Goal: Task Accomplishment & Management: Use online tool/utility

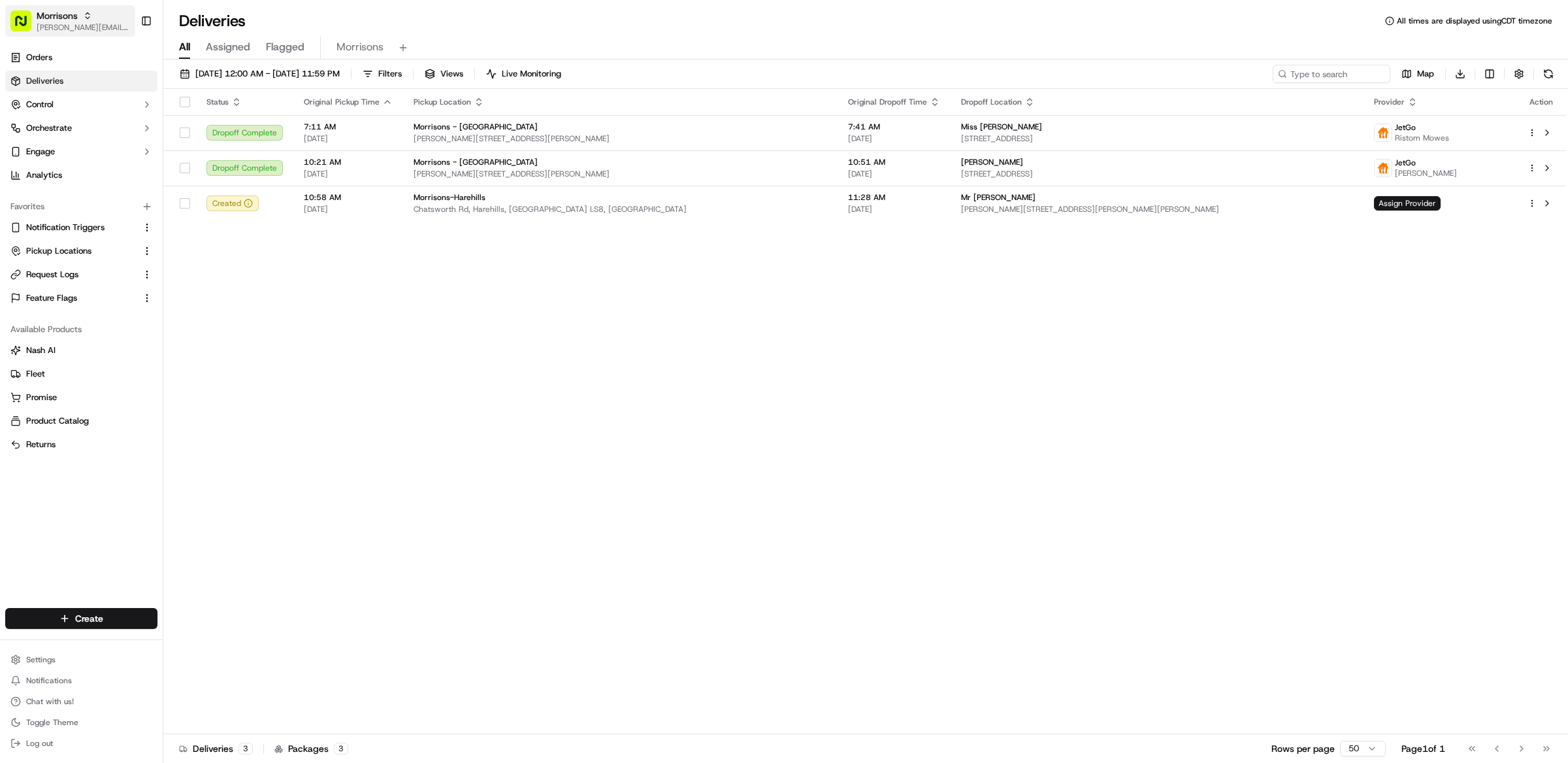
click at [67, 14] on span "Morrisons" at bounding box center [57, 16] width 41 height 13
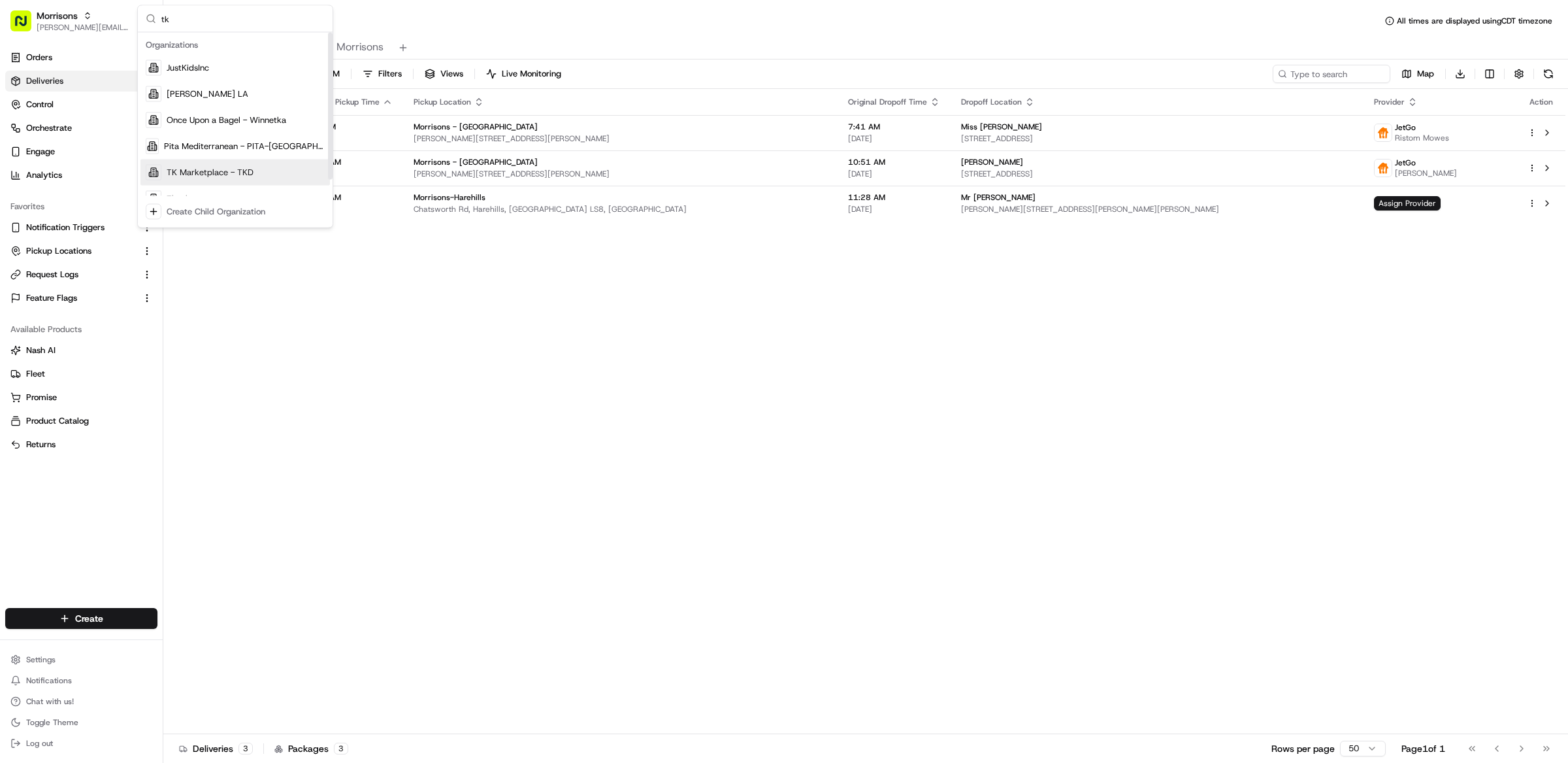
type input "tk"
click at [212, 174] on span "TK Marketplace - TKD" at bounding box center [210, 172] width 87 height 12
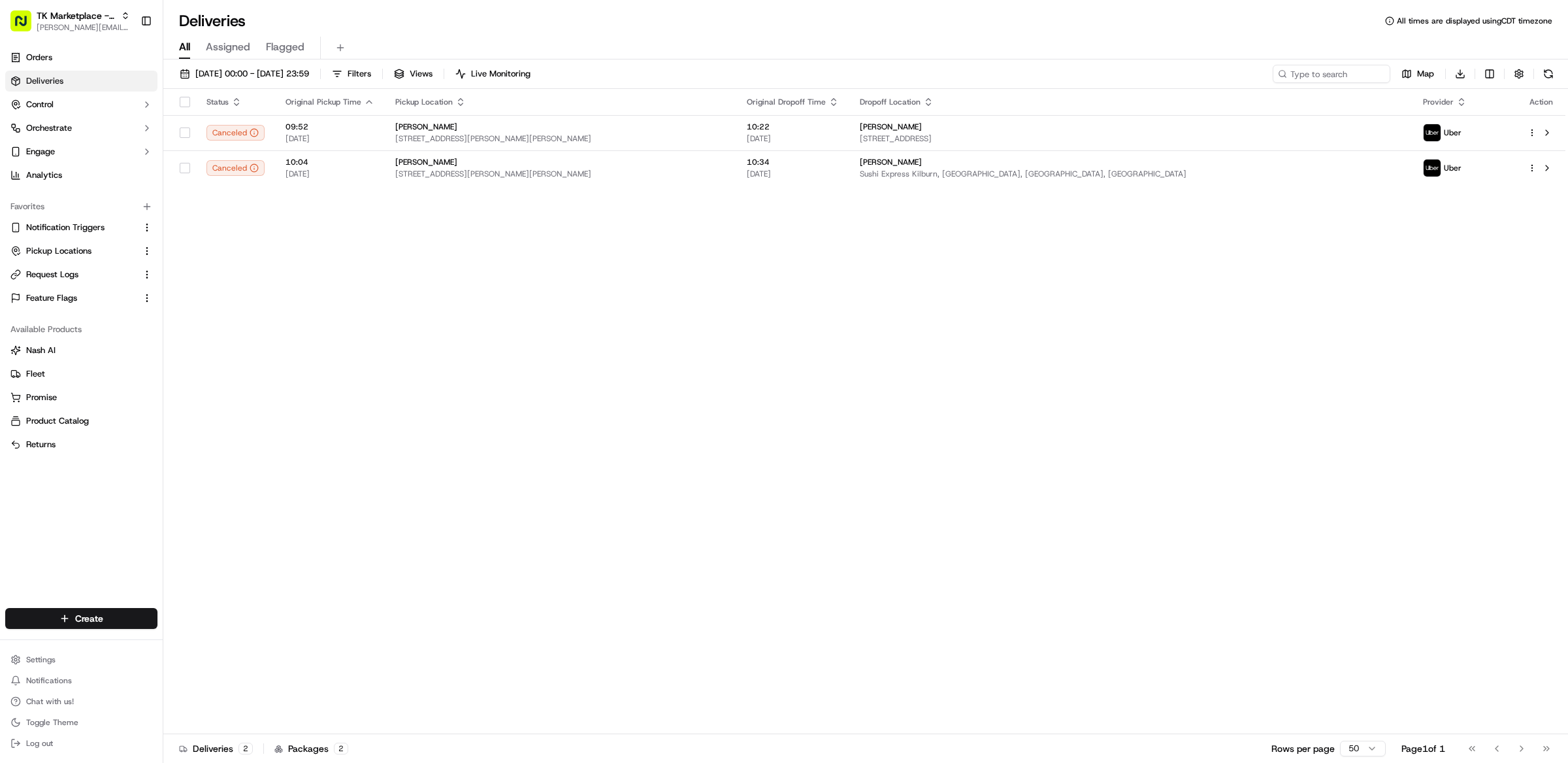
click at [346, 287] on div "Status Original Pickup Time Pickup Location Original Dropoff Time Dropoff Locat…" at bounding box center [864, 411] width 1402 height 645
click at [58, 303] on span "Feature Flags" at bounding box center [52, 297] width 51 height 12
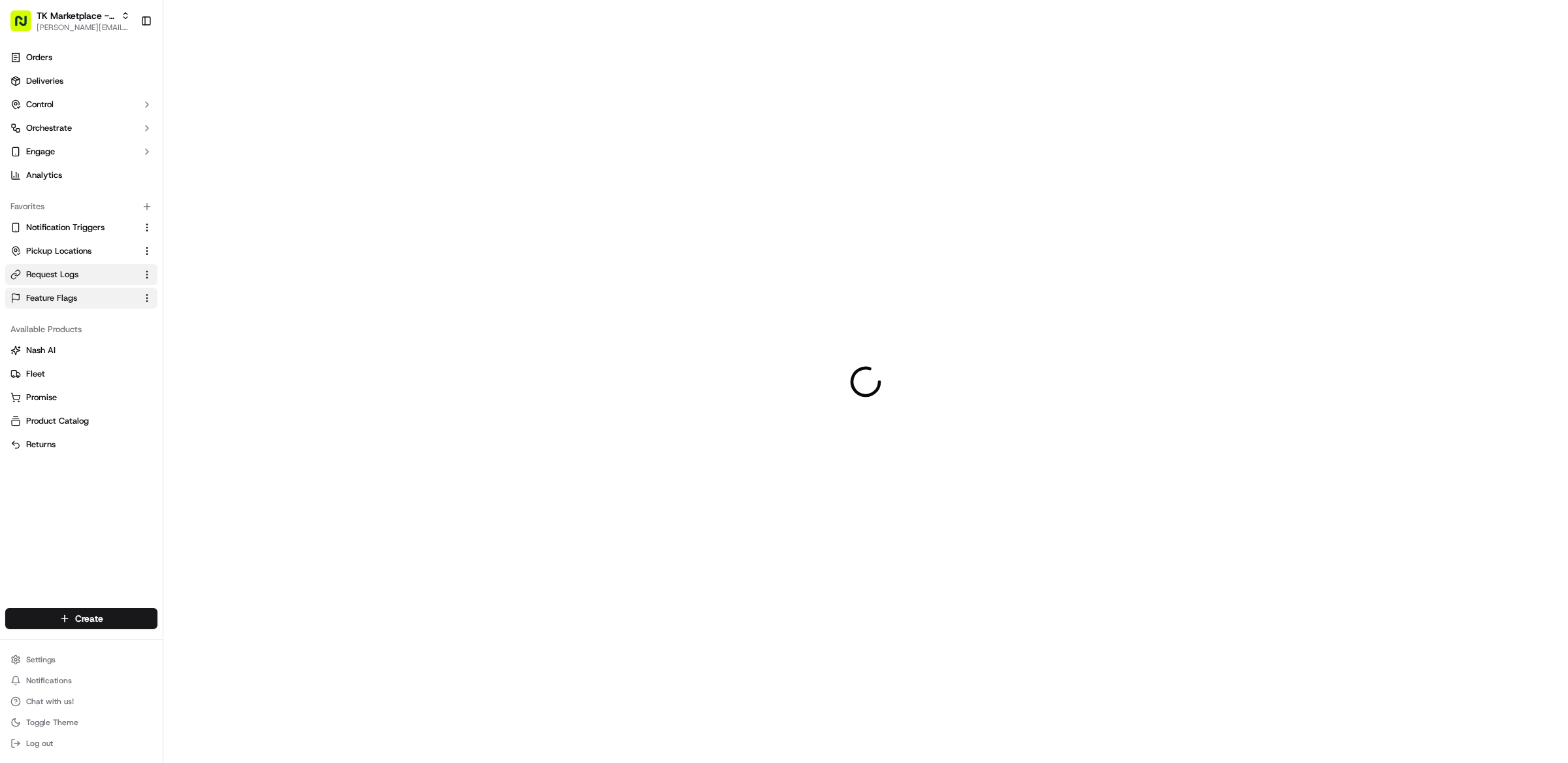
click at [54, 281] on button "Request Logs" at bounding box center [82, 274] width 152 height 21
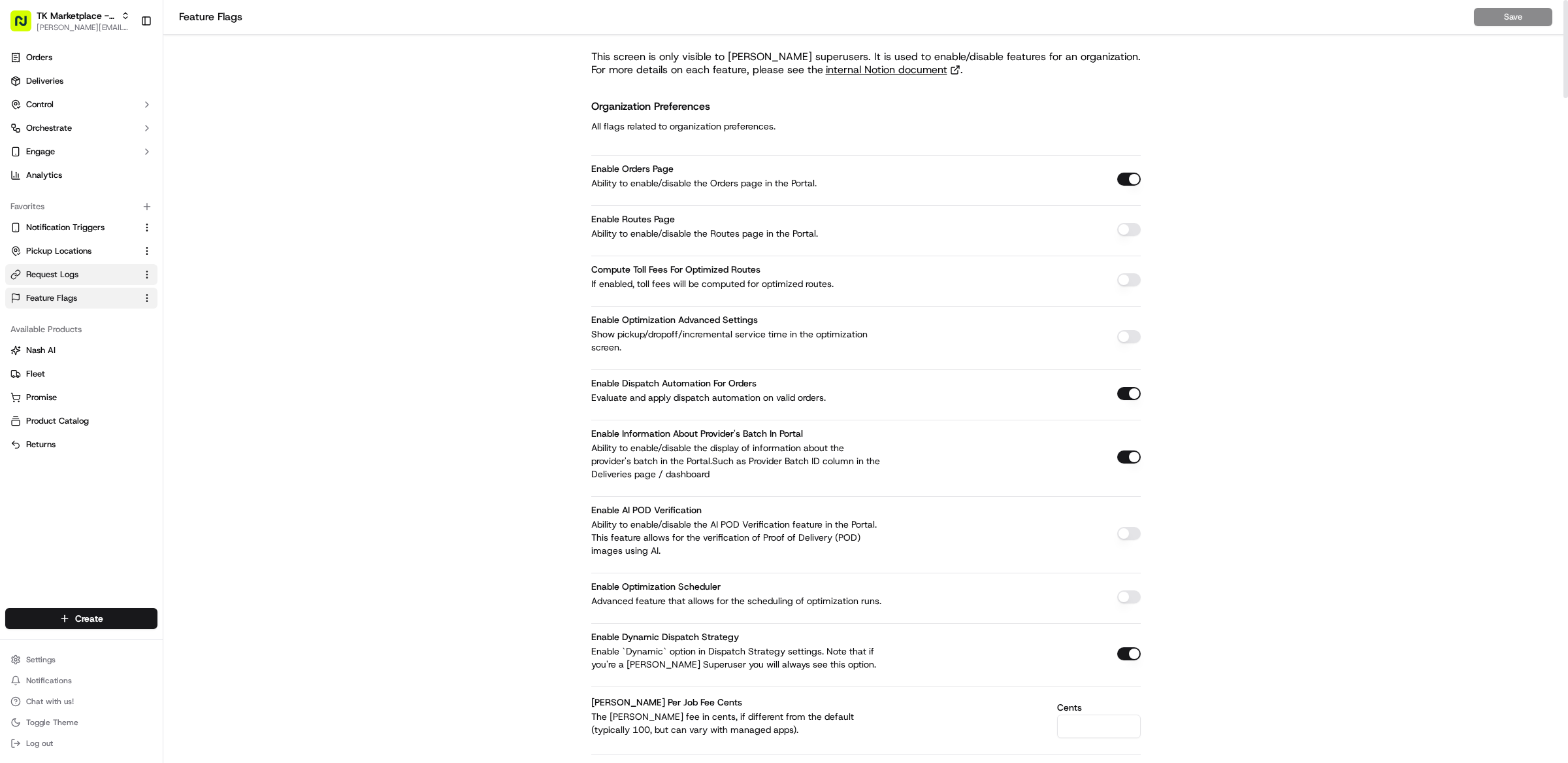
click at [94, 277] on link "Request Logs" at bounding box center [73, 274] width 126 height 12
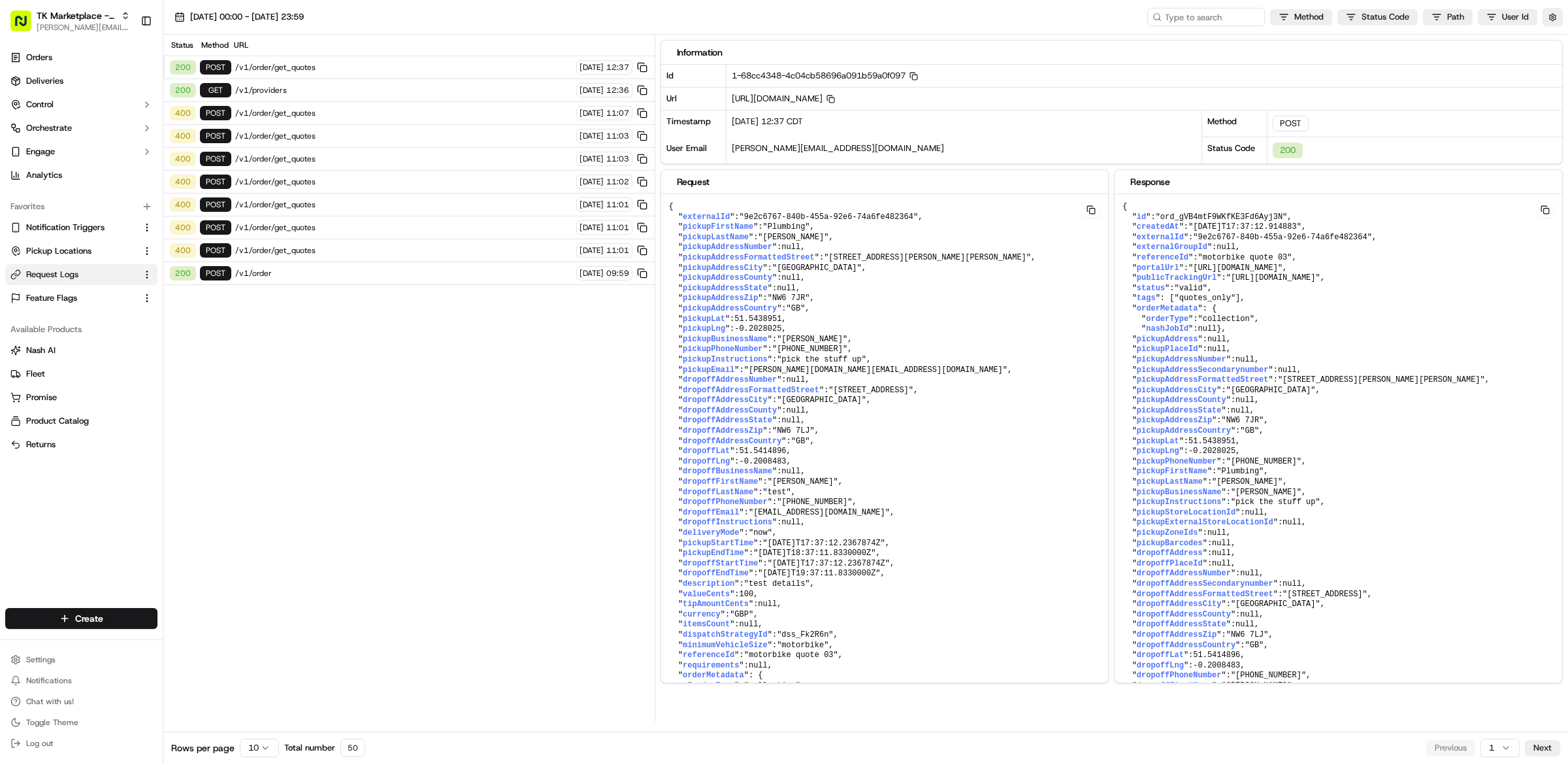
click at [374, 77] on div "200 POST /v1/order/get_quotes 18/09/2025 12:37" at bounding box center [409, 67] width 491 height 23
click at [374, 74] on div "200 POST /v1/order/get_quotes 18/09/2025 12:37" at bounding box center [409, 67] width 491 height 23
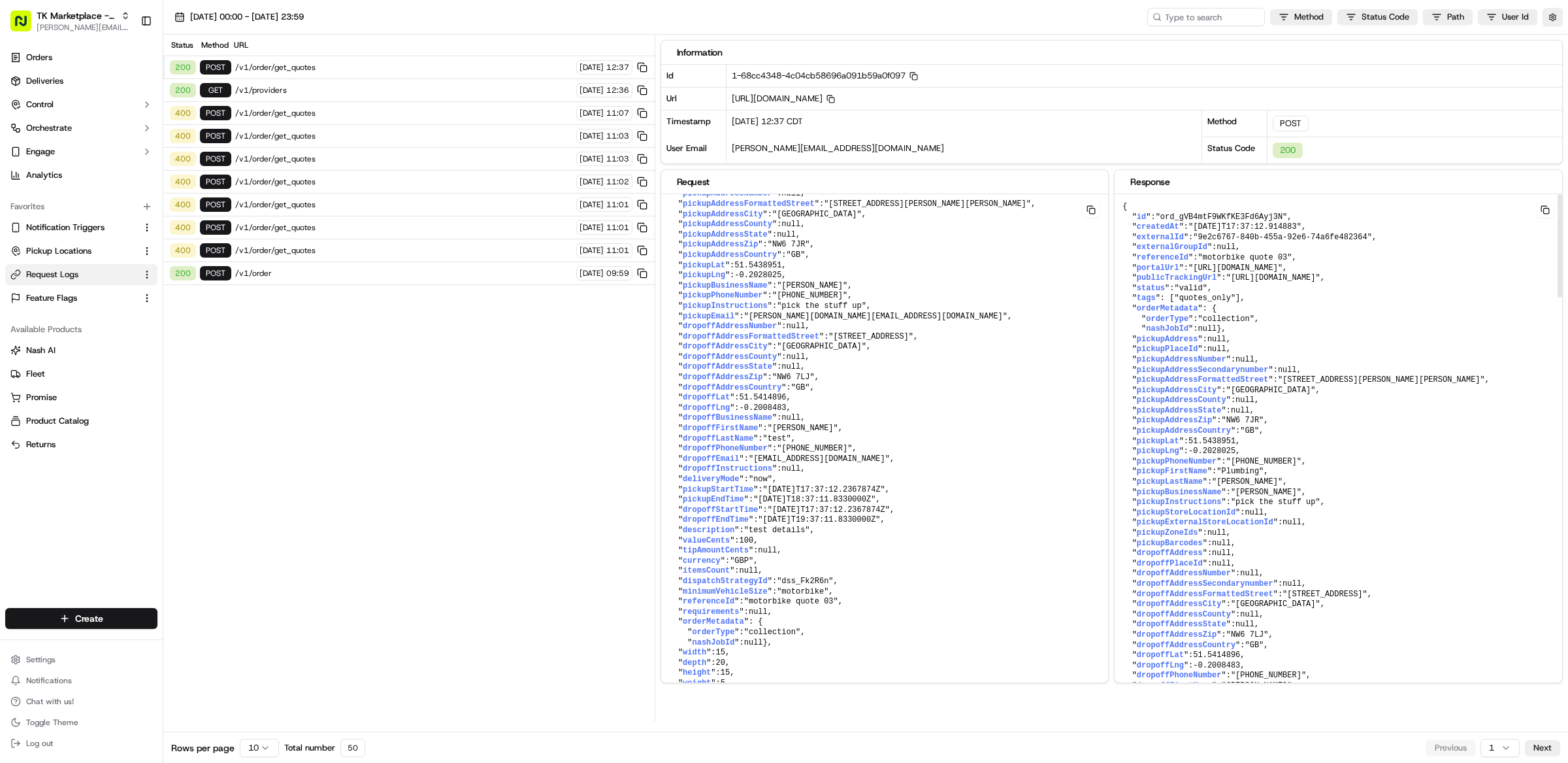
click at [1237, 217] on span ""ord_gVB4mtF9WKfKE3Fd6Ayj3N"" at bounding box center [1222, 217] width 132 height 10
copy span "ord_gVB4mtF9WKfKE3Fd6Ayj3N"
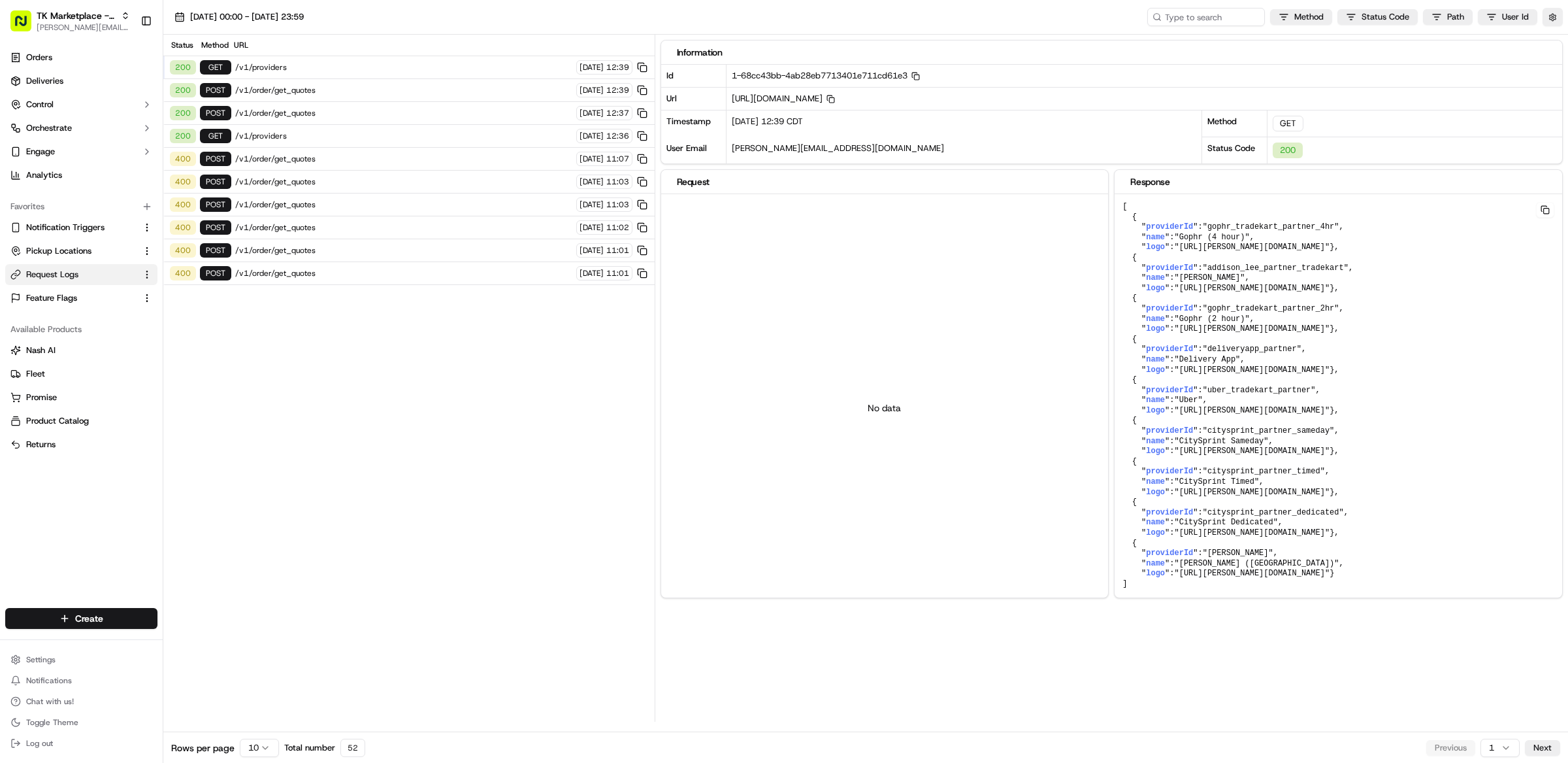
click at [314, 83] on div "200 POST /v1/order/get_quotes 18/09/2025 12:39" at bounding box center [409, 90] width 491 height 23
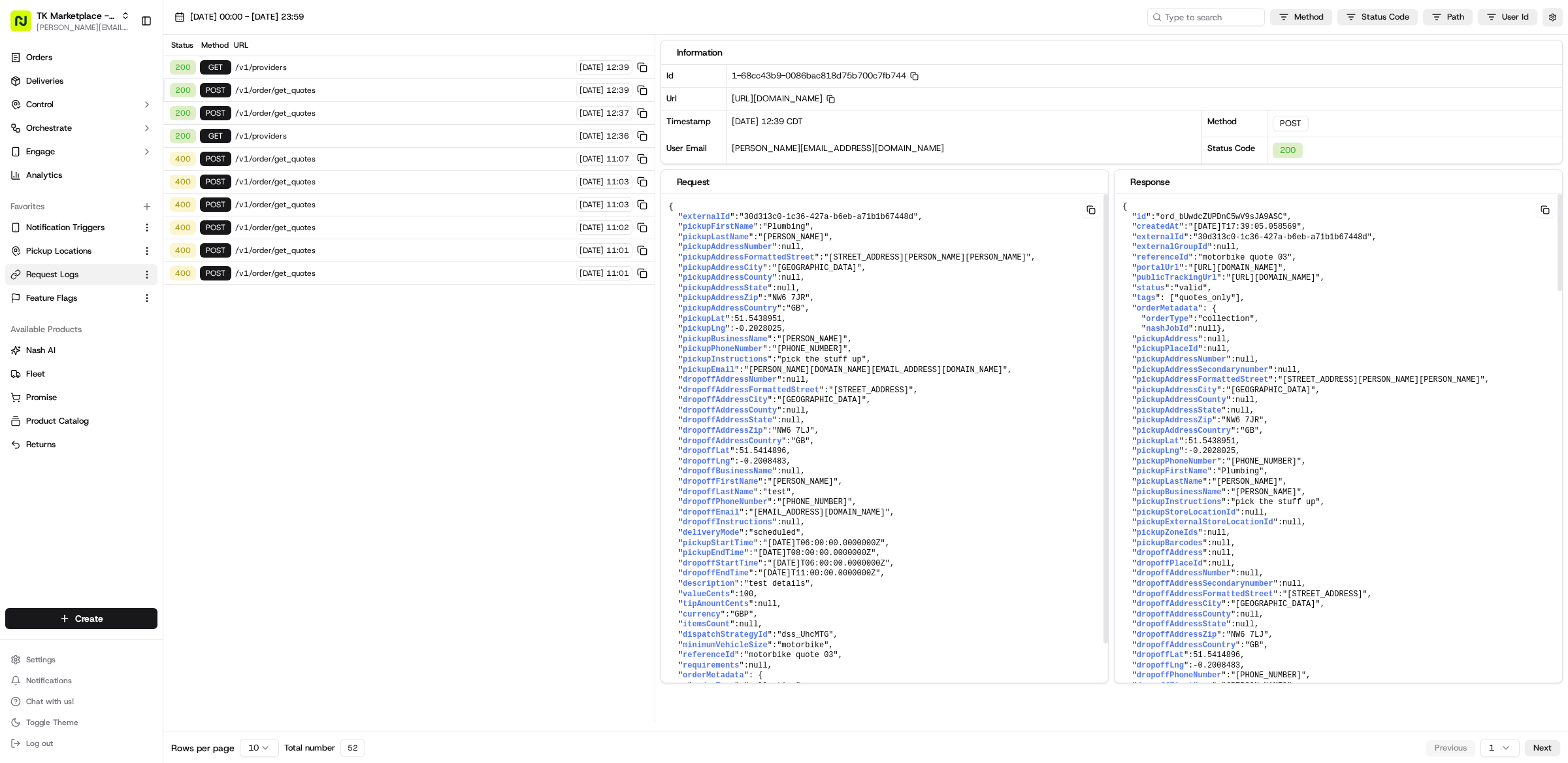
click at [1246, 219] on span ""ord_bUwdcZUPDnC5wV9sJA9ASC"" at bounding box center [1222, 217] width 132 height 10
copy span "ord_bUwdcZUPDnC5wV9sJA9ASC"
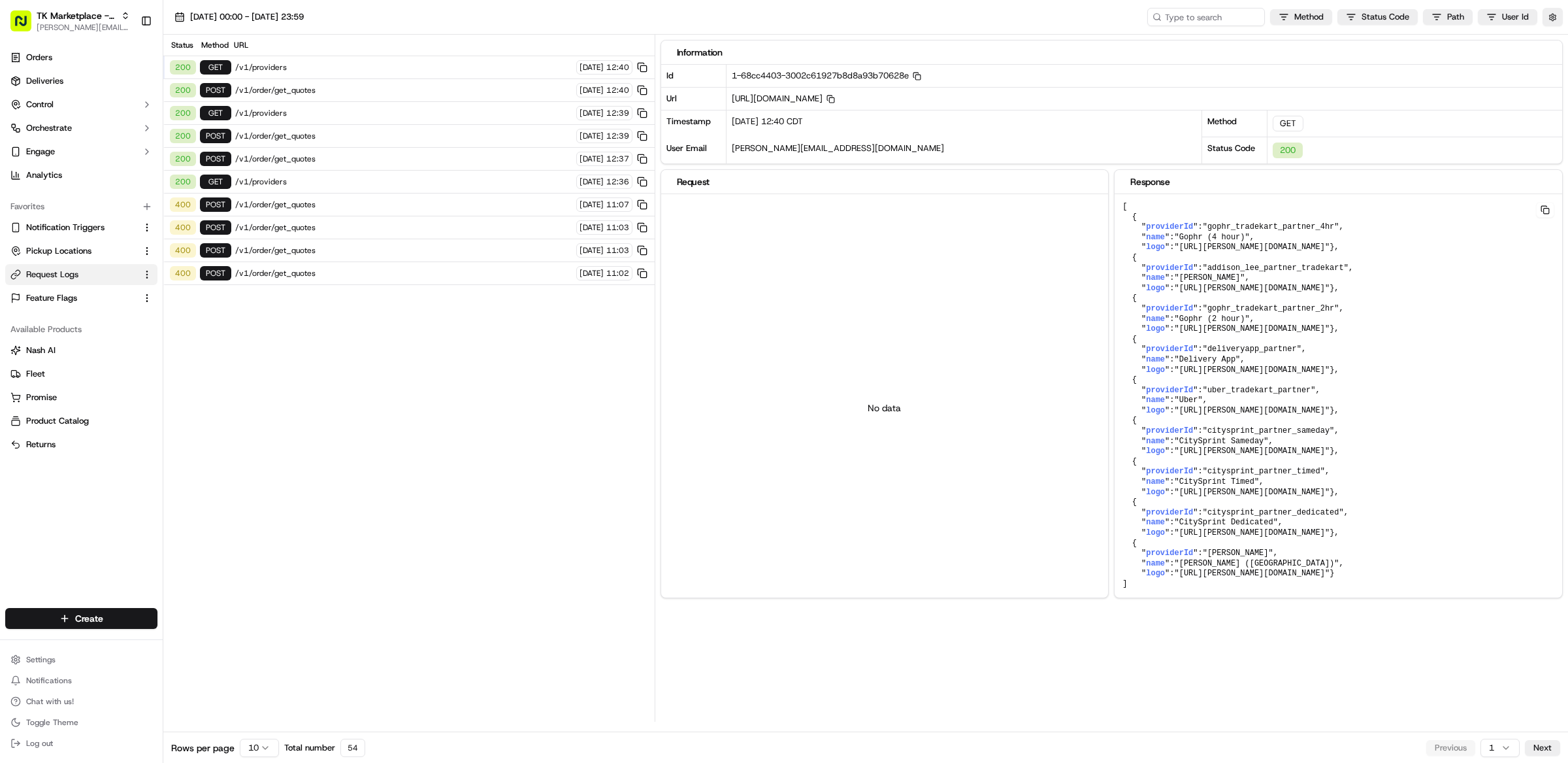
click at [317, 86] on span "/v1/order/get_quotes" at bounding box center [403, 90] width 337 height 10
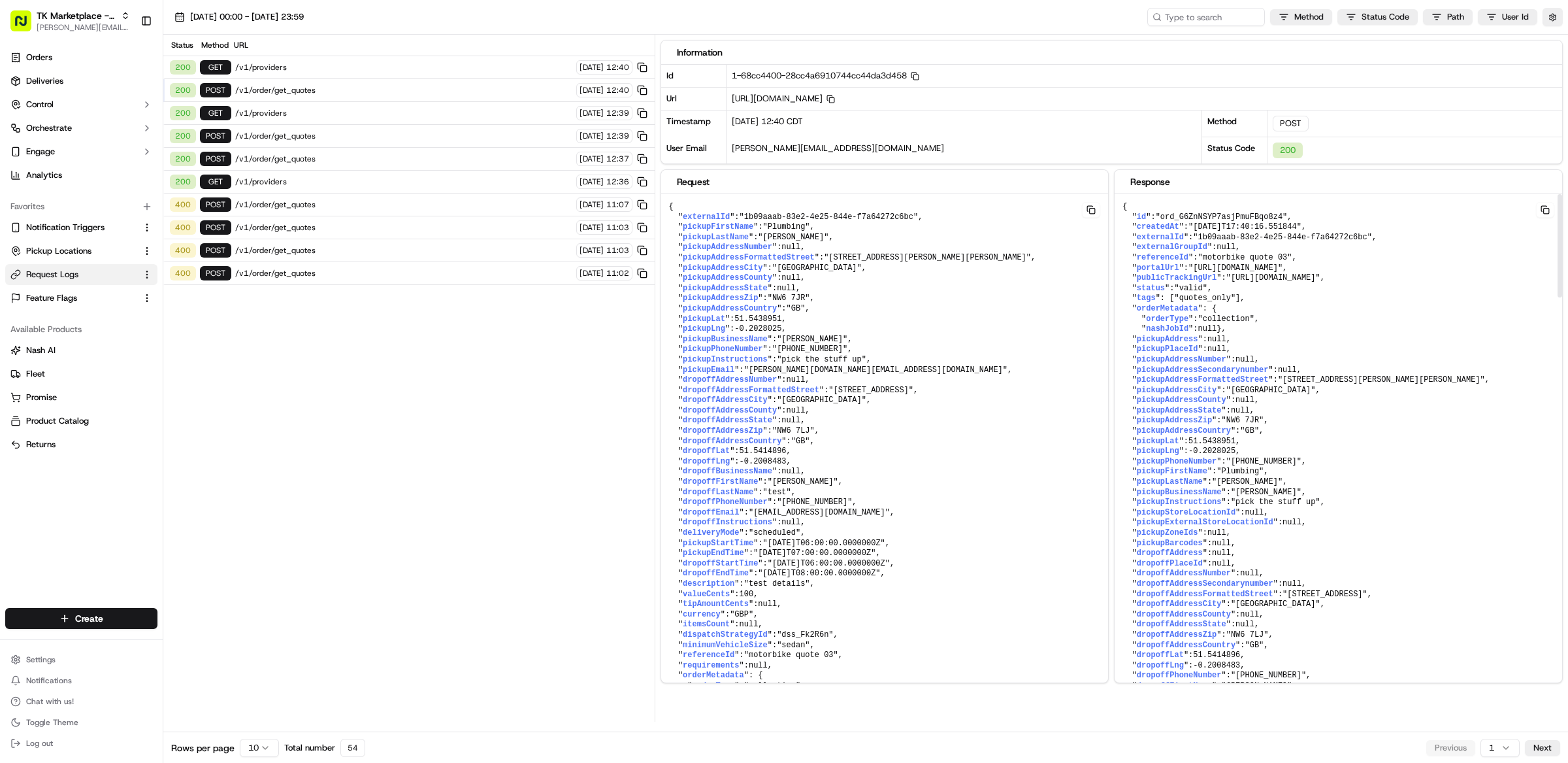
click at [1208, 217] on span ""ord_G6ZnNSYP7asjPmuFBqo8z4"" at bounding box center [1222, 217] width 132 height 10
copy span "ord_G6ZnNSYP7asjPmuFBqo8z4"
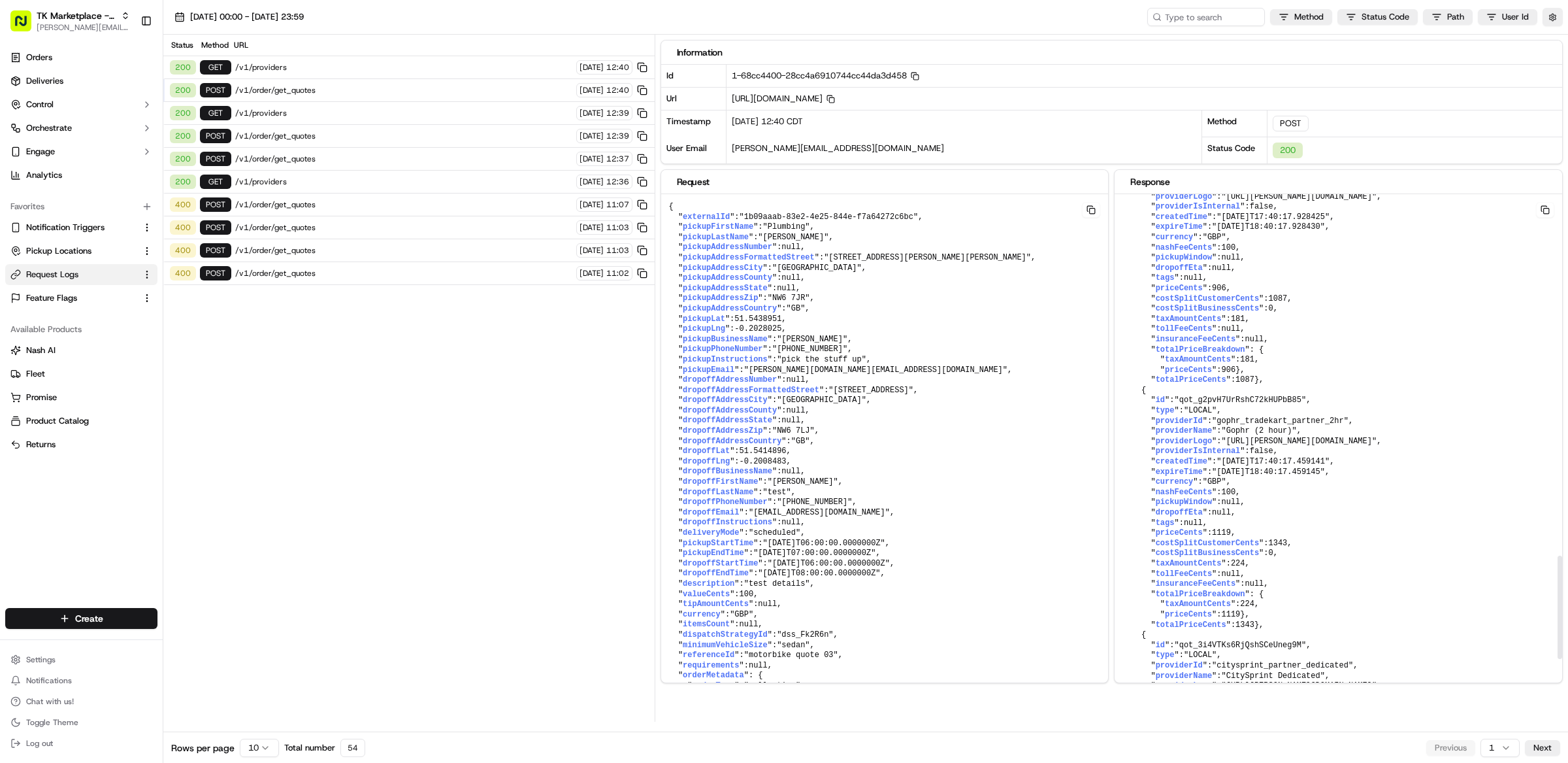
scroll to position [2028, 0]
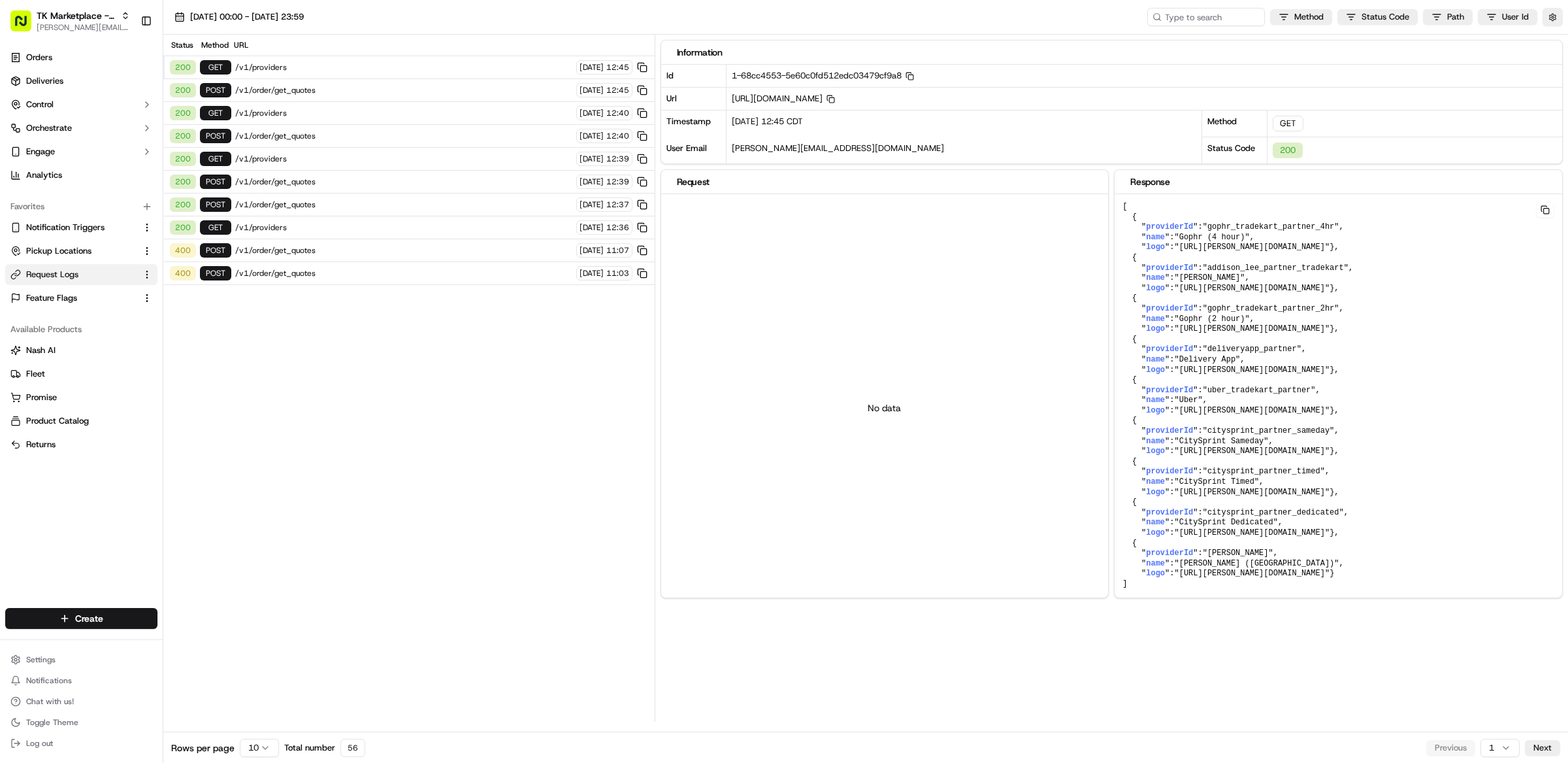
click at [275, 65] on span "/v1/providers" at bounding box center [403, 67] width 337 height 10
click at [327, 91] on span "/v1/order/get_quotes" at bounding box center [403, 90] width 337 height 10
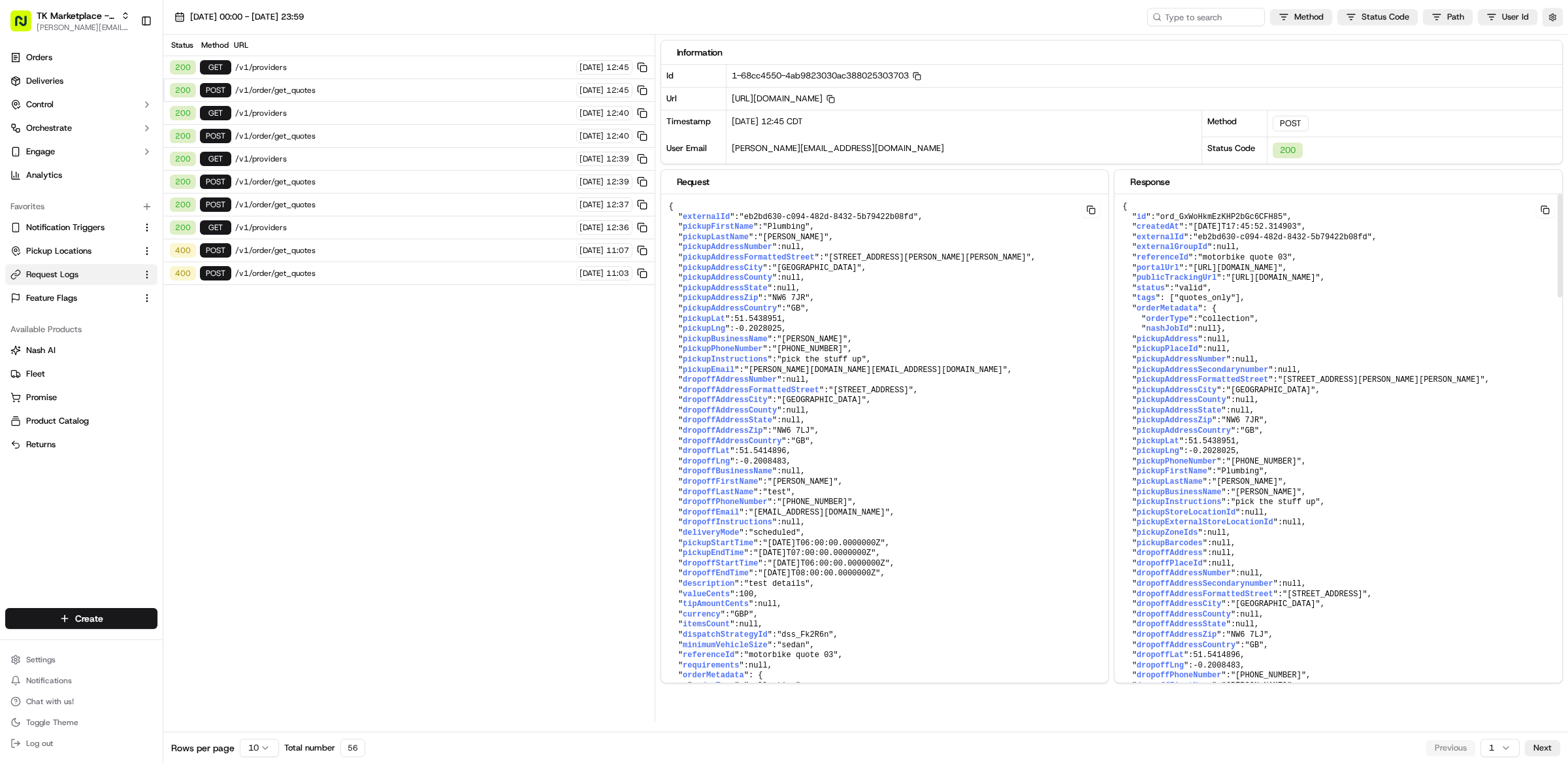
click at [1223, 213] on span ""ord_GxWoHkmEzKHP2bGc6CFH85"" at bounding box center [1222, 217] width 132 height 10
copy span "ord_GxWoHkmEzKHP2bGc6CFH85"
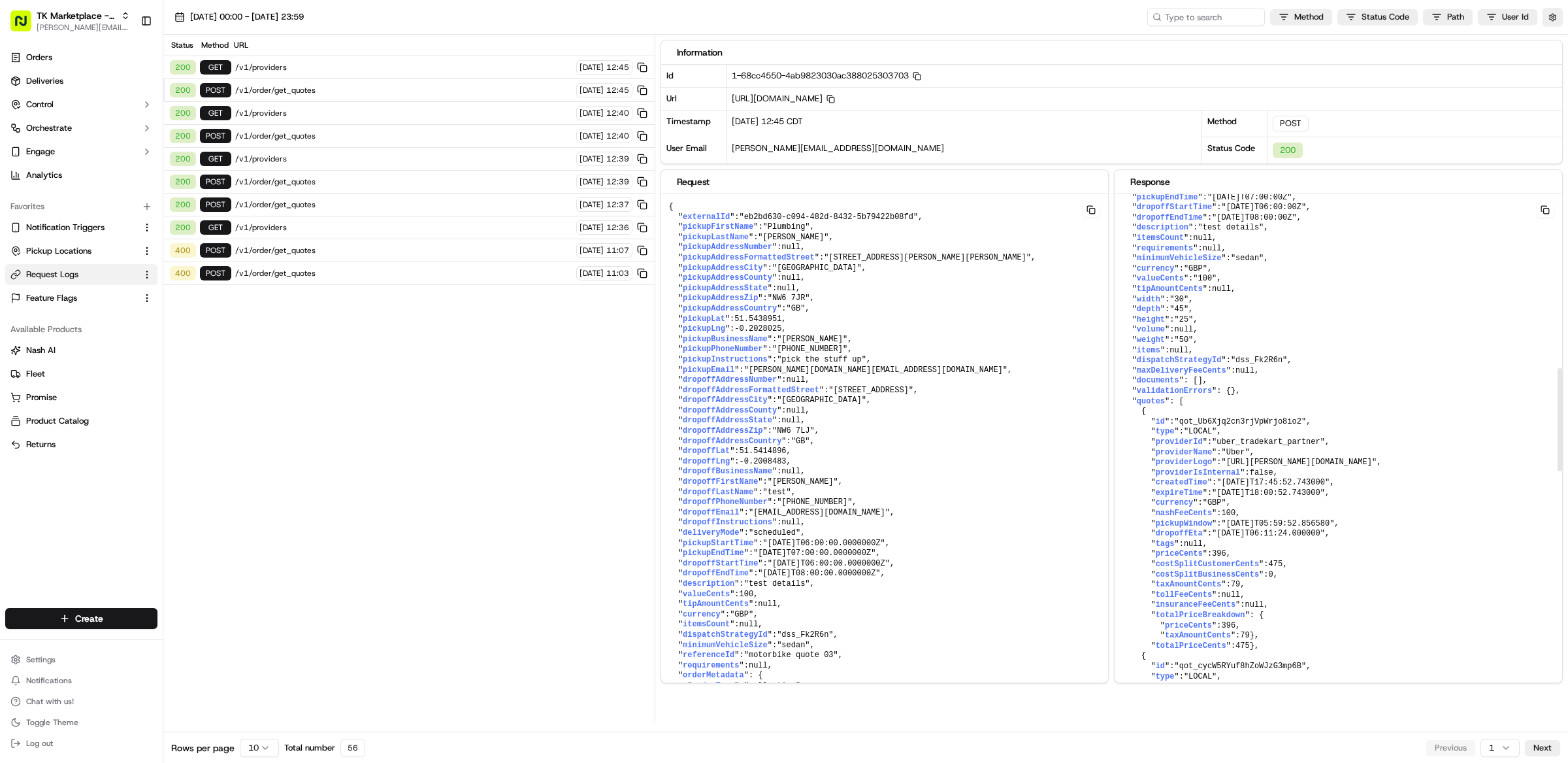
scroll to position [1038, 0]
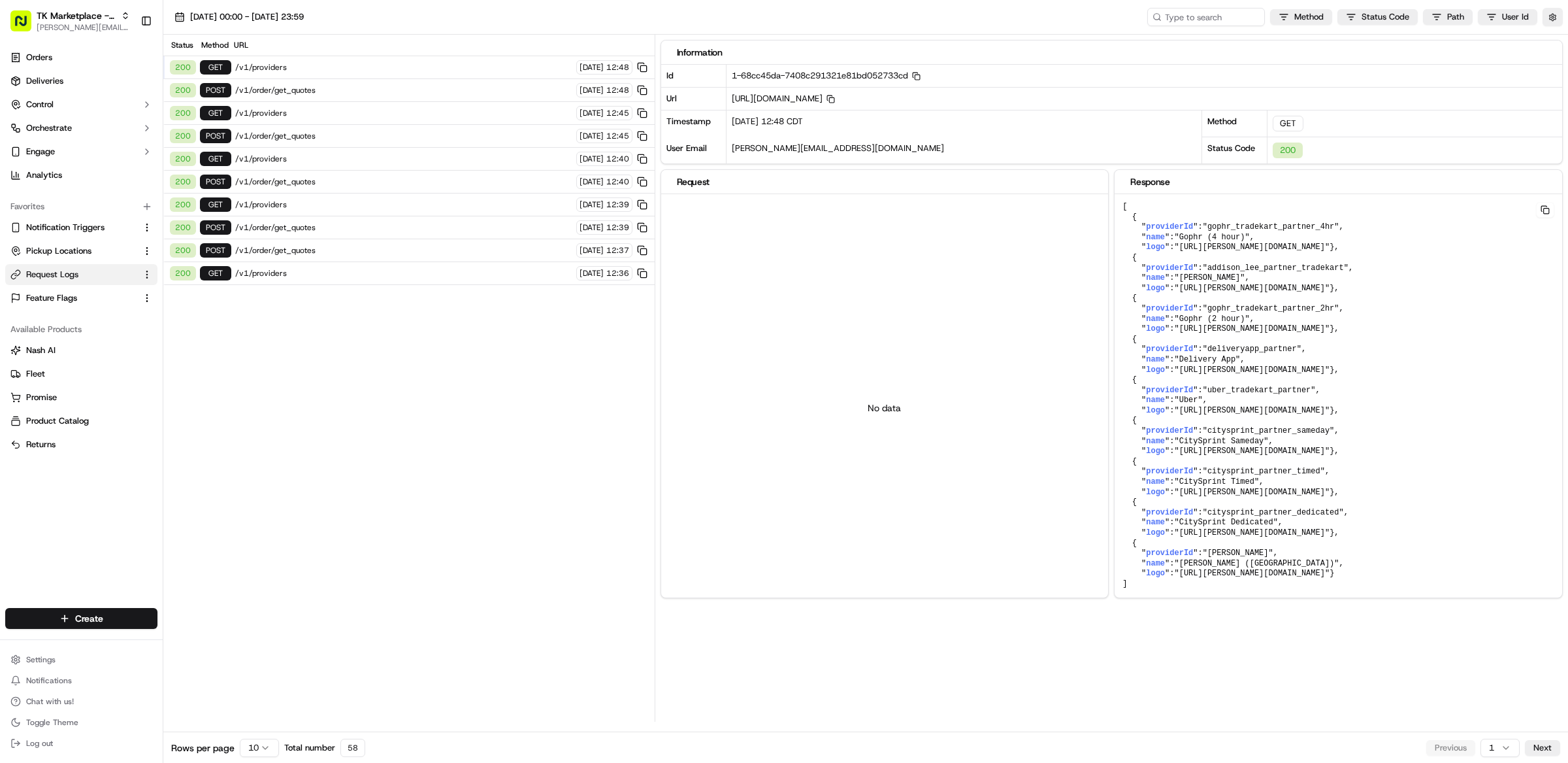
click at [311, 87] on span "/v1/order/get_quotes" at bounding box center [403, 90] width 337 height 10
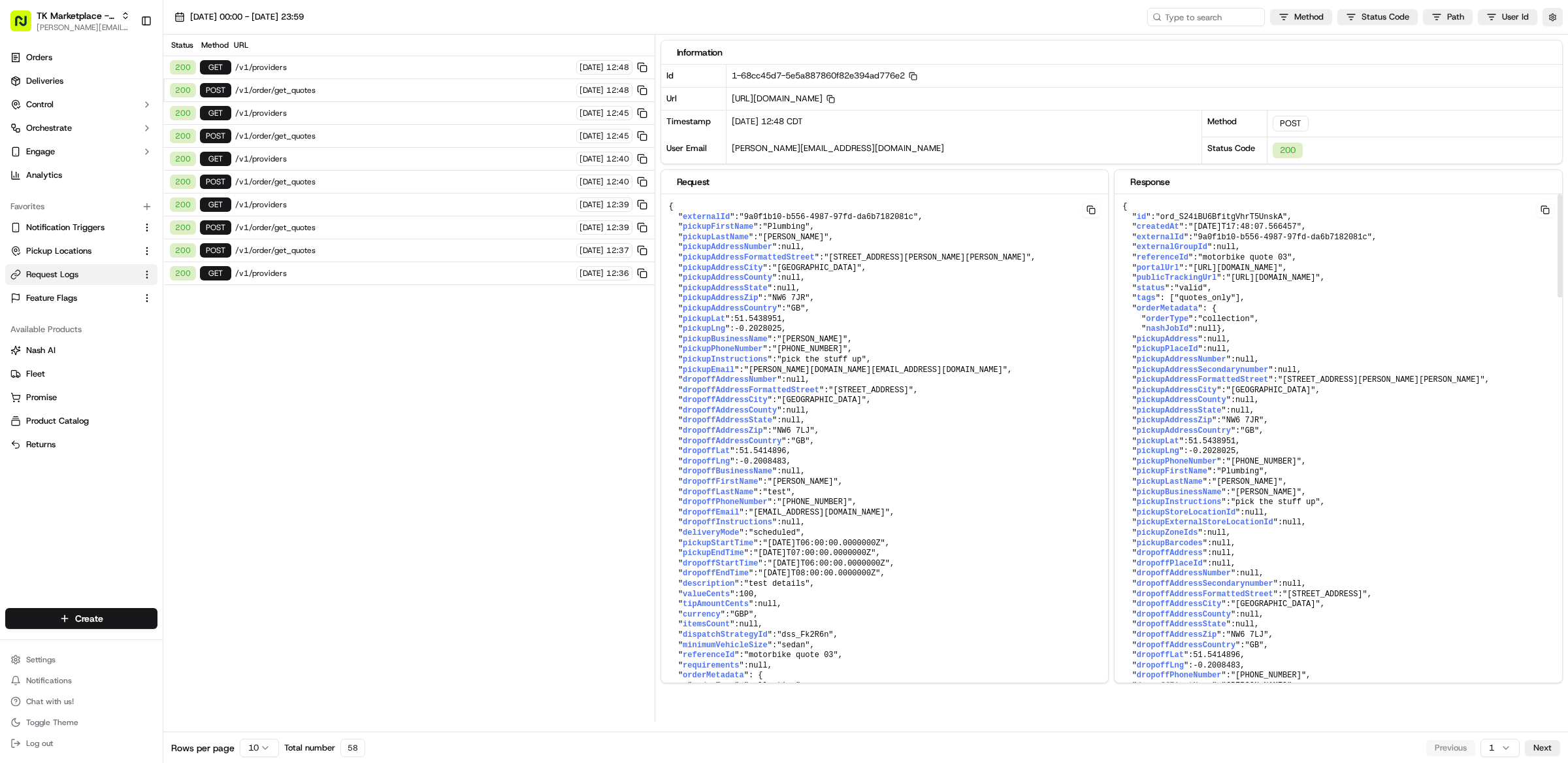
click at [1228, 217] on span ""ord_S24iBU6BfitgVhrT5UnskA"" at bounding box center [1222, 217] width 132 height 10
copy span "ord_S24iBU6BfitgVhrT5UnskA"
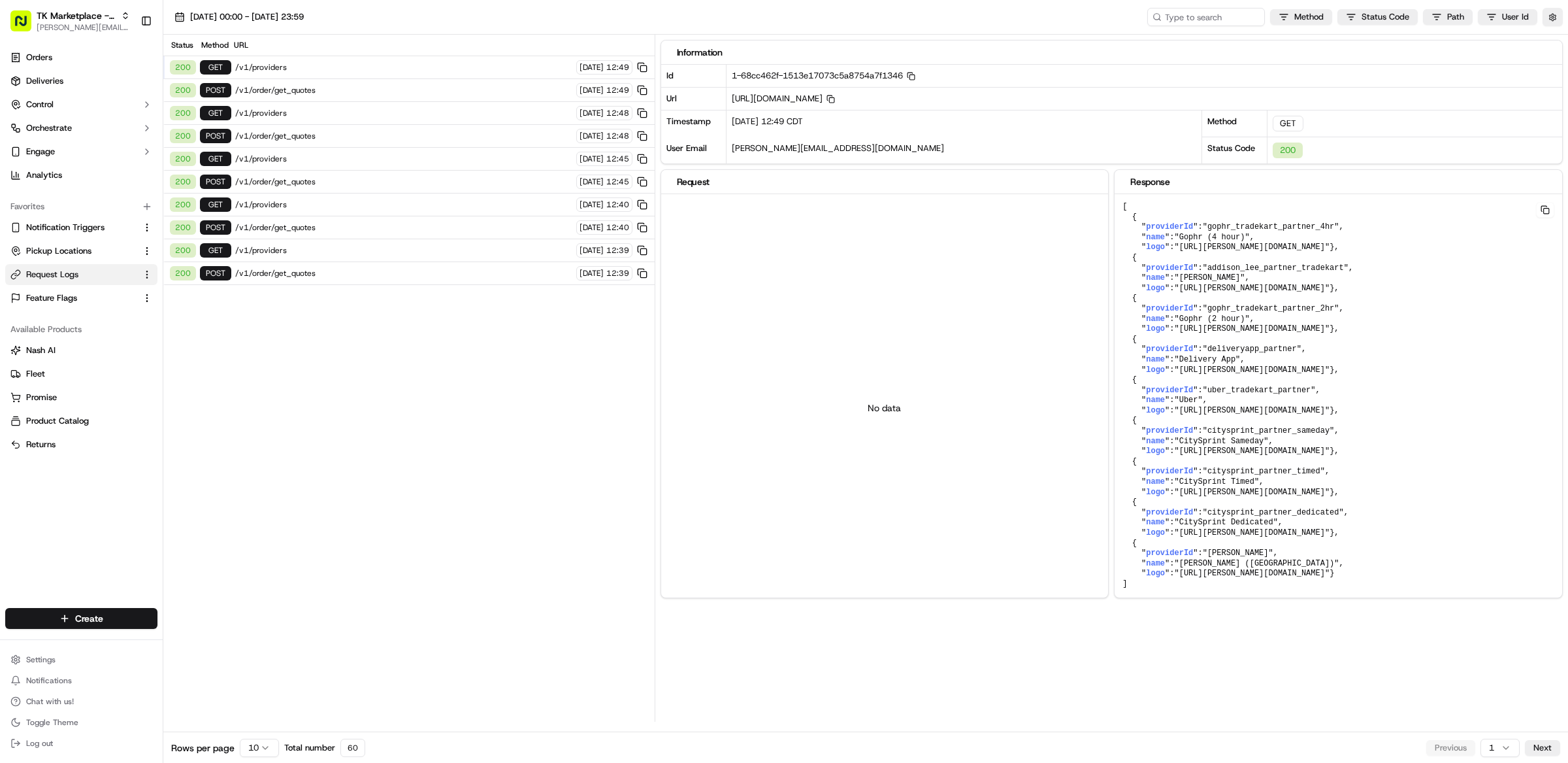
click at [305, 69] on span "/v1/providers" at bounding box center [403, 67] width 337 height 10
click at [309, 93] on span "/v1/order/get_quotes" at bounding box center [403, 90] width 337 height 10
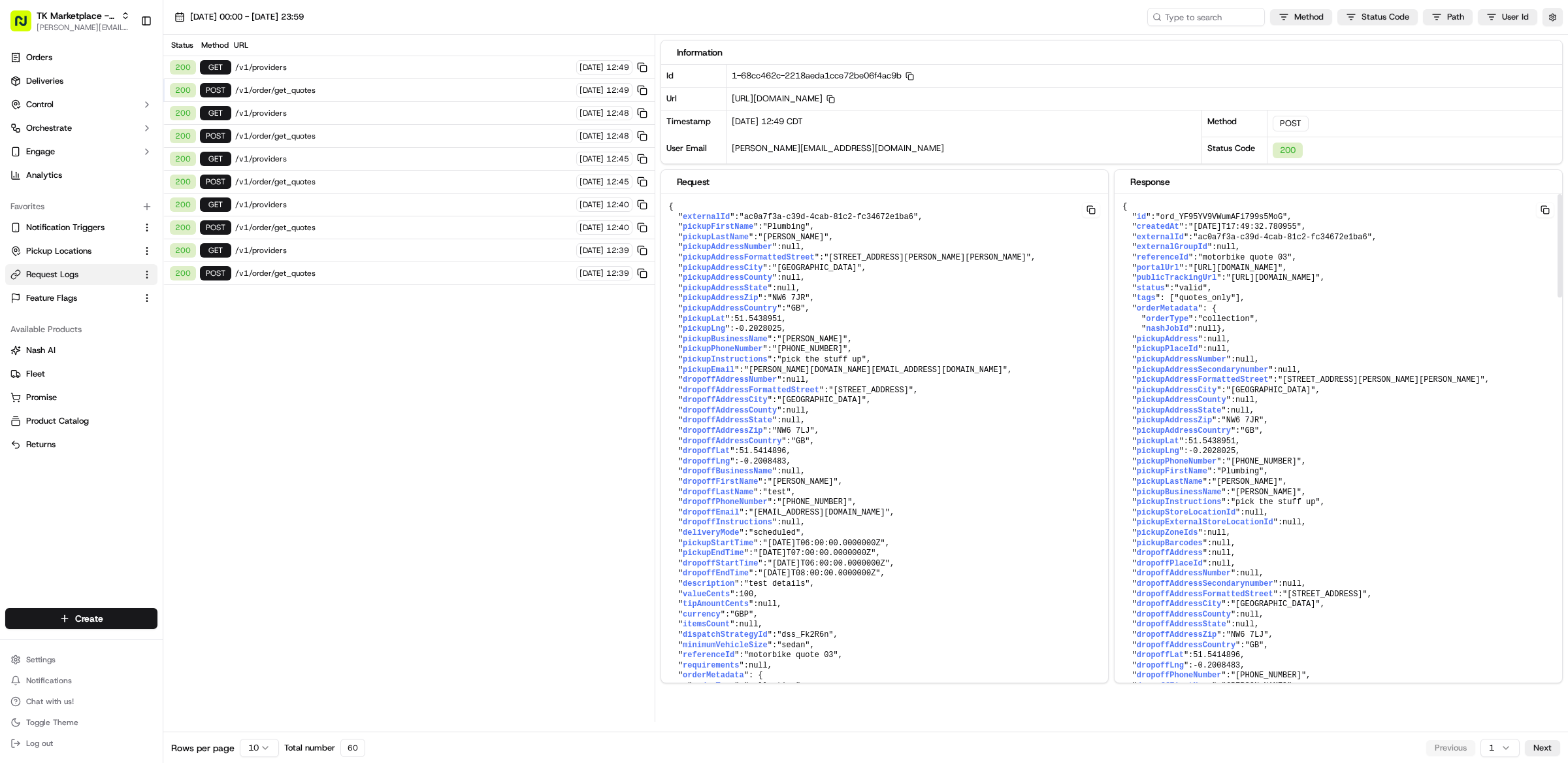
click at [1223, 221] on span ""ord_YF95YV9VWumAFi799s5MoG"" at bounding box center [1222, 217] width 132 height 10
click at [1226, 221] on span ""ord_YF95YV9VWumAFi799s5MoG"" at bounding box center [1222, 217] width 132 height 10
click at [1226, 220] on span ""ord_YF95YV9VWumAFi799s5MoG"" at bounding box center [1222, 217] width 132 height 10
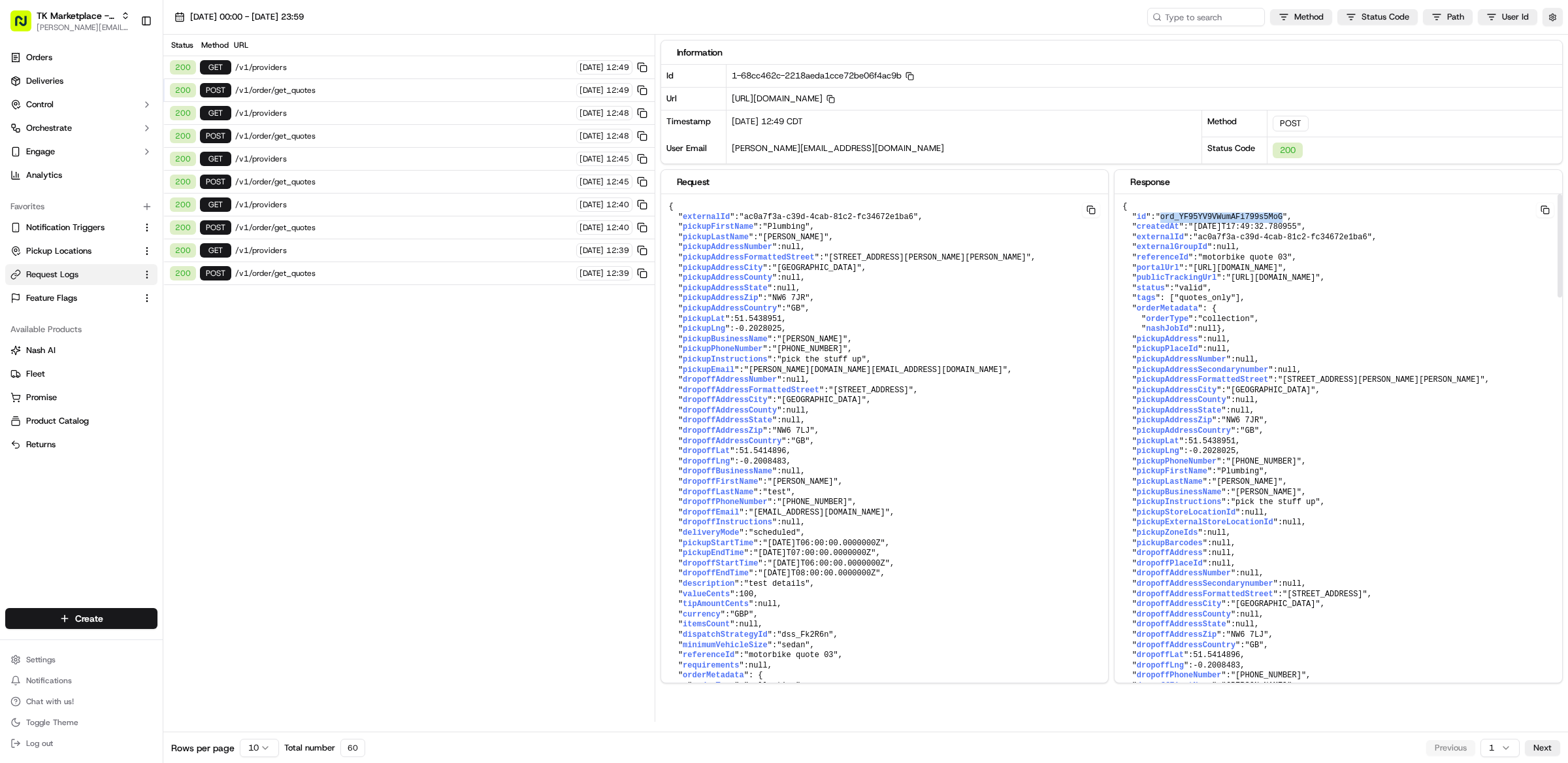
click at [1226, 220] on span ""ord_YF95YV9VWumAFi799s5MoG"" at bounding box center [1222, 217] width 132 height 10
copy span "ord_YF95YV9VWumAFi799s5MoG"
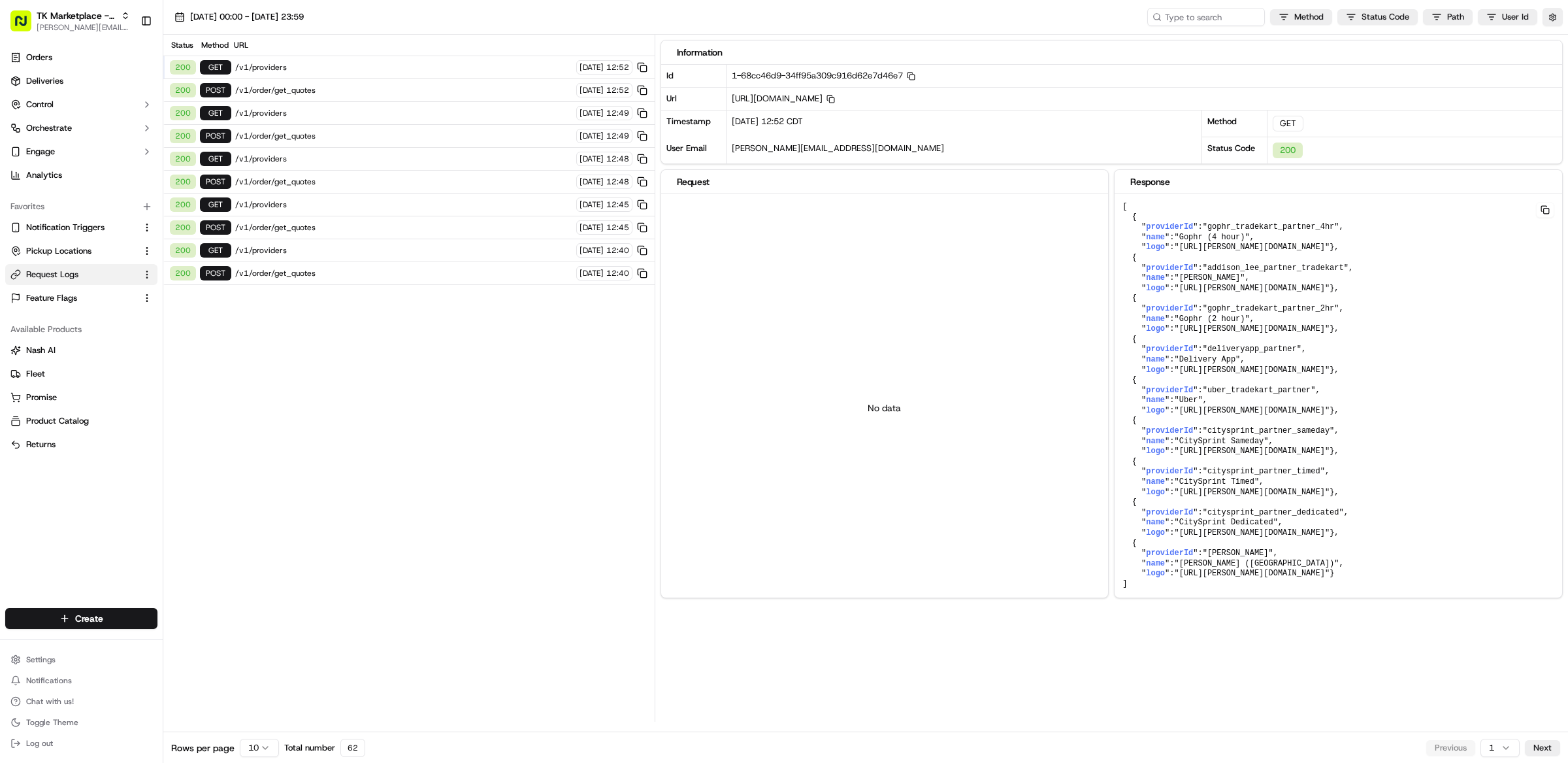
click at [335, 87] on span "/v1/order/get_quotes" at bounding box center [403, 90] width 337 height 10
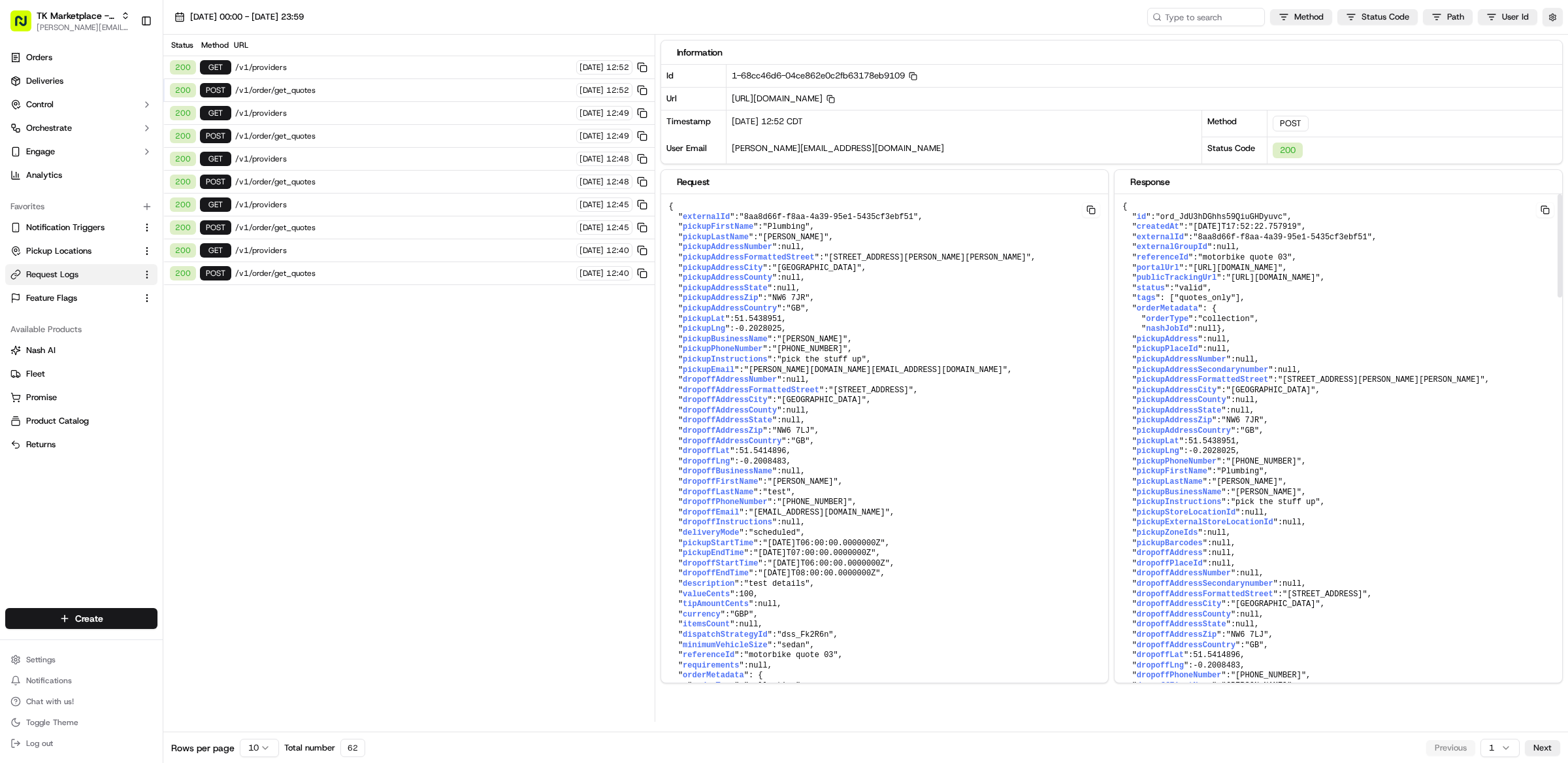
click at [1220, 216] on span ""ord_JdU3hDGhhs59QiuGHDyuvc"" at bounding box center [1222, 217] width 132 height 10
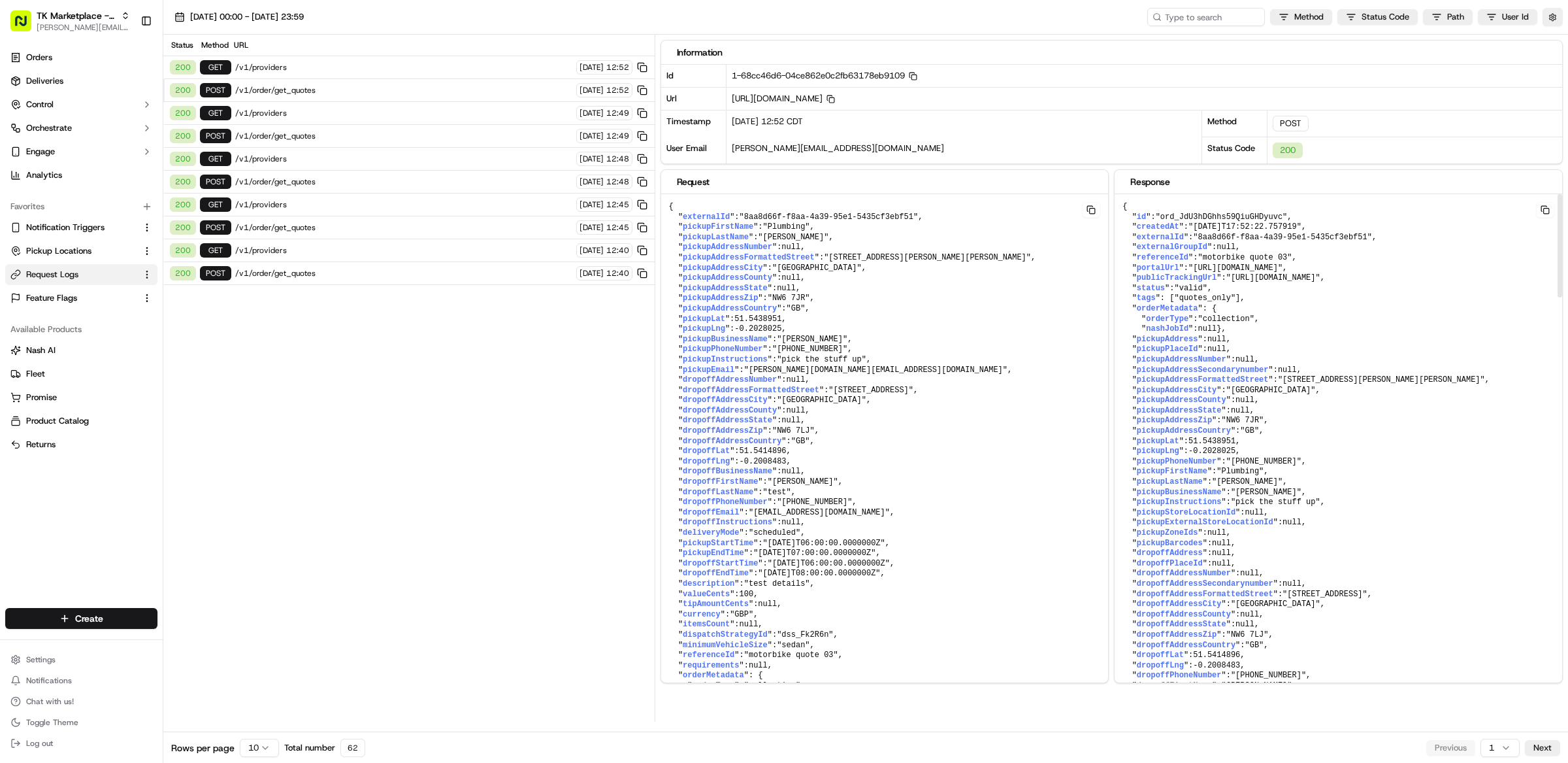
click at [1220, 216] on span ""ord_JdU3hDGhhs59QiuGHDyuvc"" at bounding box center [1222, 217] width 132 height 10
copy span "ord_JdU3hDGhhs59QiuGHDyuvc"
click at [286, 66] on span "/v1/order/get_quotes" at bounding box center [403, 67] width 337 height 10
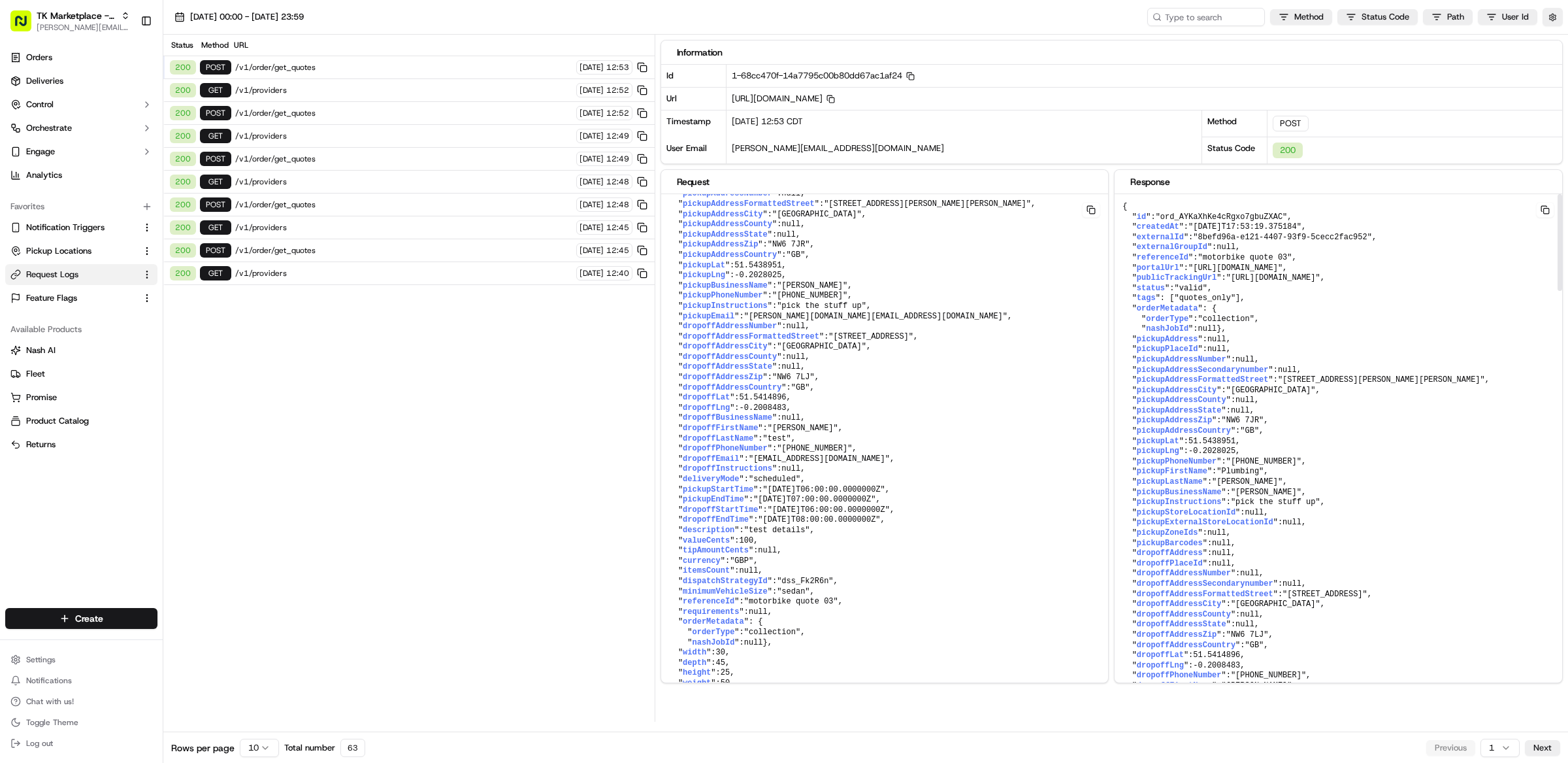
click at [1214, 217] on span ""ord_AYKaXhKe4cRgxo7gbuZXAC"" at bounding box center [1222, 217] width 132 height 10
click at [1215, 217] on span ""ord_AYKaXhKe4cRgxo7gbuZXAC"" at bounding box center [1222, 217] width 132 height 10
copy span "ord_AYKaXhKe4cRgxo7gbuZXAC"
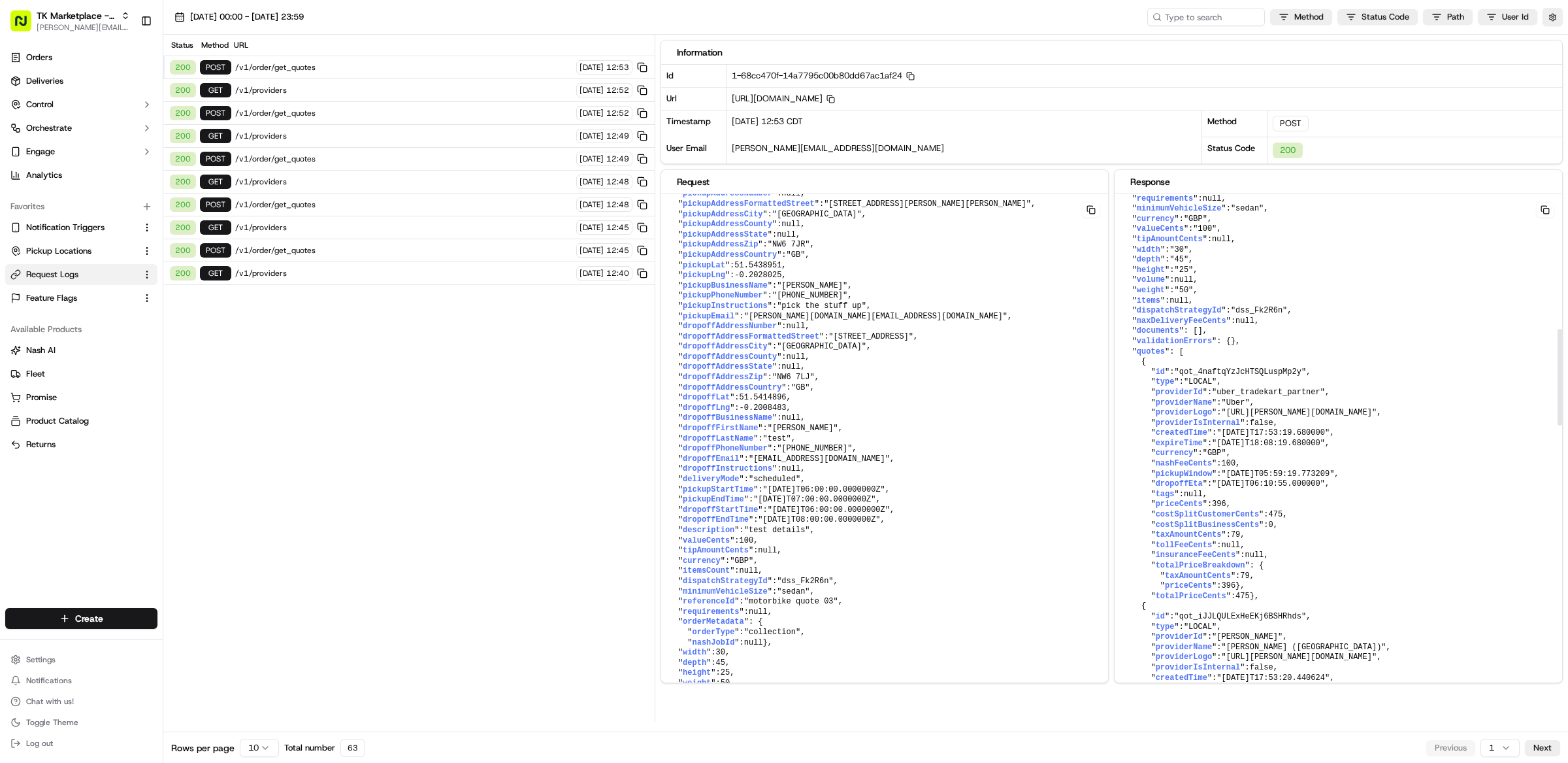
scroll to position [712, 0]
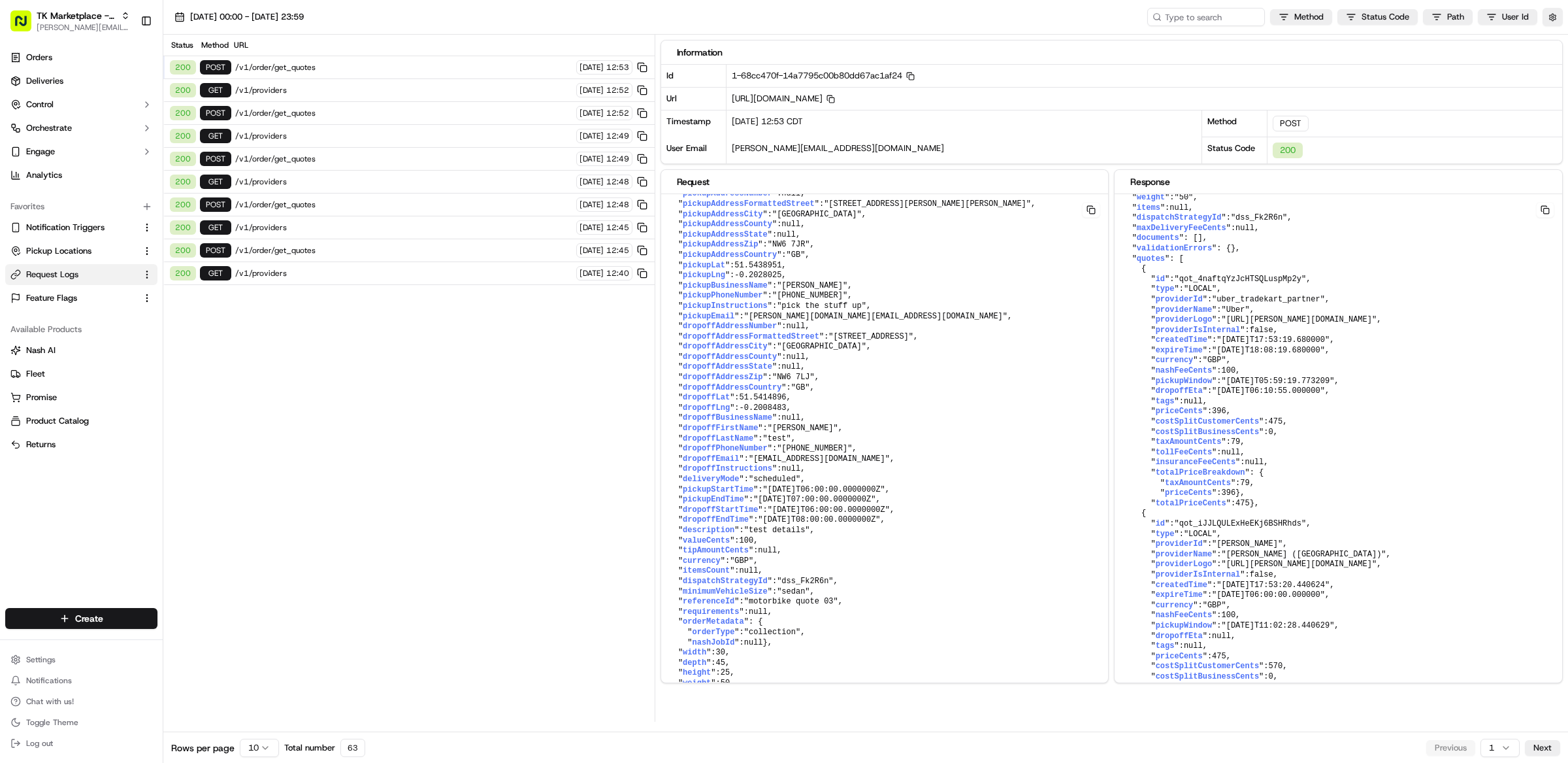
click at [391, 435] on div "Status Method URL 200 POST /v1/order/get_quotes 18/09/2025 12:53 200 GET /v1/pr…" at bounding box center [409, 378] width 491 height 687
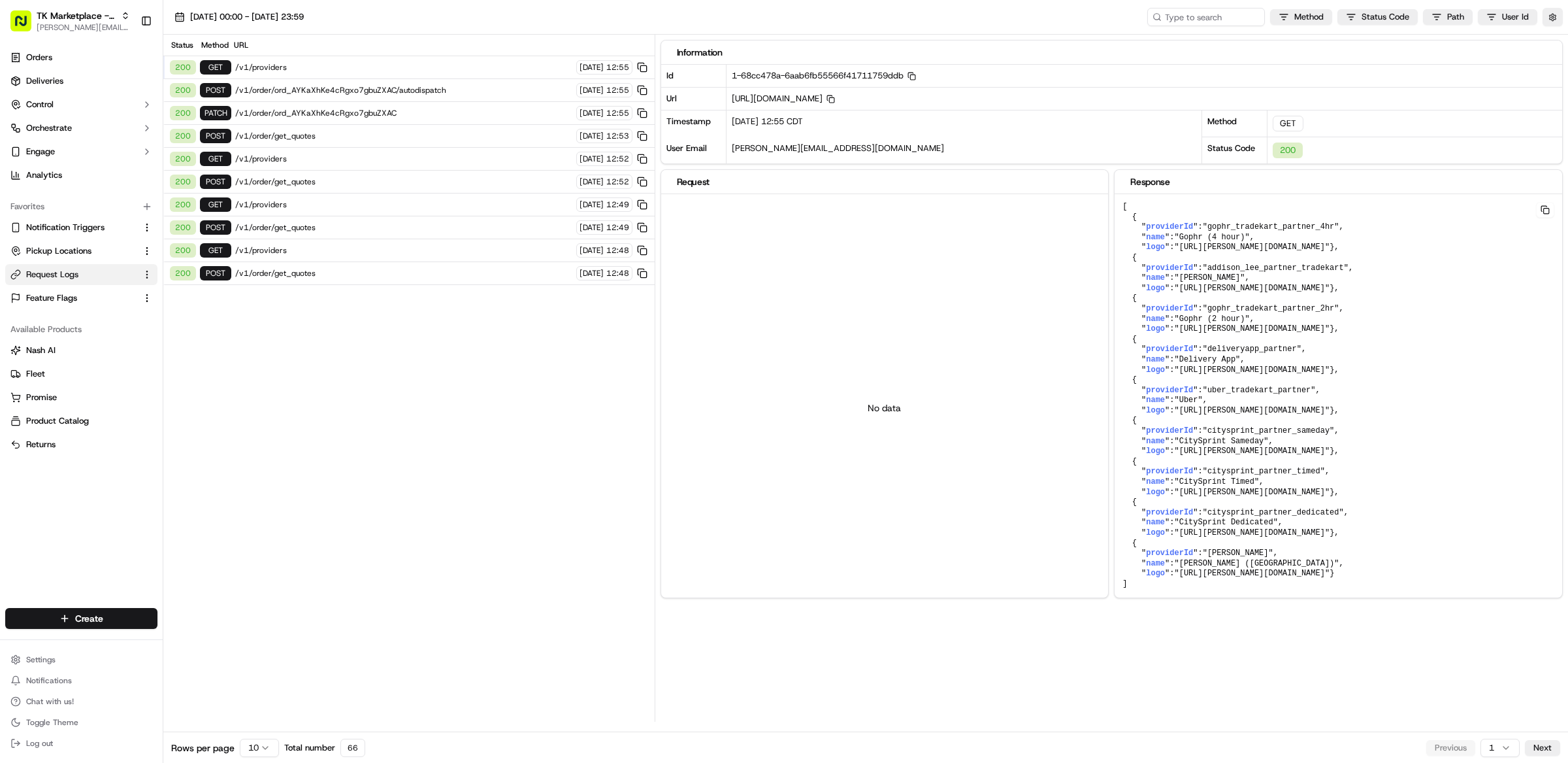
click at [312, 66] on span "/v1/providers" at bounding box center [403, 67] width 337 height 10
click at [329, 91] on span "/v1/order/ord_AYKaXhKe4cRgxo7gbuZXAC/autodispatch" at bounding box center [403, 90] width 337 height 10
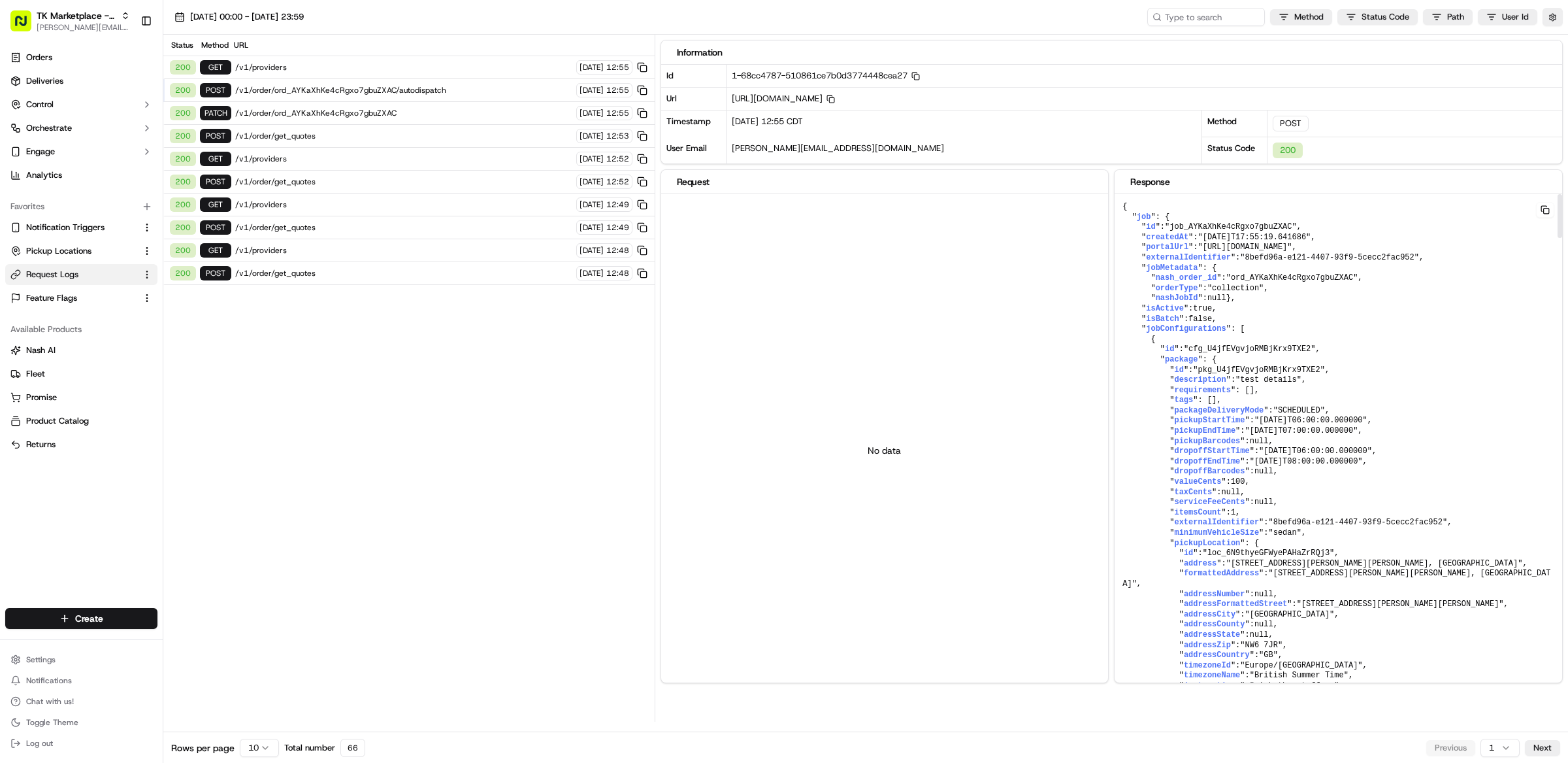
click at [1226, 228] on span ""job_AYKaXhKe4cRgxo7gbuZXAC"" at bounding box center [1230, 227] width 132 height 10
drag, startPoint x: 1206, startPoint y: 248, endPoint x: 1491, endPoint y: 252, distance: 285.0
click at [1291, 251] on span ""[URL][DOMAIN_NAME]"" at bounding box center [1244, 247] width 94 height 10
copy span "[URL][DOMAIN_NAME]"
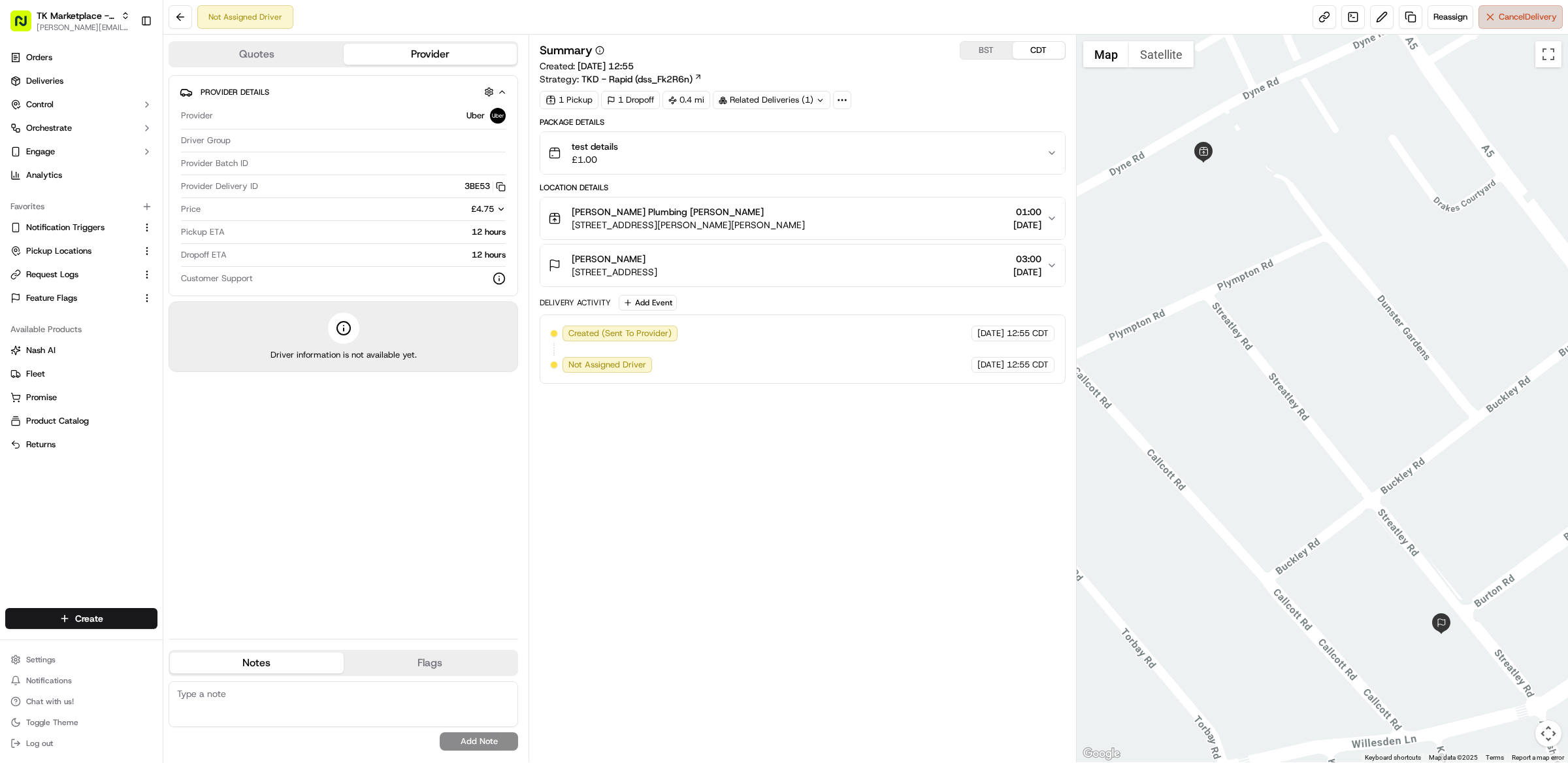
click at [1520, 13] on span "Cancel Delivery" at bounding box center [1527, 17] width 58 height 12
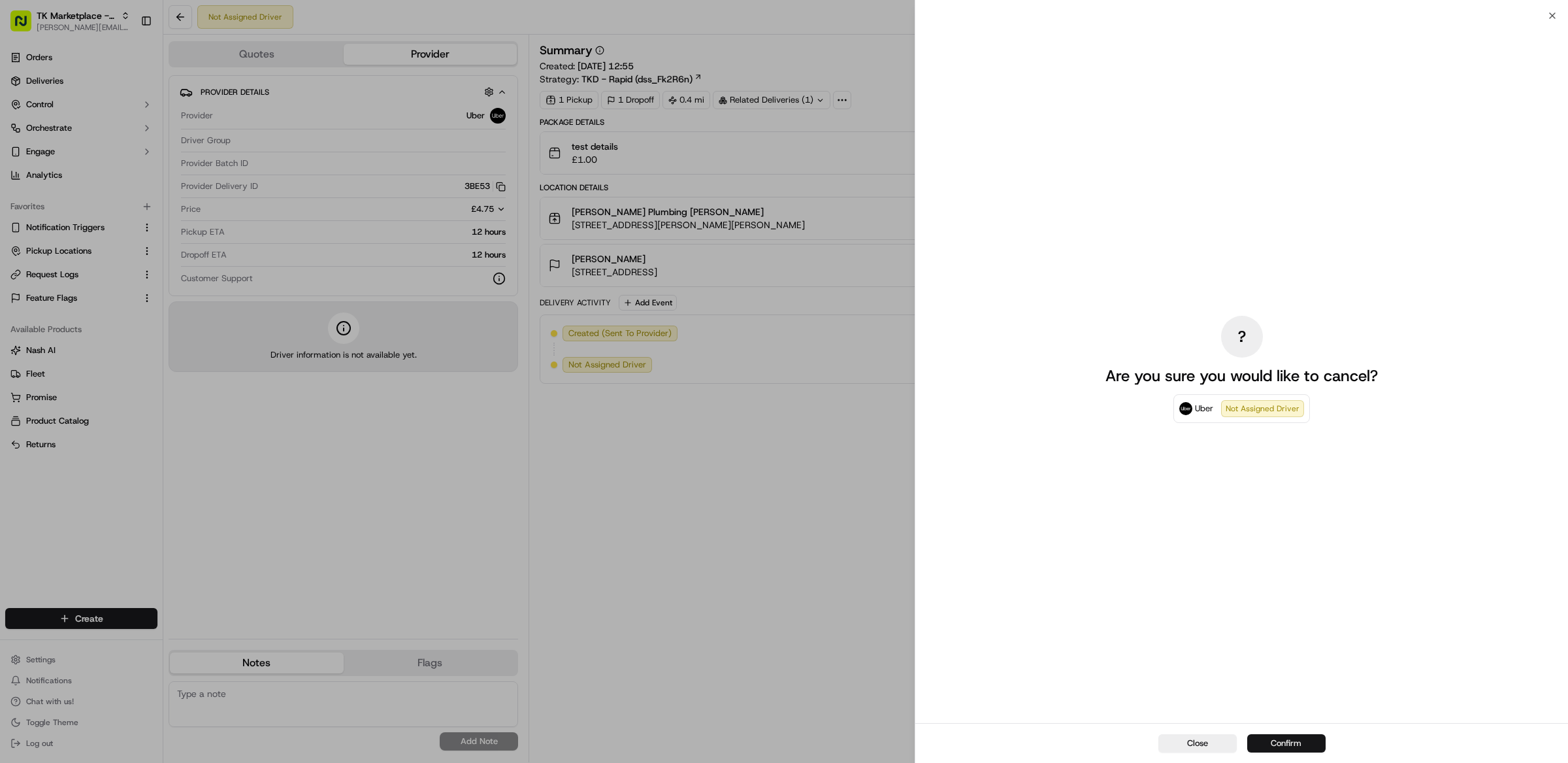
click at [1308, 742] on button "Confirm" at bounding box center [1286, 742] width 78 height 18
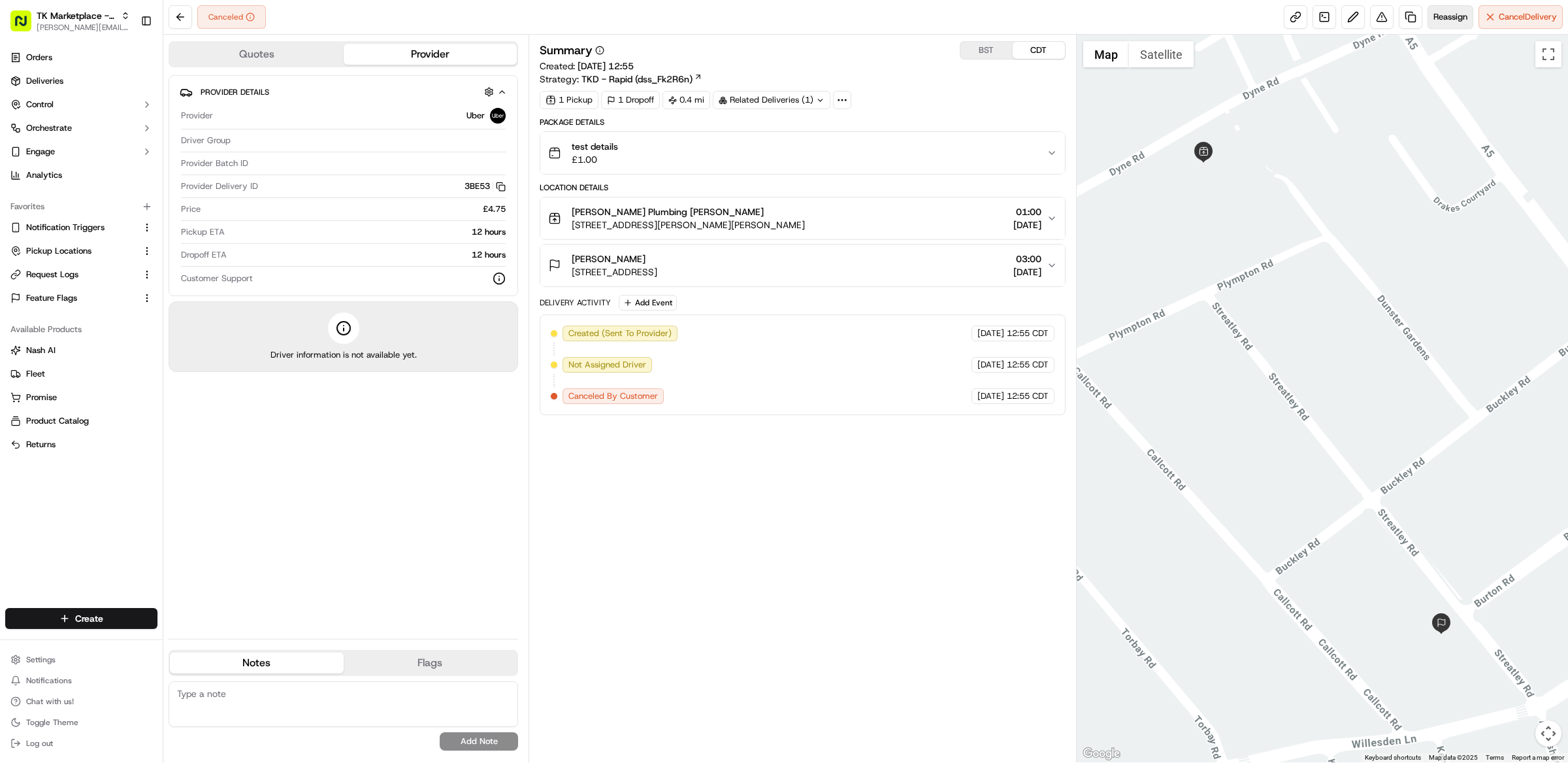
click at [1442, 25] on button "Reassign" at bounding box center [1451, 17] width 46 height 24
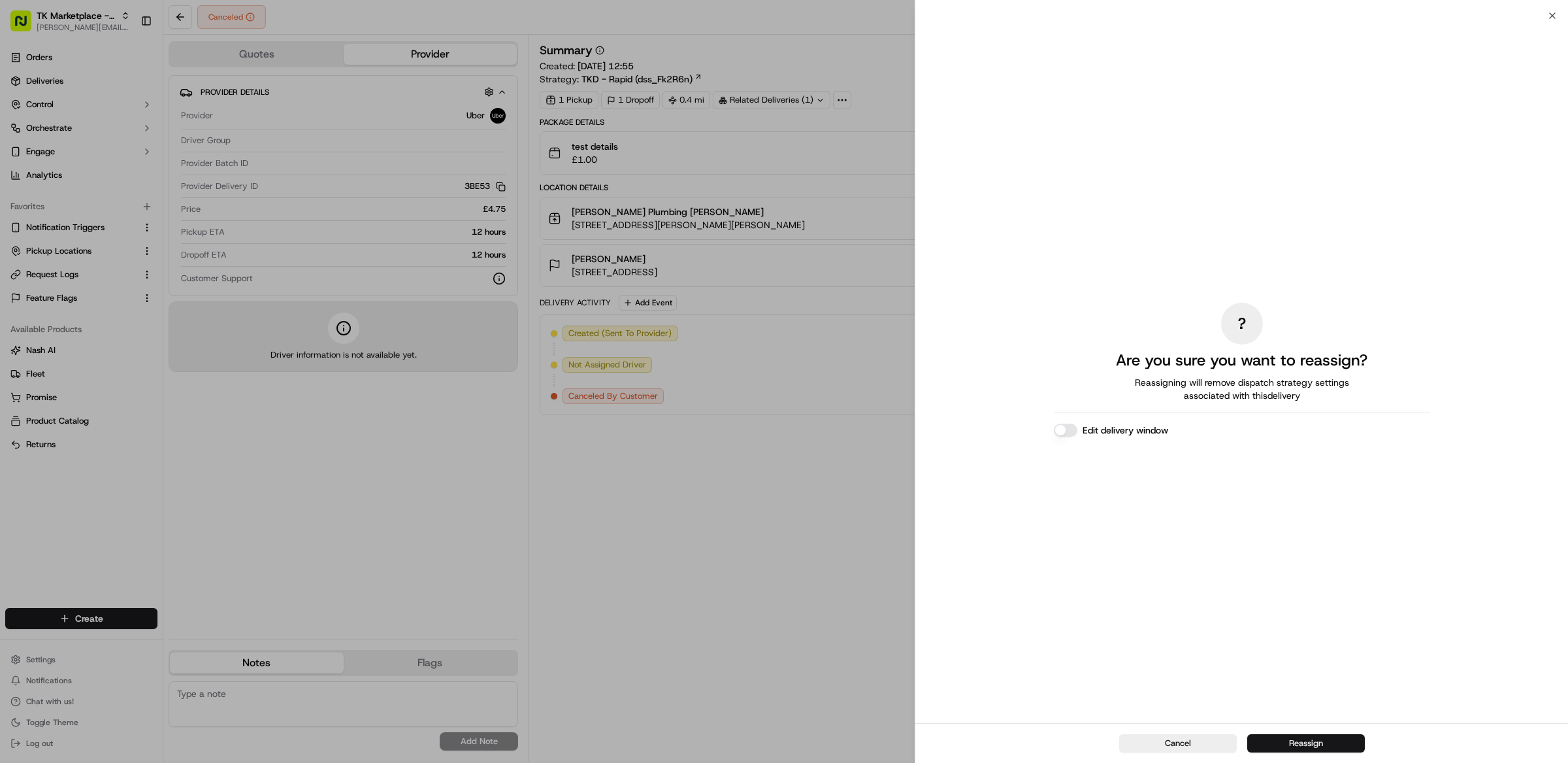
click at [1274, 738] on button "Reassign" at bounding box center [1306, 742] width 117 height 18
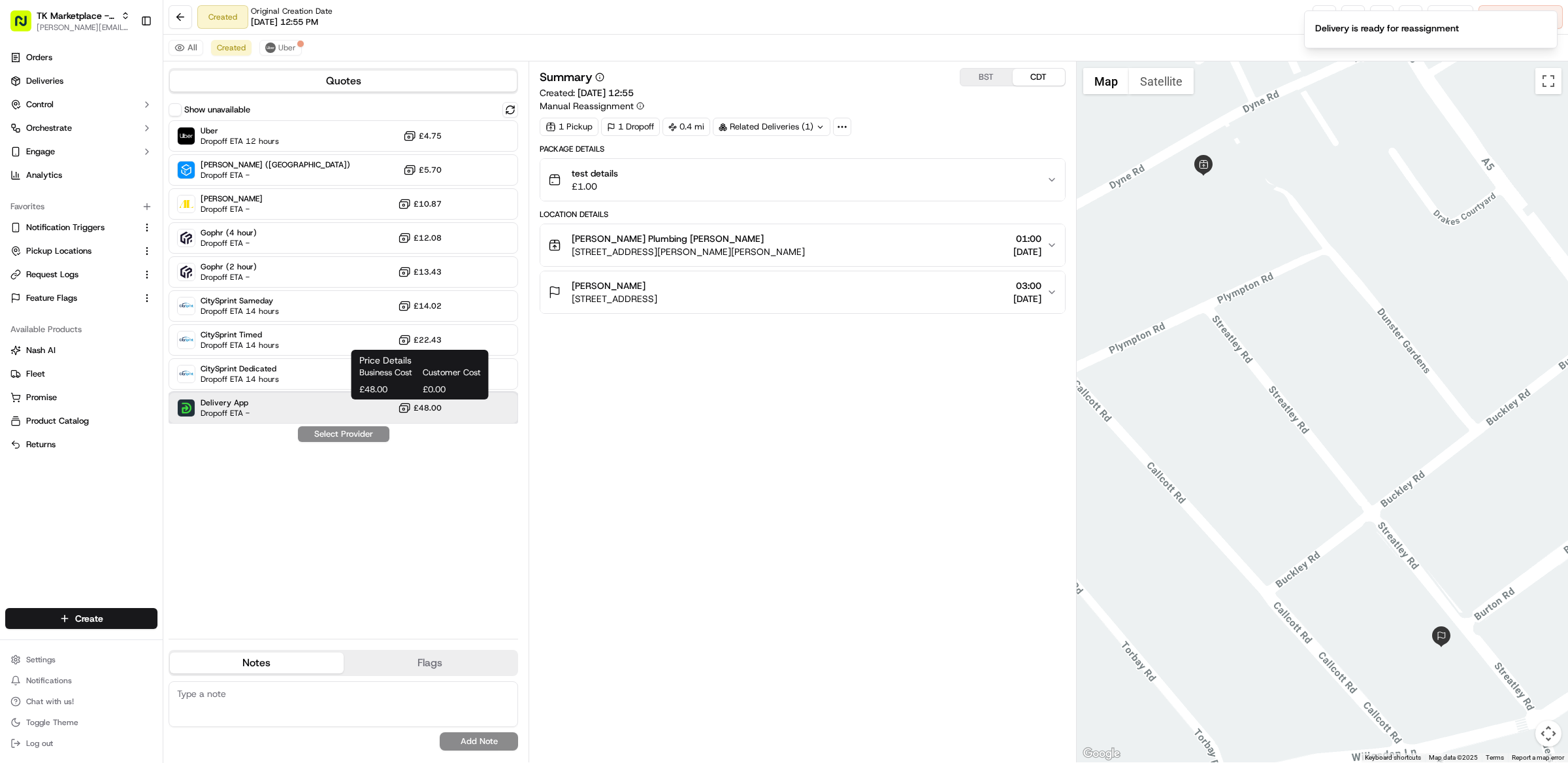
click at [369, 407] on div "Delivery App Dropoff ETA - £48.00" at bounding box center [343, 408] width 350 height 32
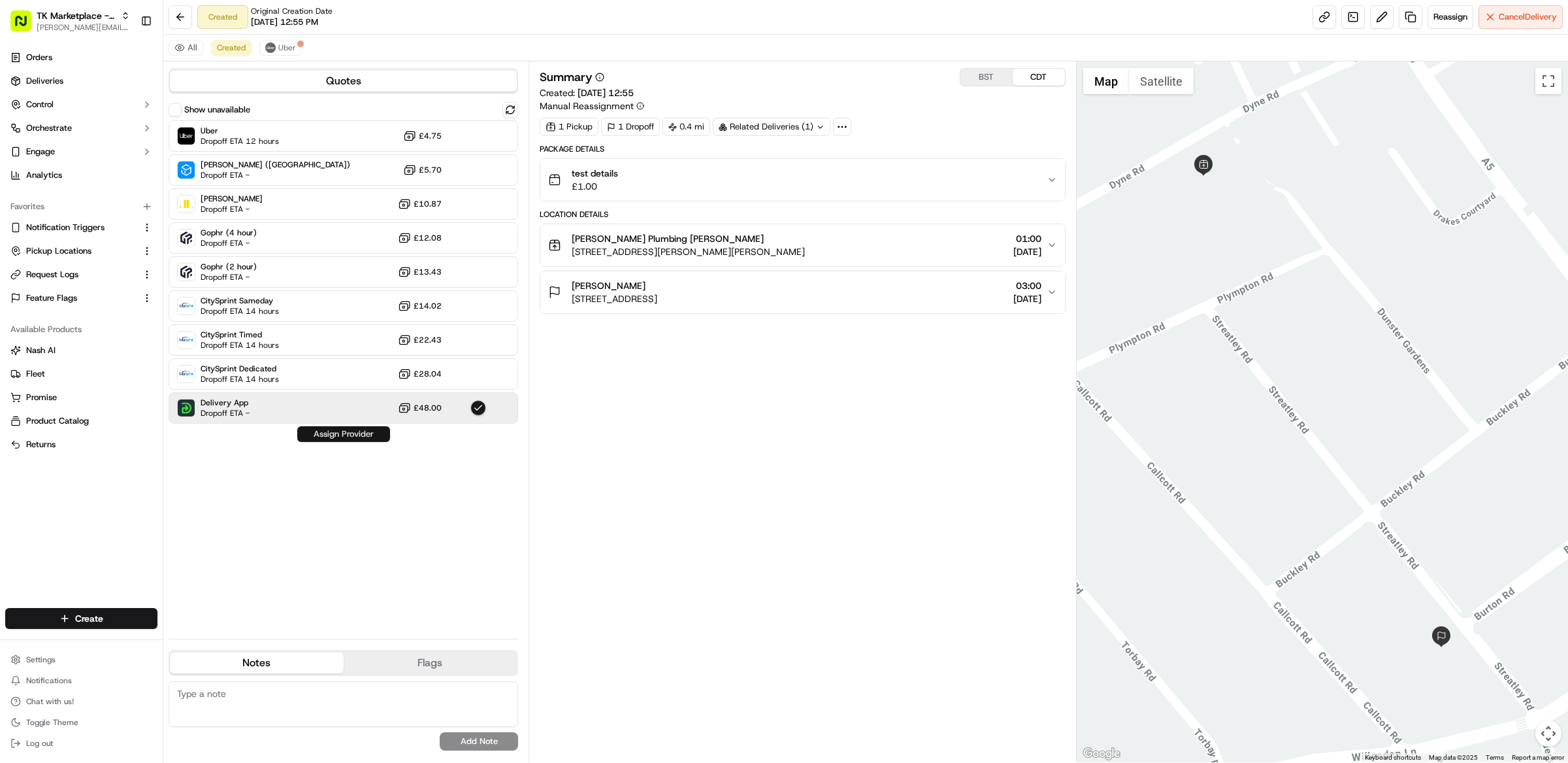
click at [374, 436] on button "Assign Provider" at bounding box center [343, 434] width 93 height 16
click at [1531, 43] on button "Copy" at bounding box center [1522, 41] width 37 height 21
click at [1531, 44] on button "Copy" at bounding box center [1522, 41] width 37 height 21
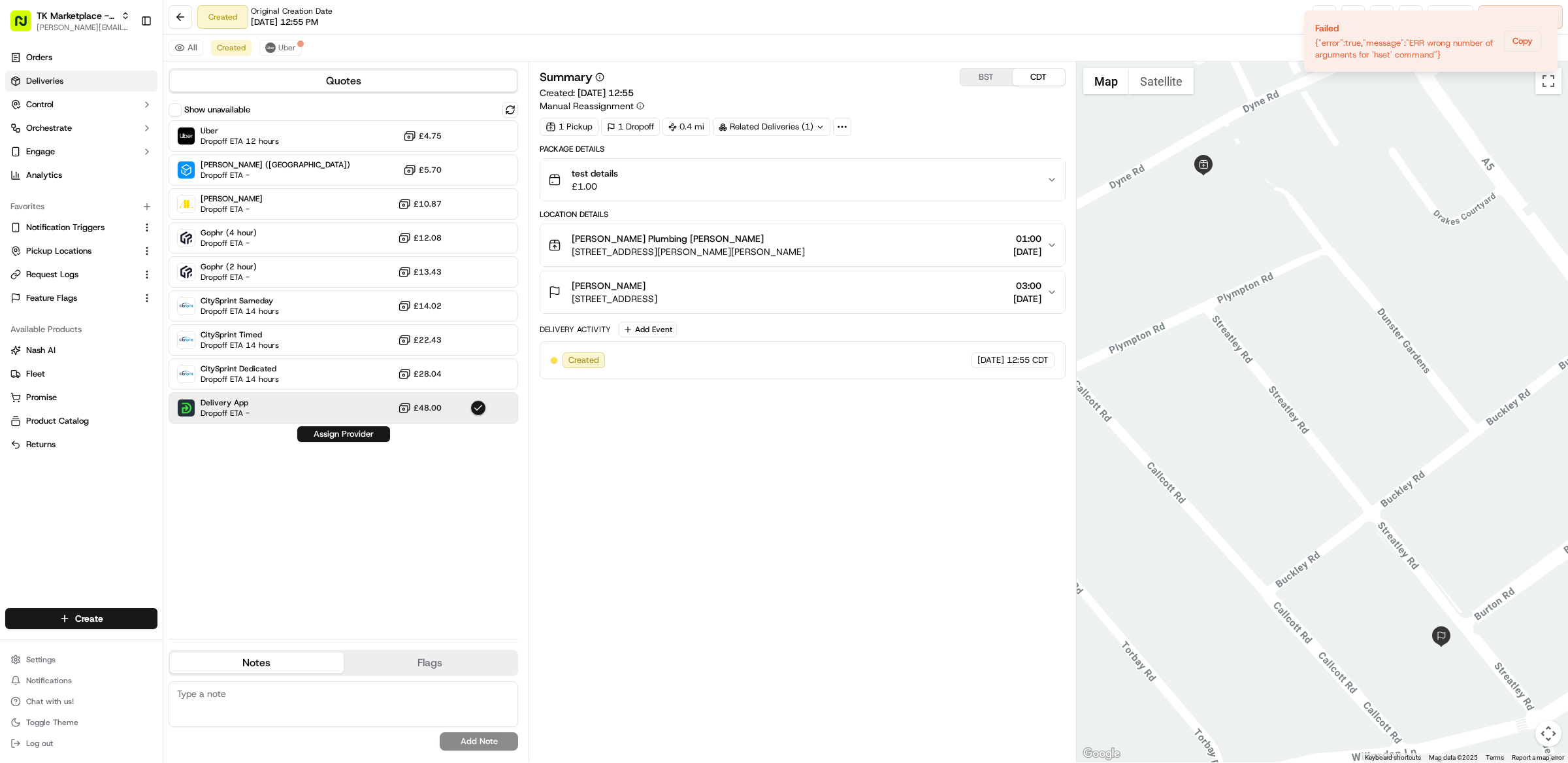
click at [70, 82] on link "Deliveries" at bounding box center [82, 81] width 152 height 21
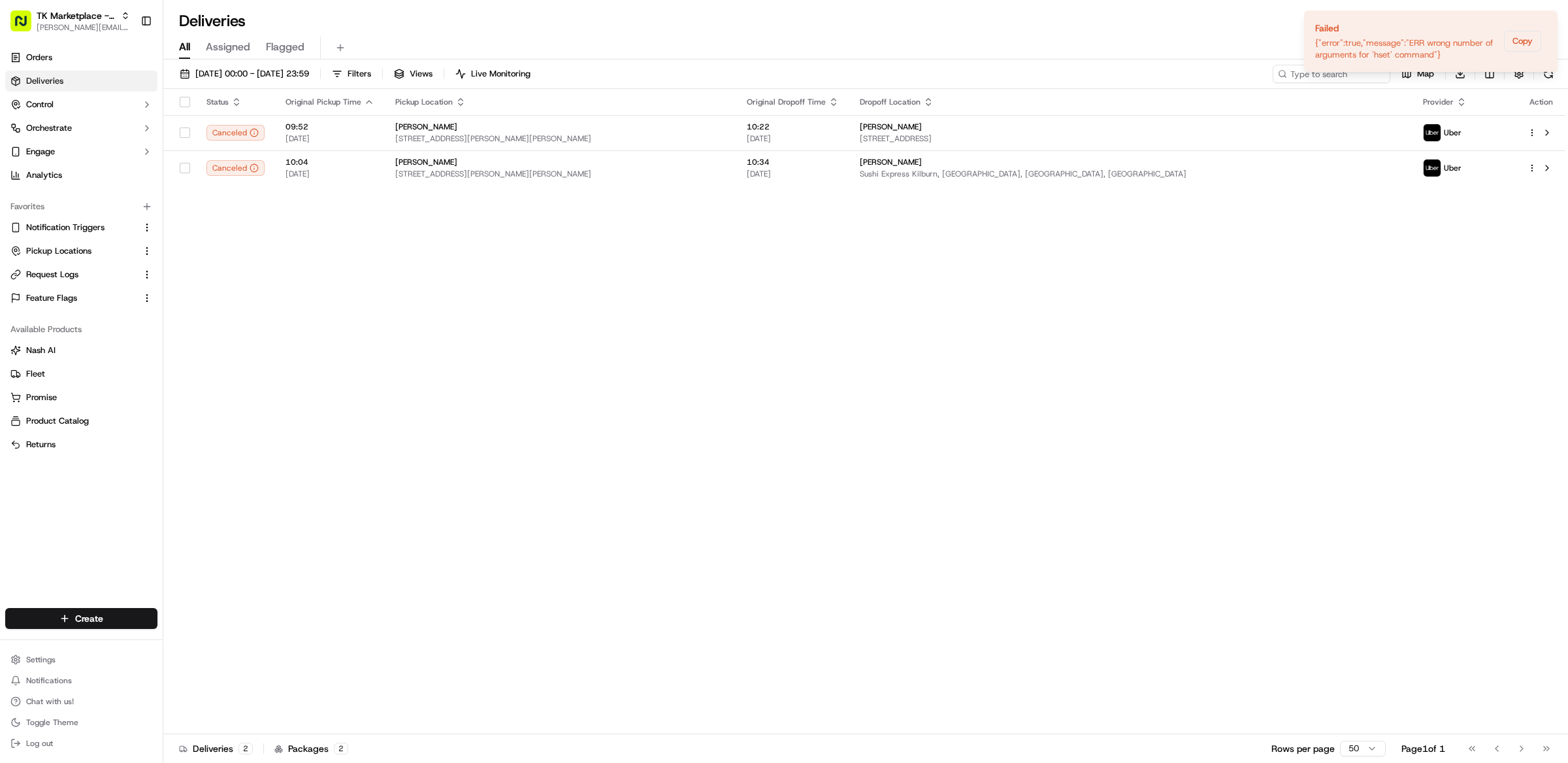
click at [656, 335] on div "Status Original Pickup Time Pickup Location Original Dropoff Time Dropoff Locat…" at bounding box center [864, 411] width 1402 height 645
click at [58, 136] on button "Orchestrate" at bounding box center [82, 128] width 152 height 21
click at [72, 171] on span "Dispatch Strategies" at bounding box center [64, 170] width 76 height 12
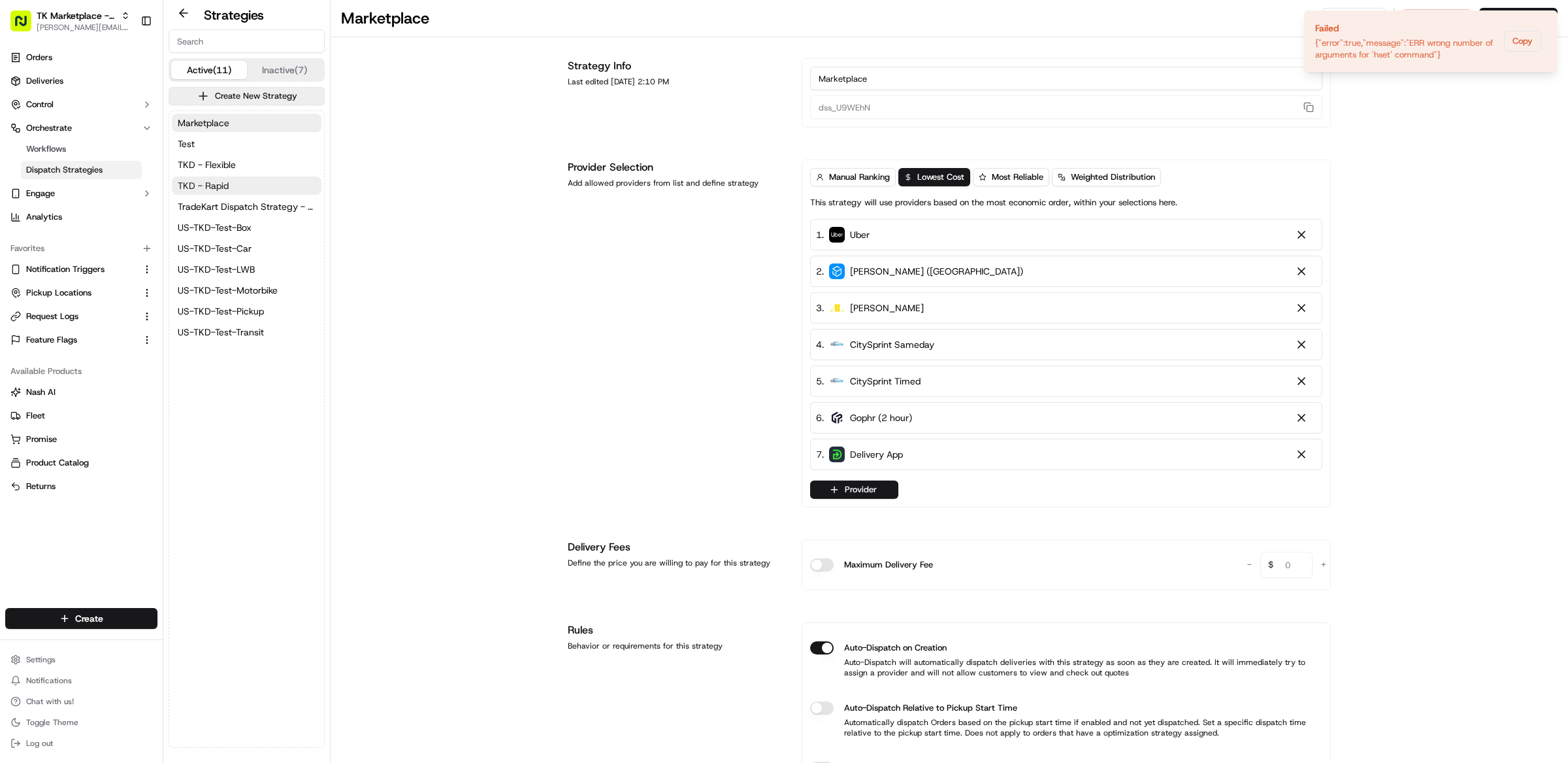
click at [234, 185] on button "TKD - Rapid" at bounding box center [247, 185] width 150 height 18
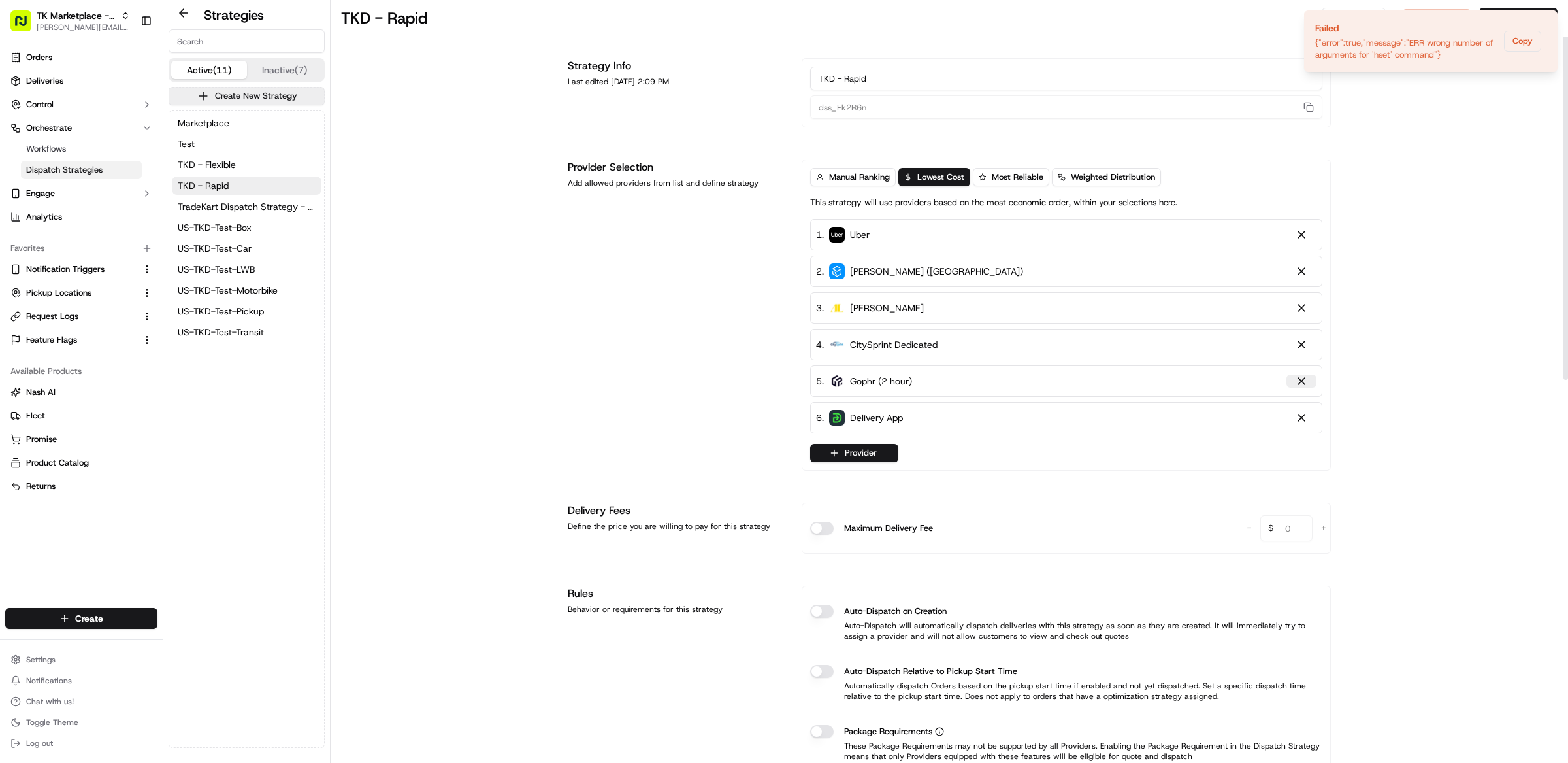
click at [1305, 379] on div at bounding box center [1301, 381] width 13 height 13
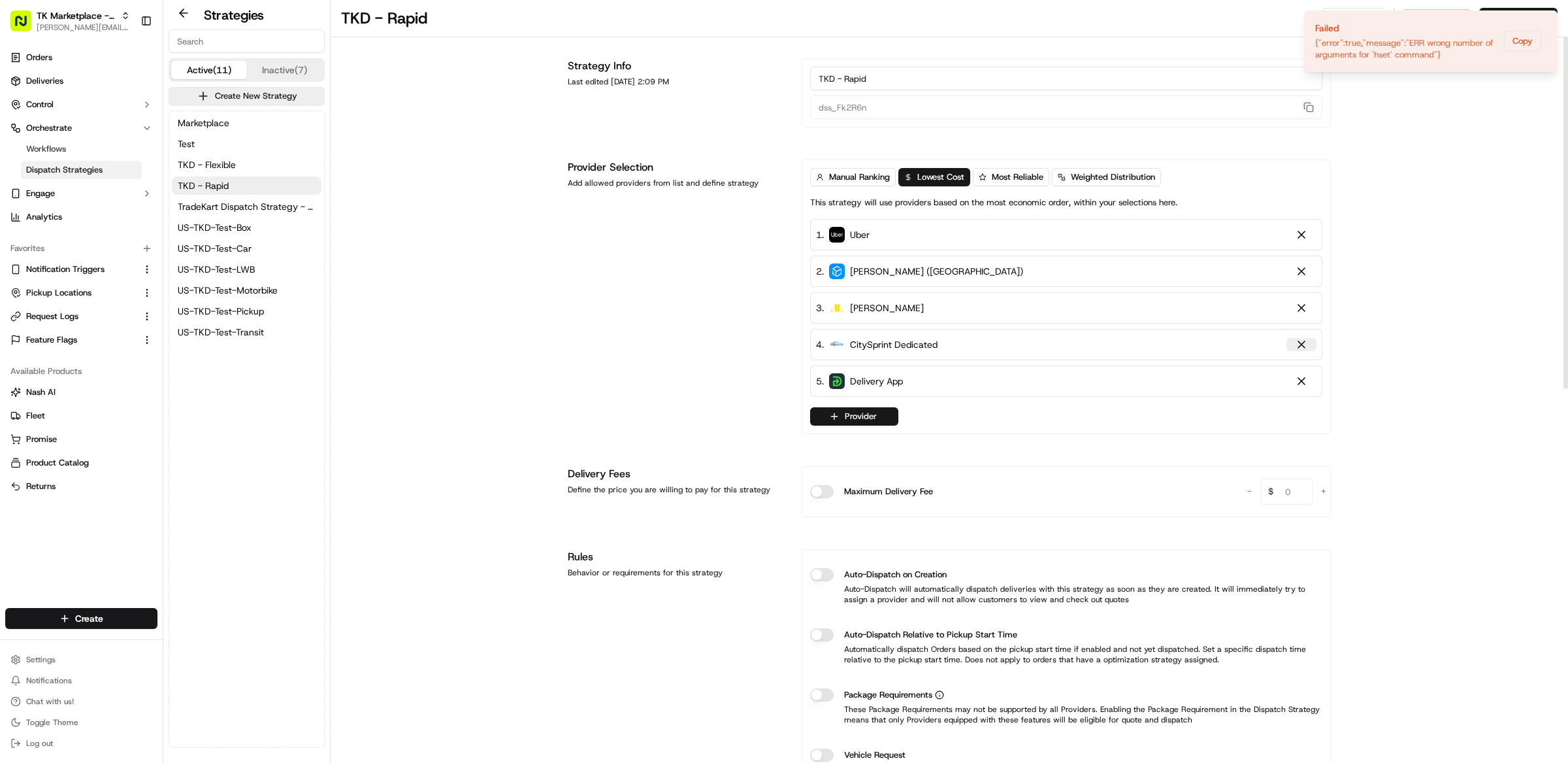
click at [1305, 346] on button at bounding box center [1302, 344] width 30 height 13
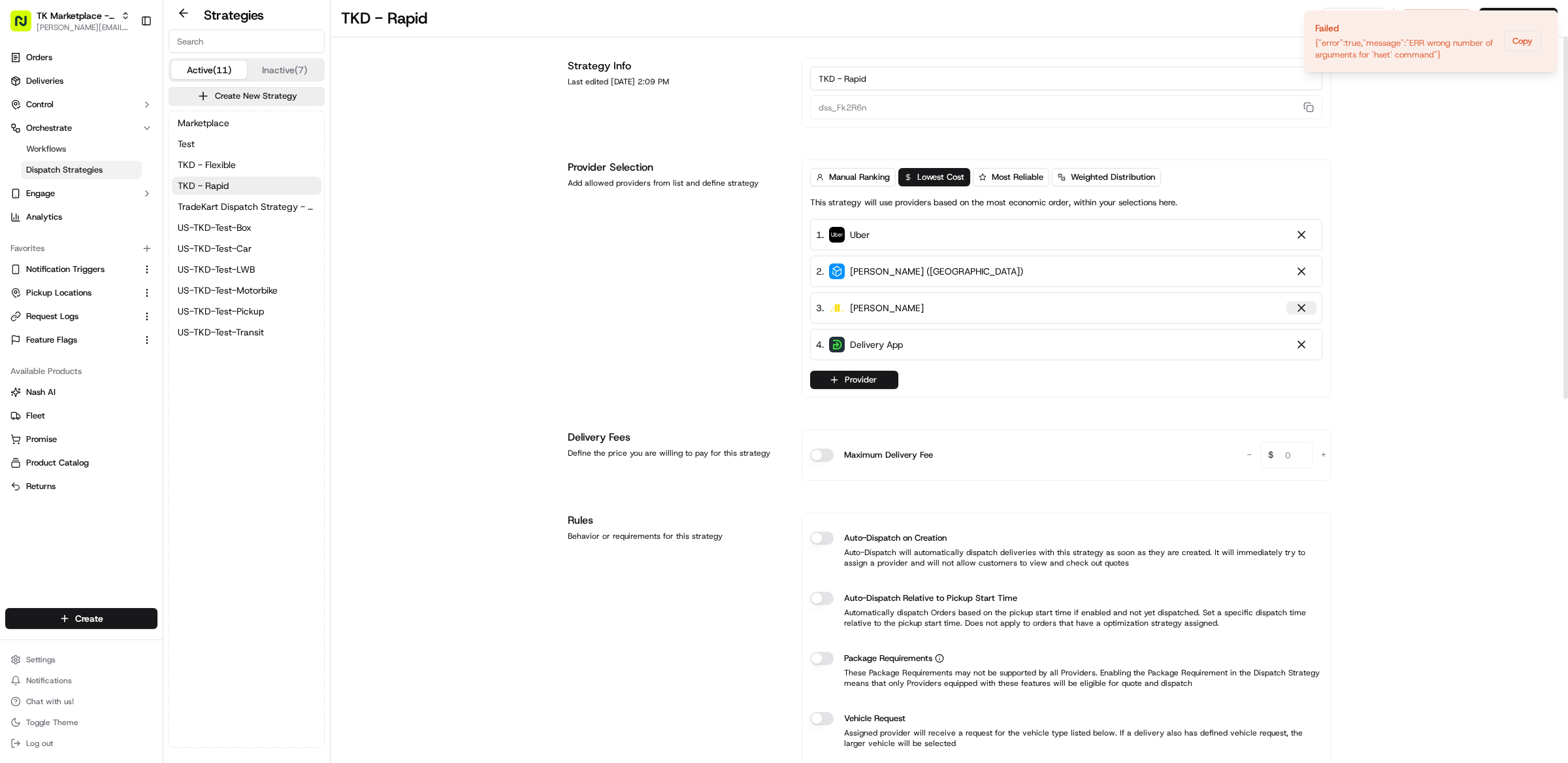
click at [1302, 305] on div at bounding box center [1301, 308] width 13 height 13
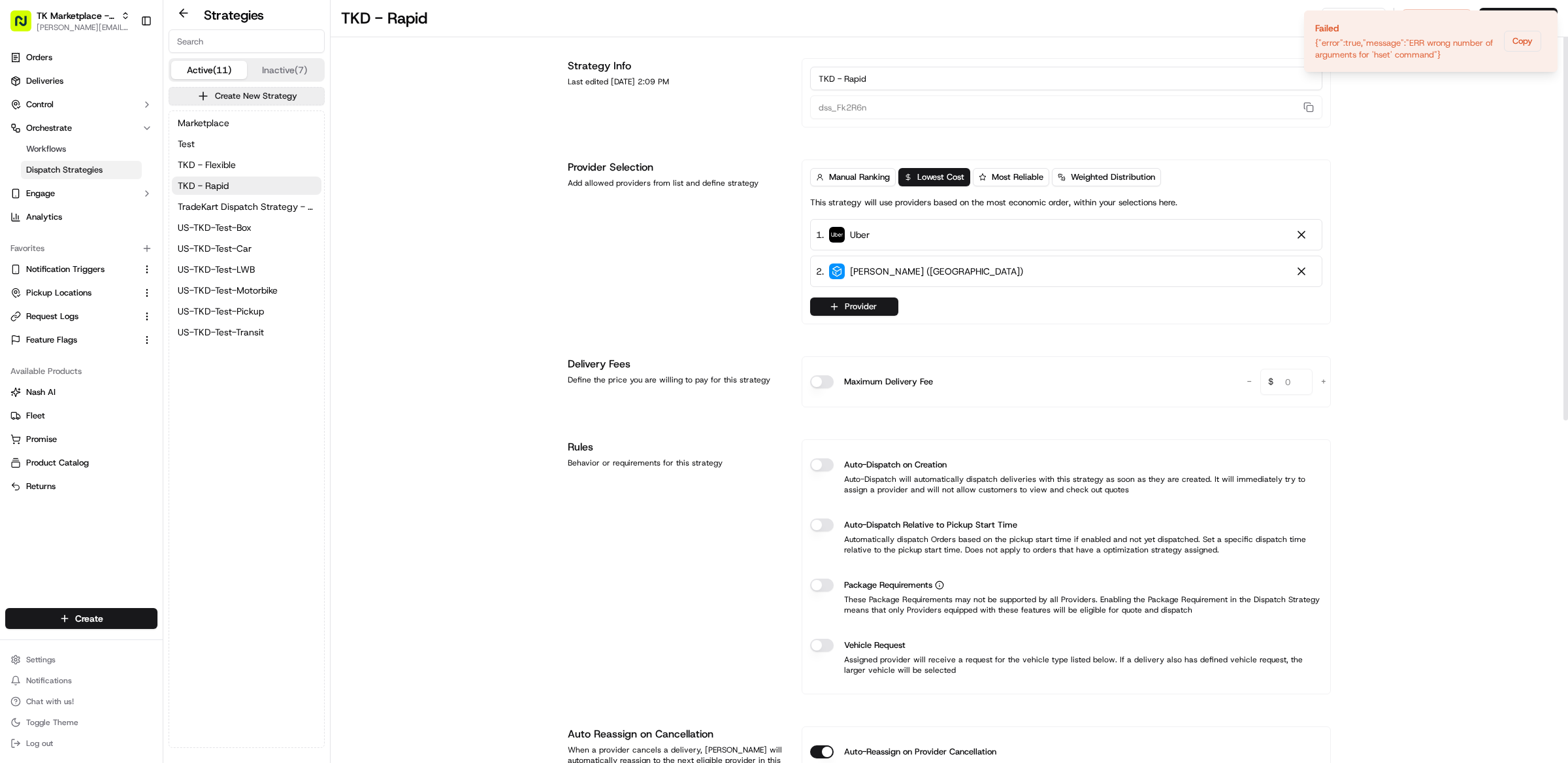
click at [1300, 270] on div at bounding box center [1301, 271] width 13 height 13
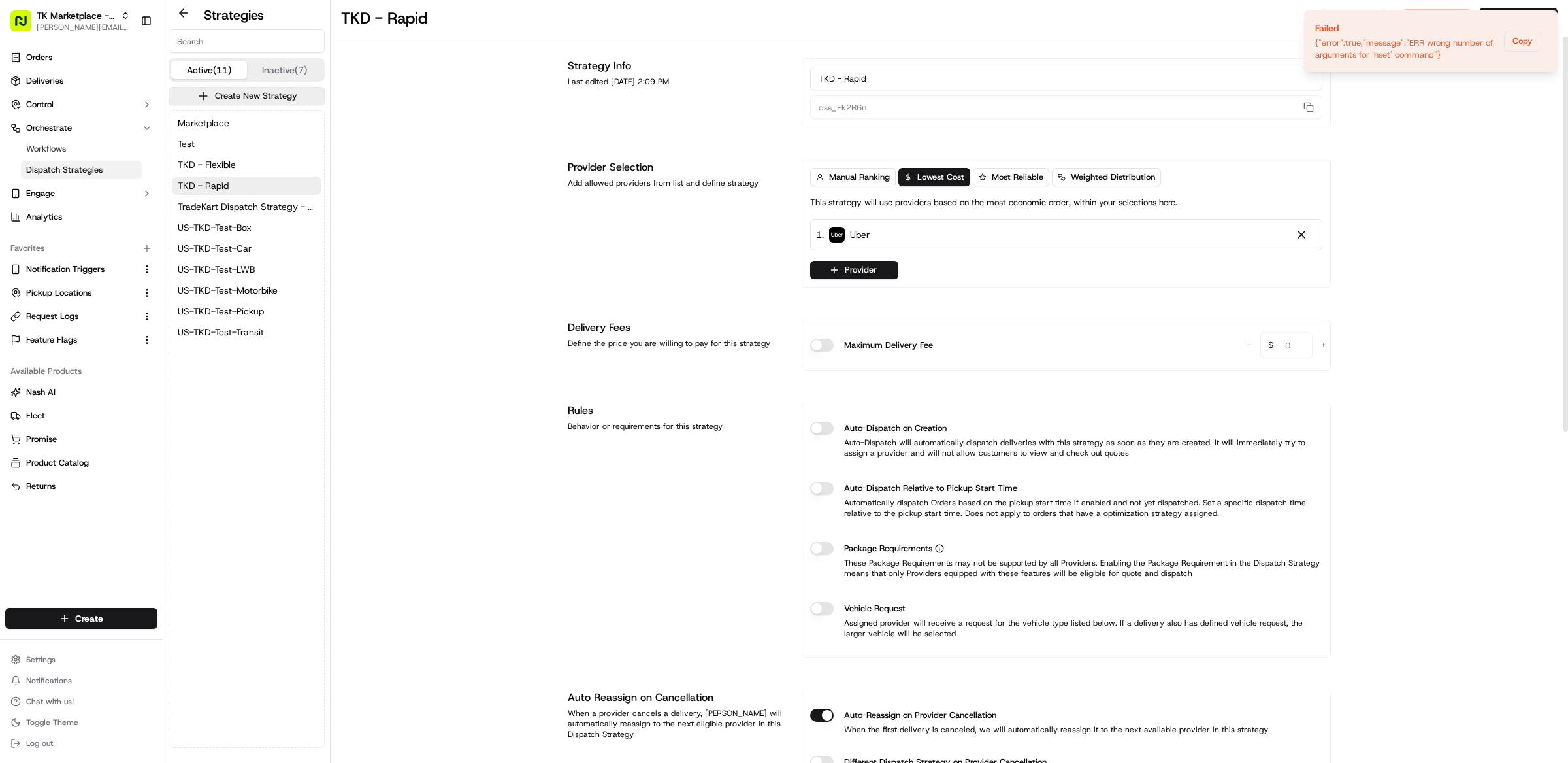
click at [1315, 227] on div "1 . Uber" at bounding box center [1066, 235] width 512 height 32
drag, startPoint x: 1315, startPoint y: 227, endPoint x: 1309, endPoint y: 231, distance: 7.2
click at [1314, 227] on div "1 . Uber" at bounding box center [1066, 235] width 512 height 32
drag, startPoint x: 1297, startPoint y: 236, endPoint x: 1470, endPoint y: 96, distance: 222.6
click at [1298, 236] on div at bounding box center [1301, 235] width 13 height 13
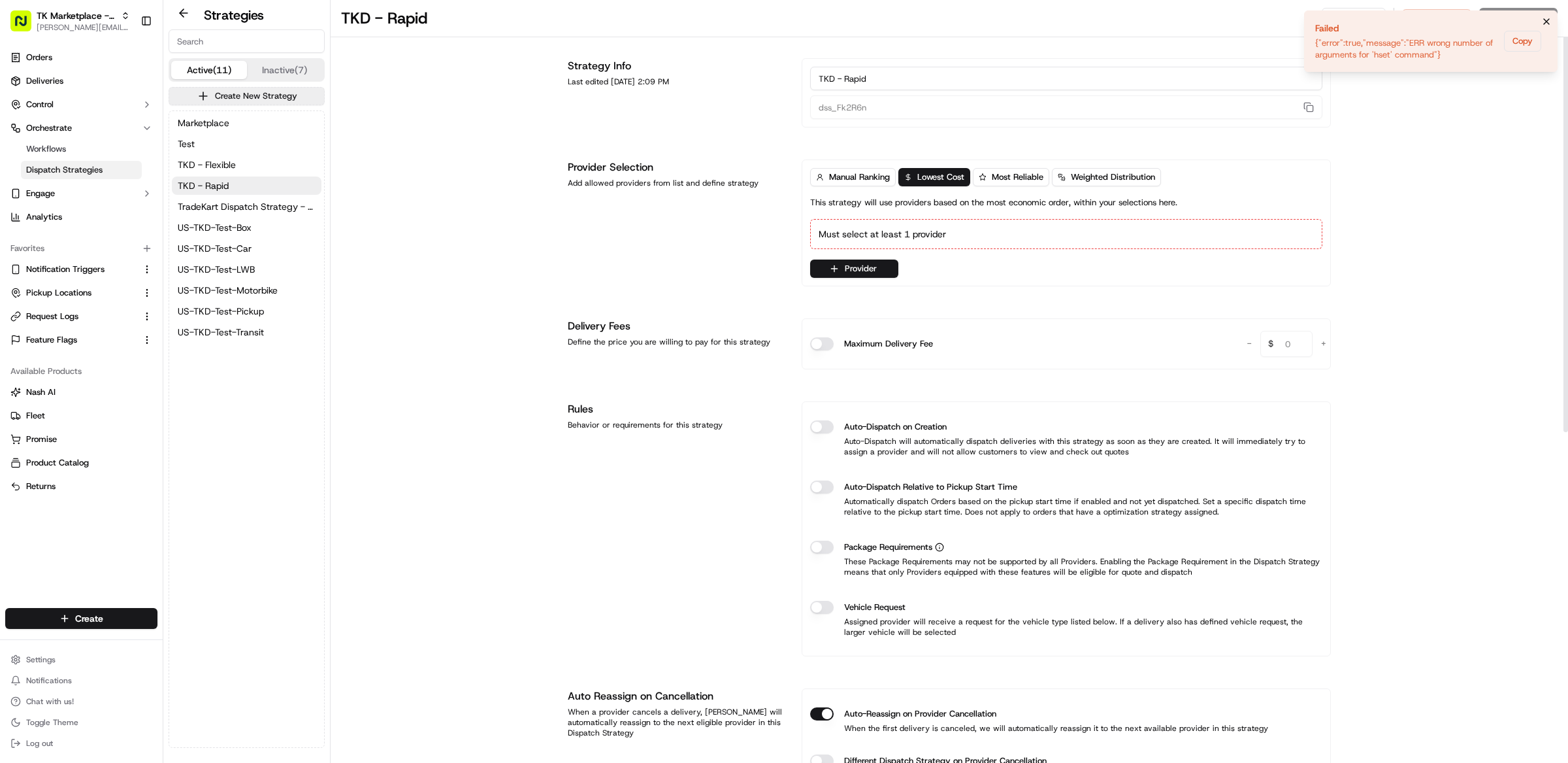
click at [1554, 15] on li "Failed {"error":true,"message":"ERR wrong number of arguments for 'hset' comman…" at bounding box center [1431, 40] width 254 height 61
click at [1542, 22] on icon "Notifications (F8)" at bounding box center [1546, 21] width 10 height 10
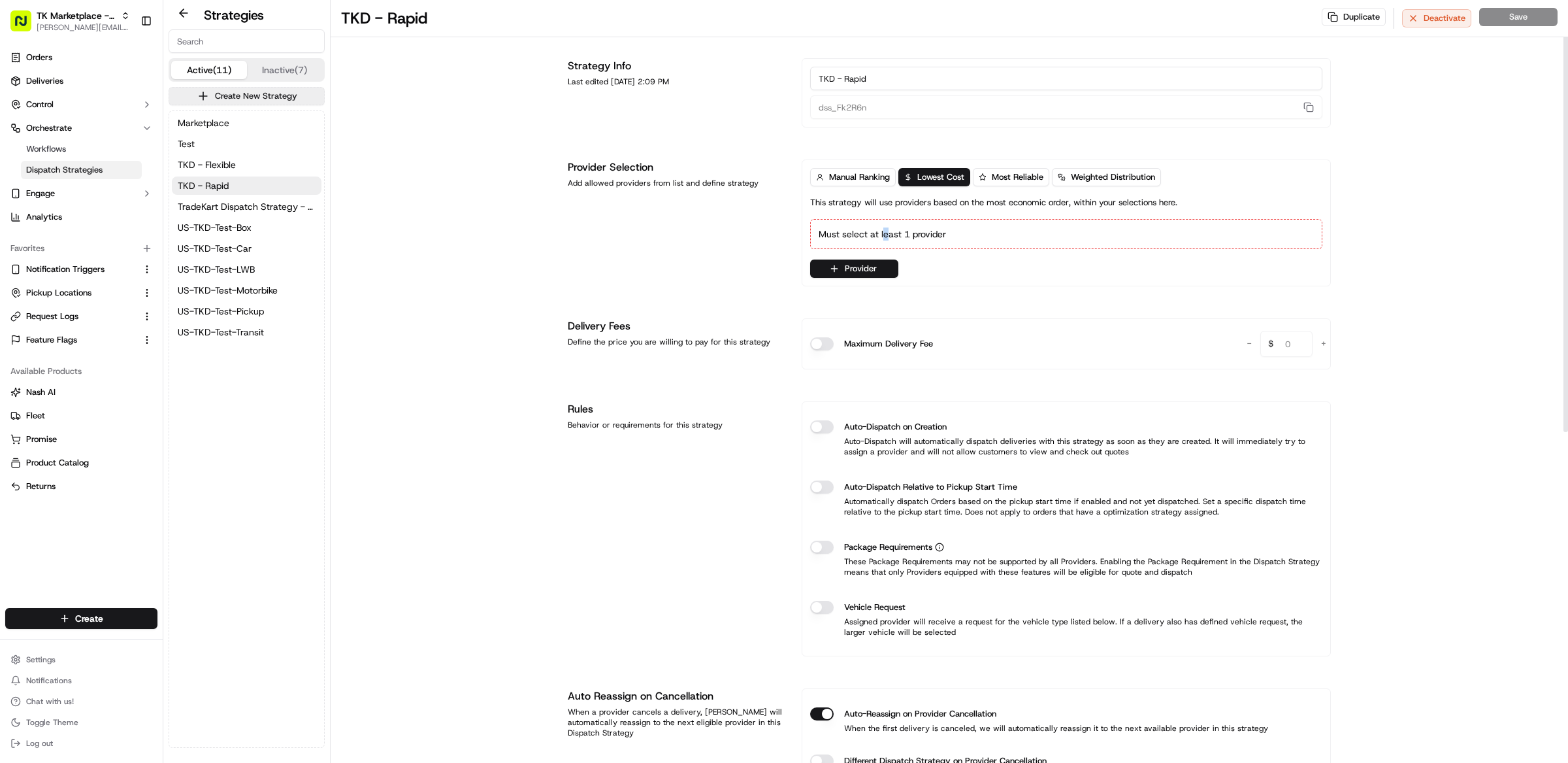
drag, startPoint x: 885, startPoint y: 230, endPoint x: 891, endPoint y: 239, distance: 10.8
click at [885, 231] on div "Must select at least 1 provider" at bounding box center [1066, 234] width 512 height 30
click at [852, 271] on button "Provider" at bounding box center [854, 268] width 88 height 18
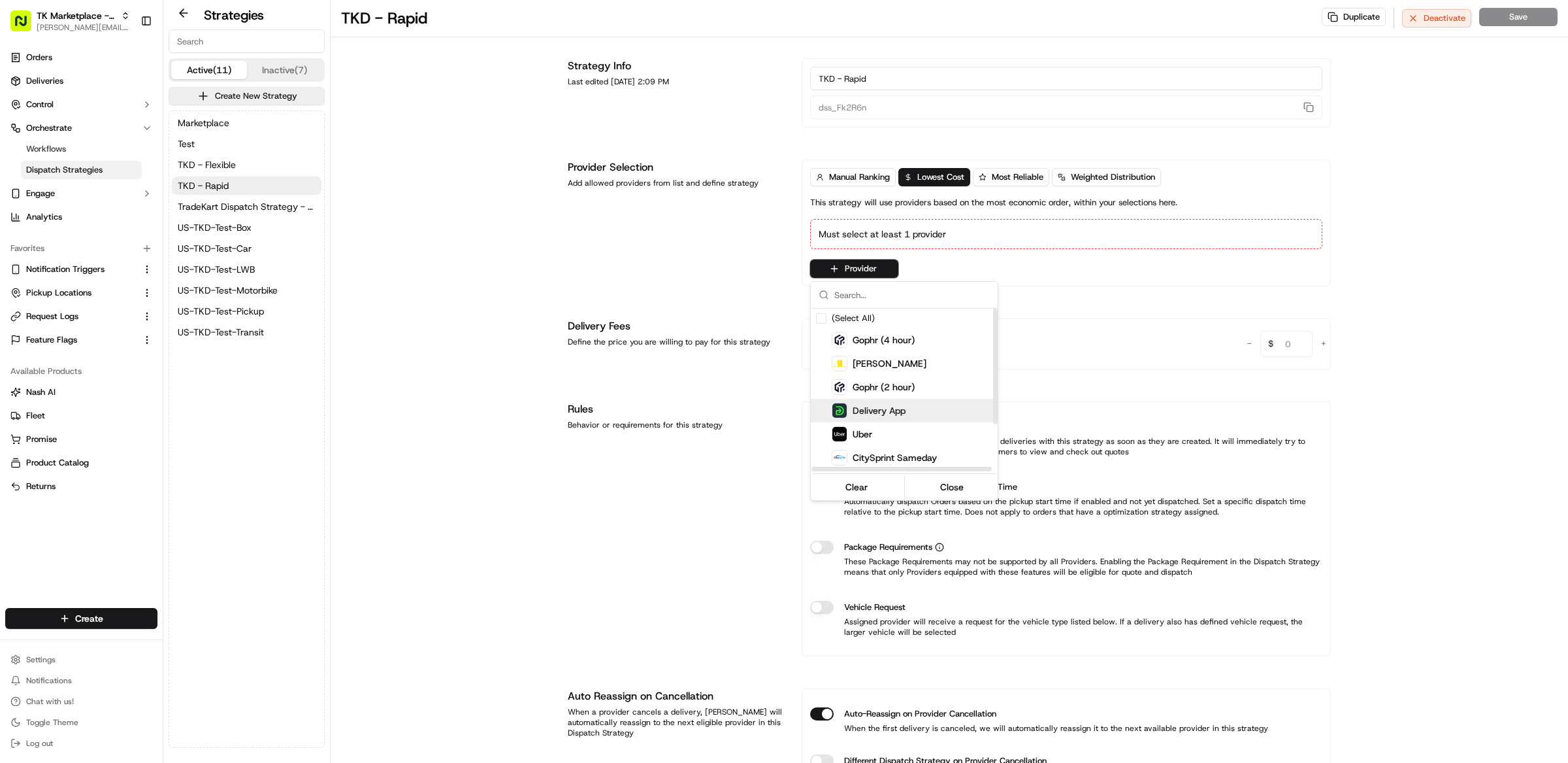
drag, startPoint x: 882, startPoint y: 408, endPoint x: 904, endPoint y: 400, distance: 23.4
click at [882, 408] on span "Delivery App" at bounding box center [878, 410] width 53 height 13
drag, startPoint x: 1419, startPoint y: 355, endPoint x: 1428, endPoint y: 321, distance: 35.2
click at [1420, 344] on html "TK Marketplace - TKD [EMAIL_ADDRESS][DOMAIN_NAME] Toggle Sidebar Orders Deliver…" at bounding box center [784, 382] width 1568 height 763
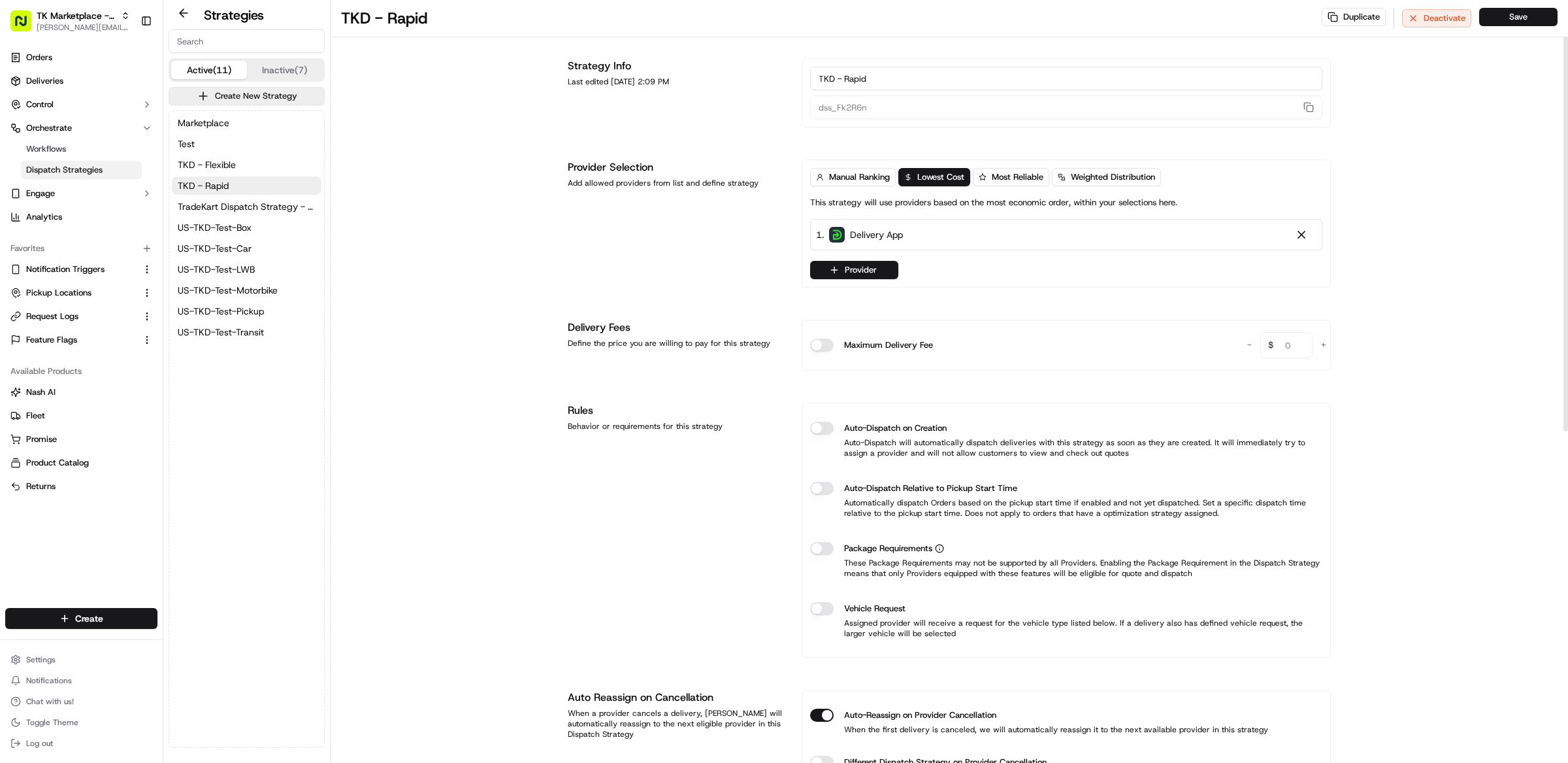
click at [1502, 17] on button "Save" at bounding box center [1518, 17] width 78 height 18
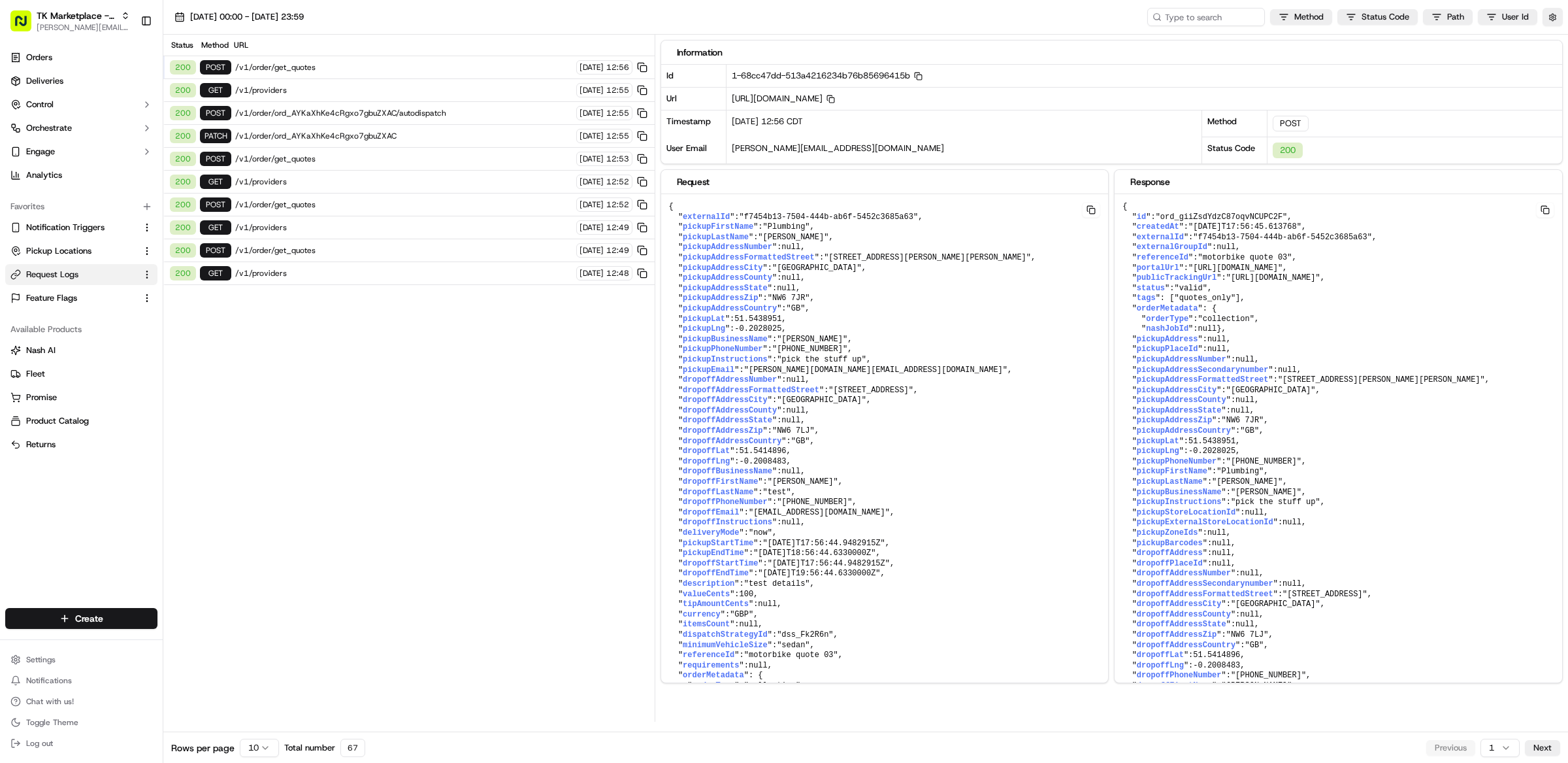
click at [316, 75] on div "200 POST /v1/order/get_quotes 18/09/2025 12:56" at bounding box center [409, 67] width 491 height 23
click at [316, 69] on span "/v1/order/get_quotes" at bounding box center [403, 67] width 337 height 10
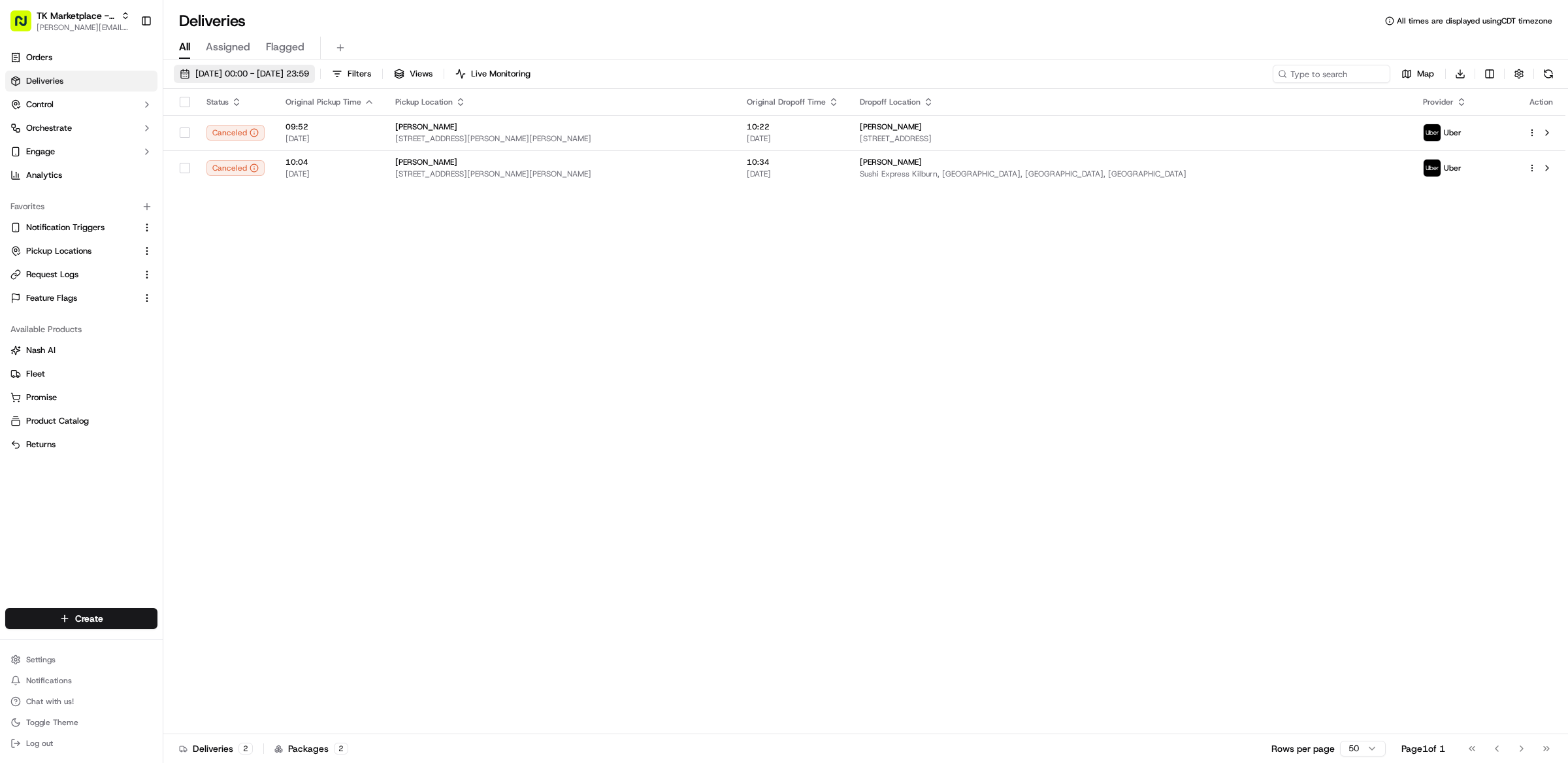
click at [248, 75] on span "[DATE] 00:00 - [DATE] 23:59" at bounding box center [251, 74] width 113 height 12
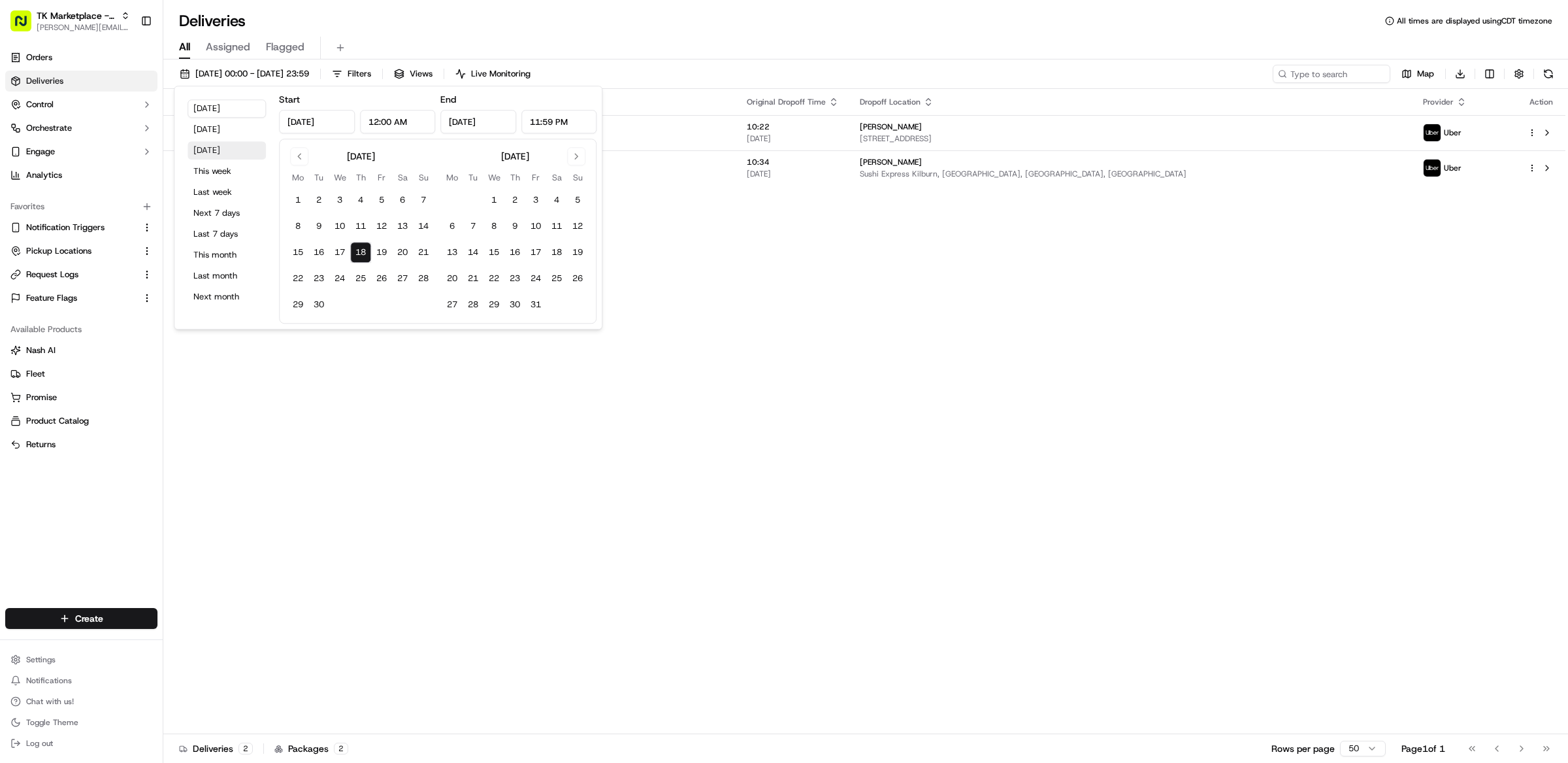
click at [233, 142] on button "Tomorrow" at bounding box center [227, 150] width 78 height 18
type input "Sep 19, 2025"
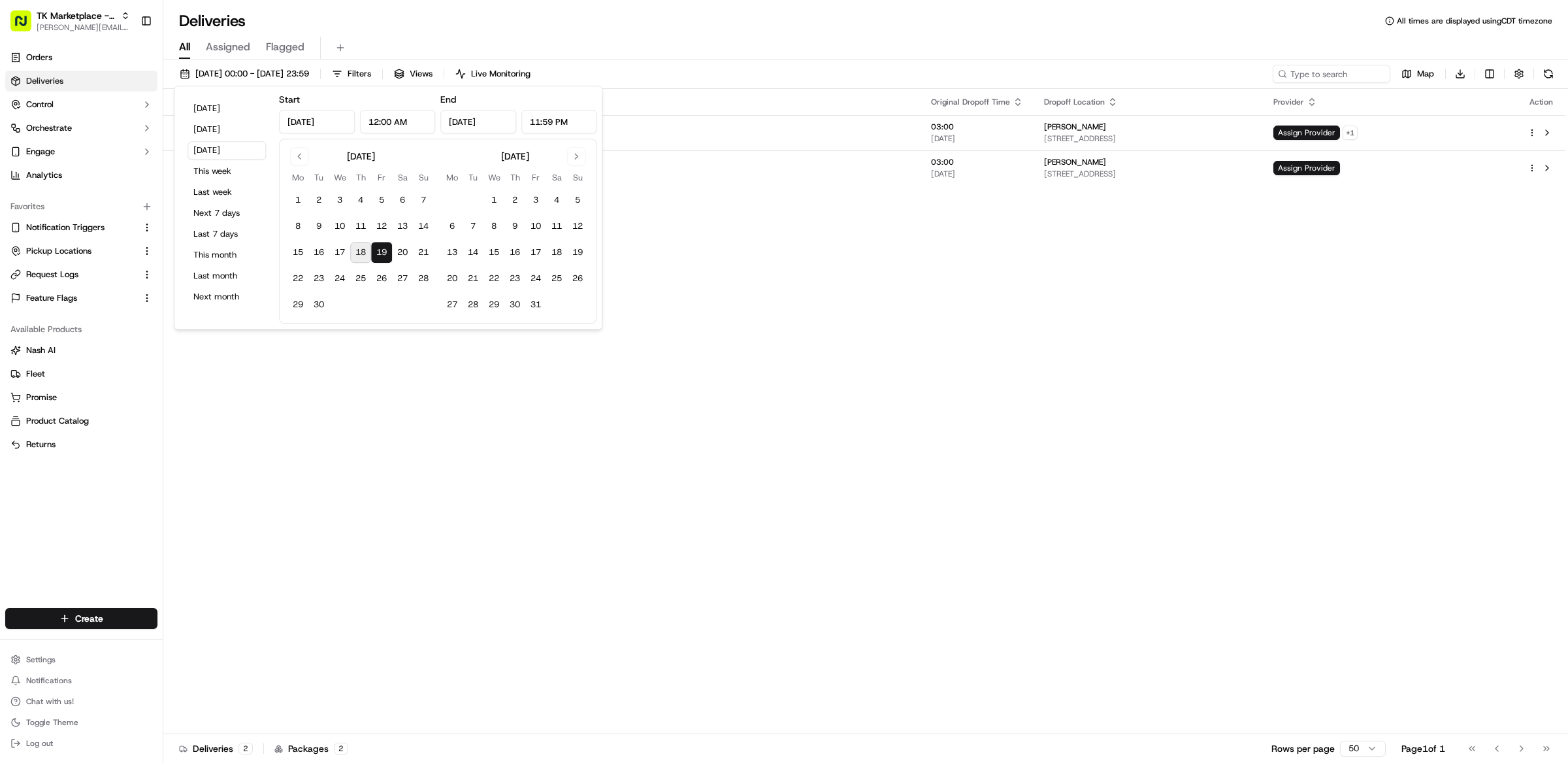
click at [625, 37] on div "All Assigned Flagged" at bounding box center [866, 48] width 1405 height 23
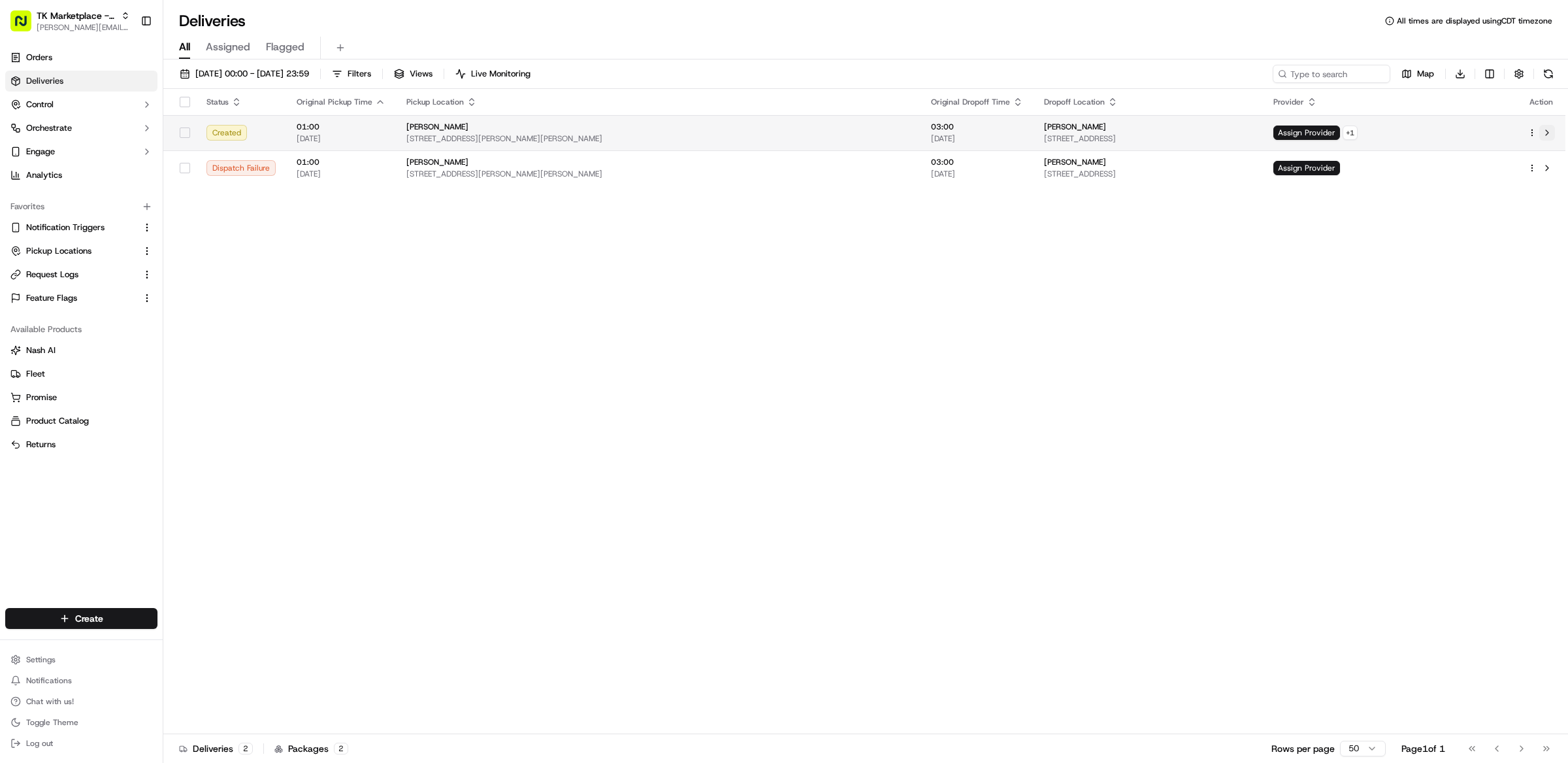
click at [1550, 132] on button at bounding box center [1547, 132] width 16 height 16
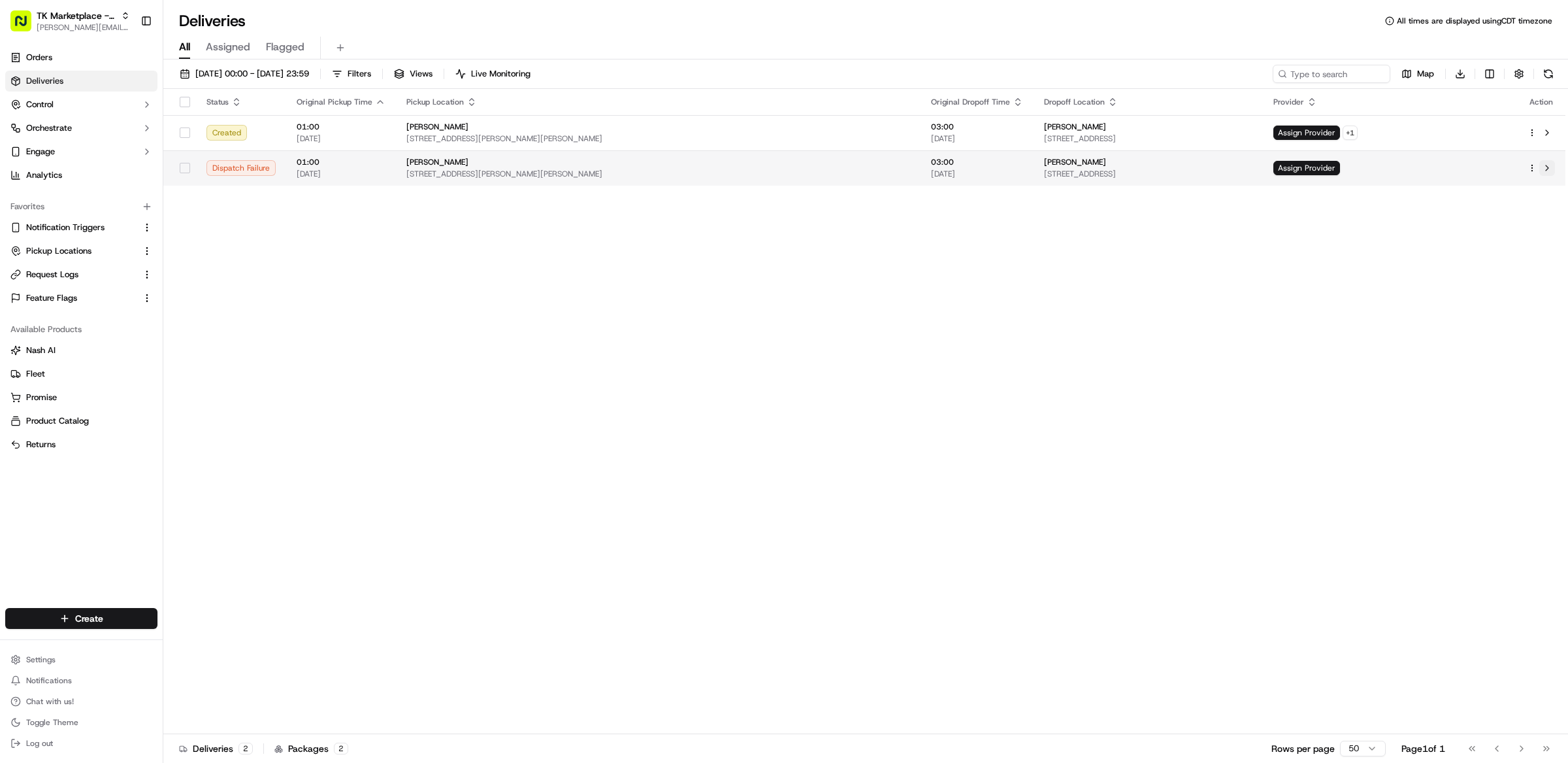
click at [1547, 169] on button at bounding box center [1547, 168] width 16 height 16
click at [994, 414] on div "Status Original Pickup Time Pickup Location Original Dropoff Time Dropoff Locat…" at bounding box center [864, 411] width 1402 height 645
click at [820, 337] on div "Status Original Pickup Time Pickup Location Original Dropoff Time Dropoff Locat…" at bounding box center [864, 411] width 1402 height 645
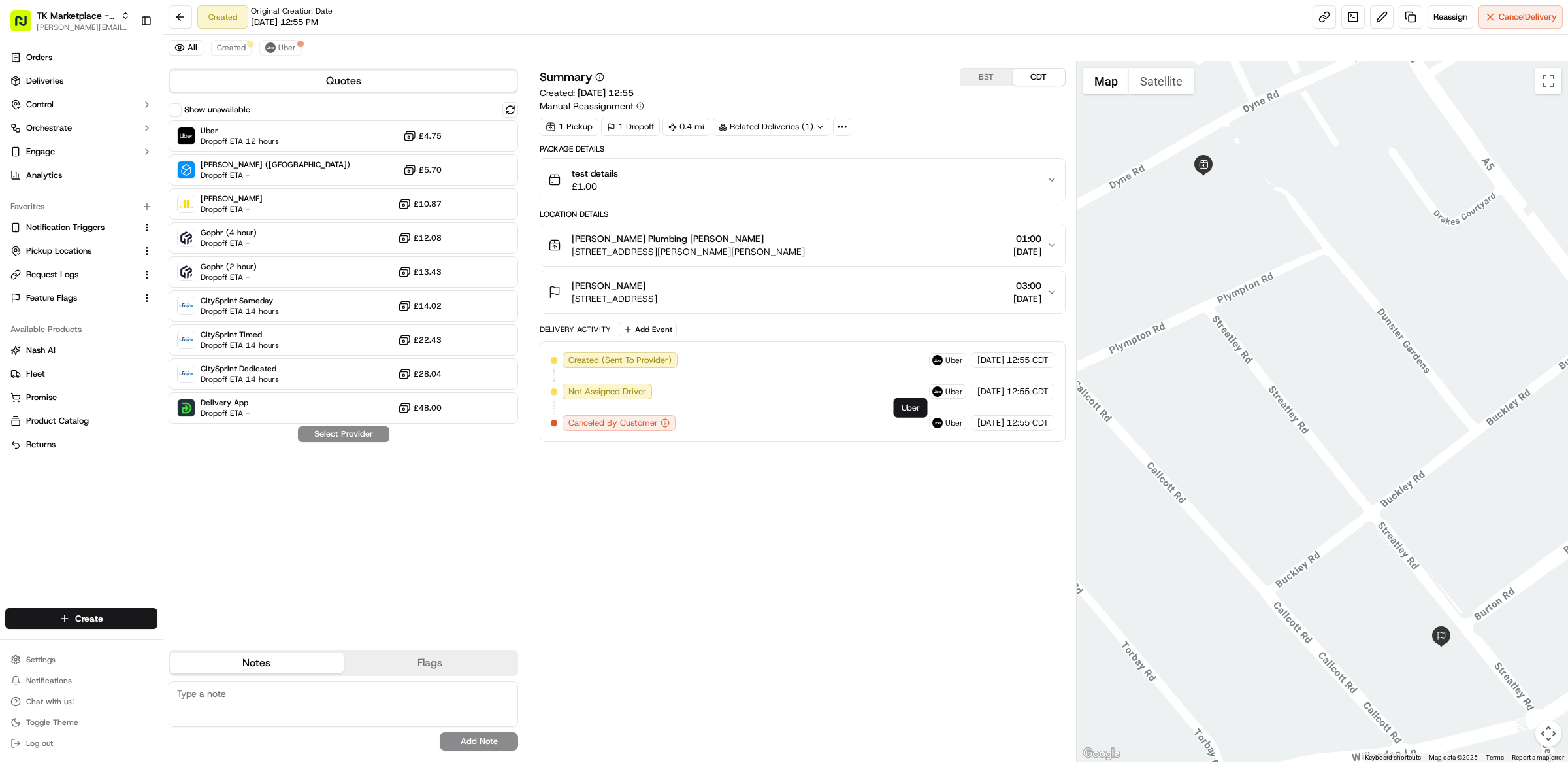
click at [886, 469] on div "Summary BST CDT Created: [DATE] 12:55 Manual Reassignment 1 Pickup 1 Dropoff 0.…" at bounding box center [802, 412] width 526 height 688
click at [992, 29] on div "Created Original Creation Date [DATE] 12:55 PM Reassign Cancel Delivery" at bounding box center [866, 17] width 1405 height 35
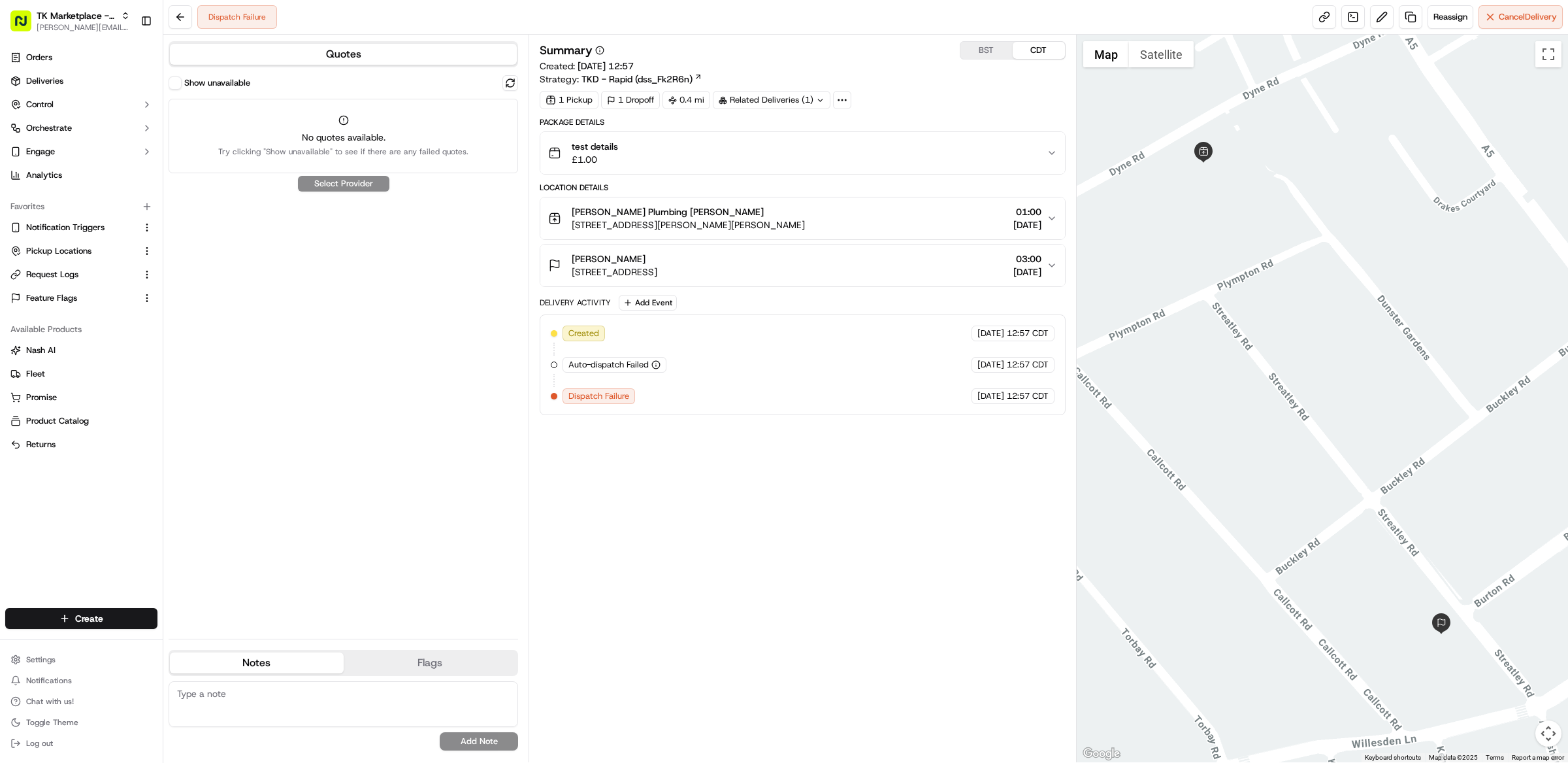
click at [177, 81] on button "Show unavailable" at bounding box center [175, 82] width 13 height 13
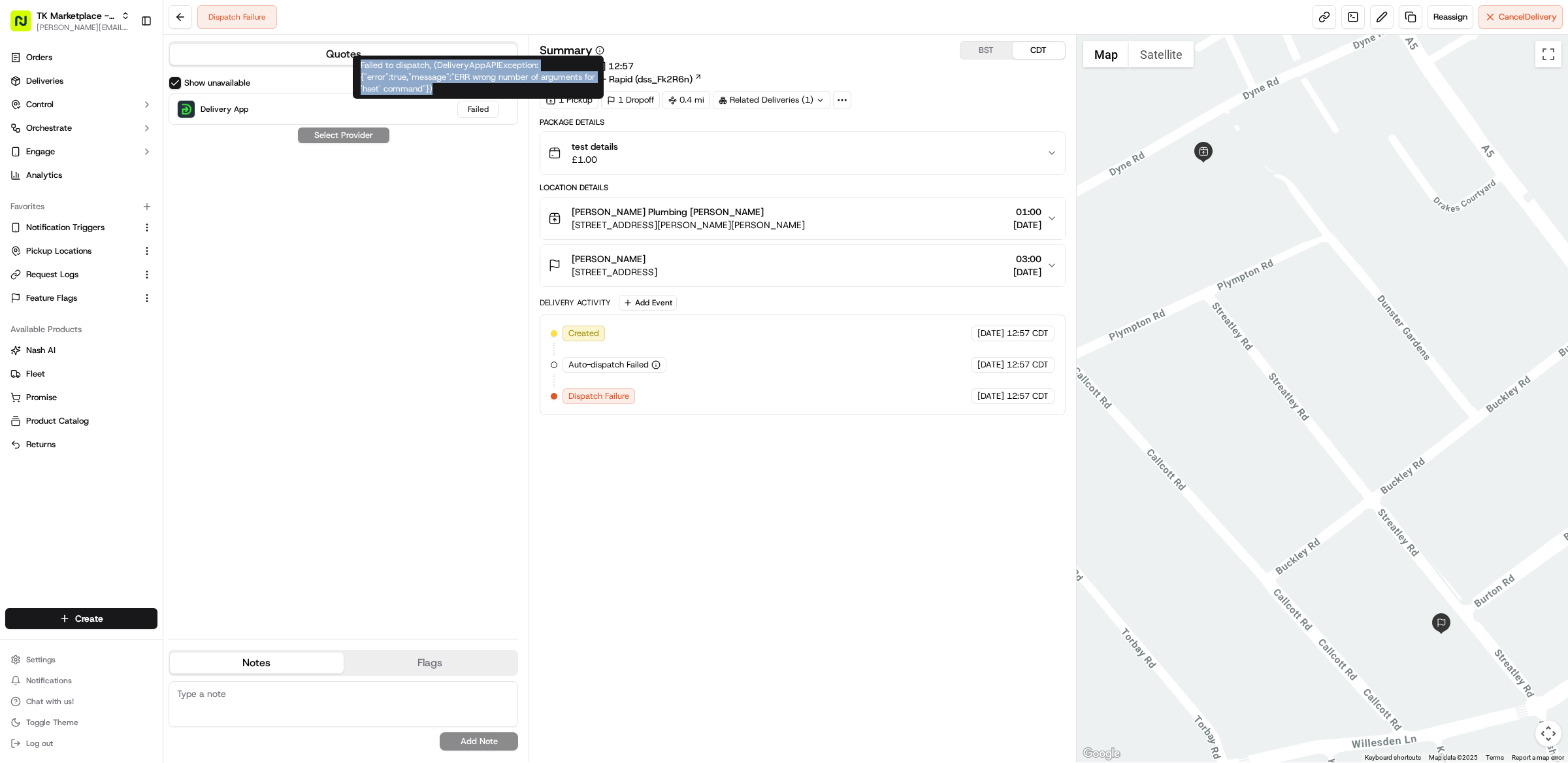
drag, startPoint x: 462, startPoint y: 90, endPoint x: 359, endPoint y: 63, distance: 106.5
click at [359, 63] on div "Failed to dispatch, (DeliveryAppAPIException: {"error":true,"message":"ERR wron…" at bounding box center [478, 77] width 250 height 43
copy div "Failed to dispatch, (DeliveryAppAPIException: {"error":true,"message":"ERR wron…"
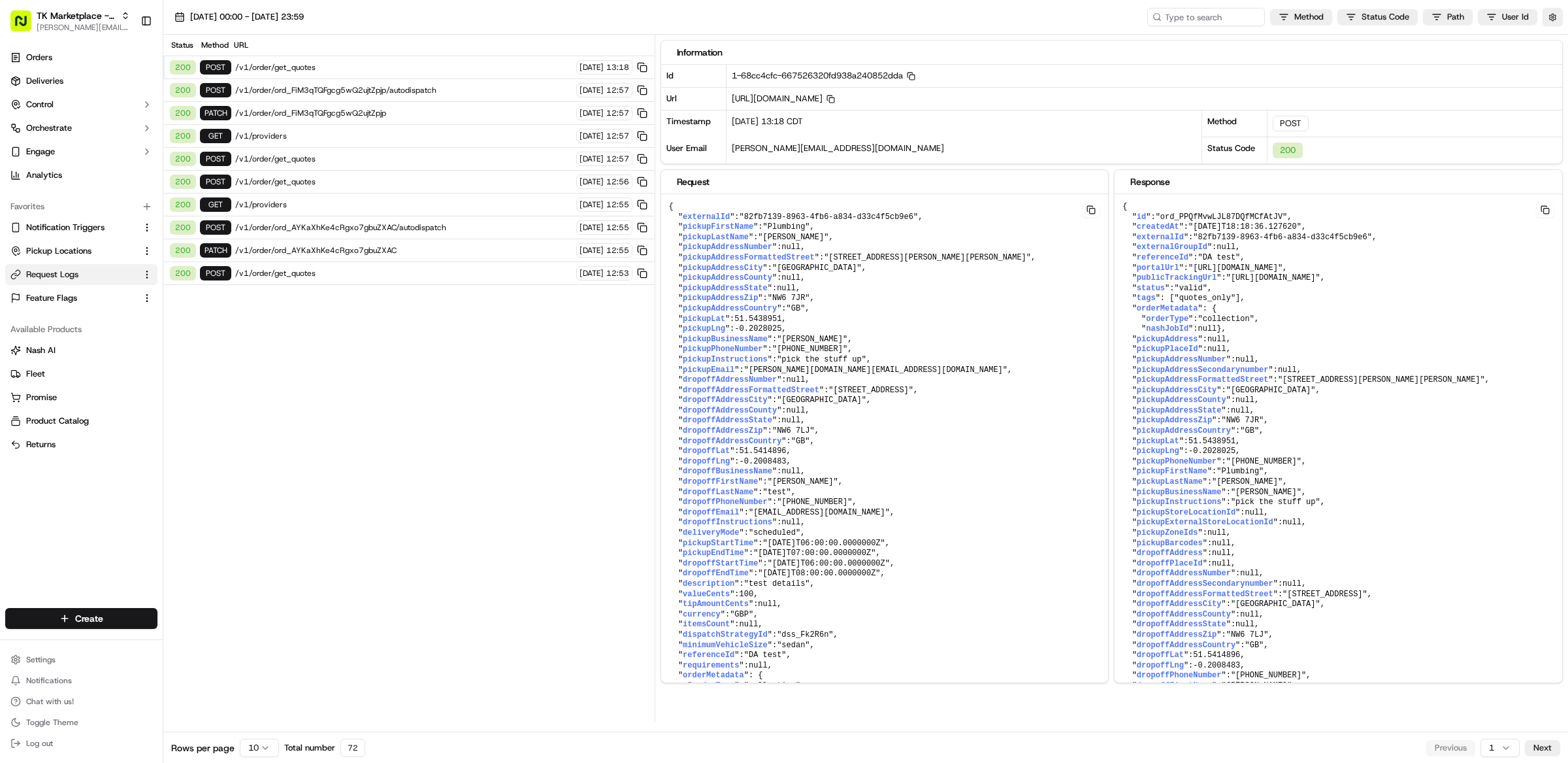
click at [388, 71] on span "/v1/order/get_quotes" at bounding box center [403, 67] width 337 height 10
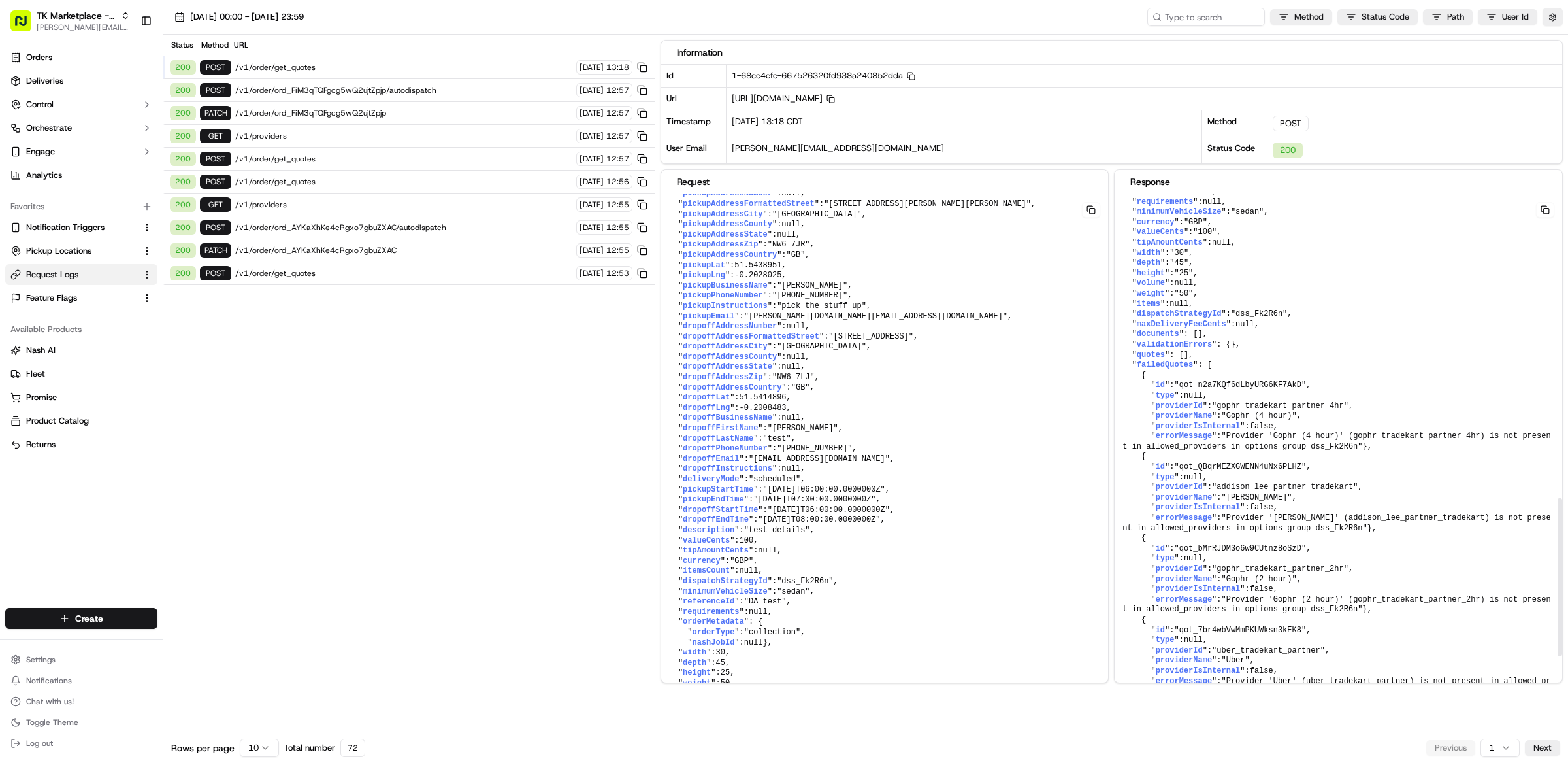
scroll to position [1152, 0]
